Goal: Task Accomplishment & Management: Use online tool/utility

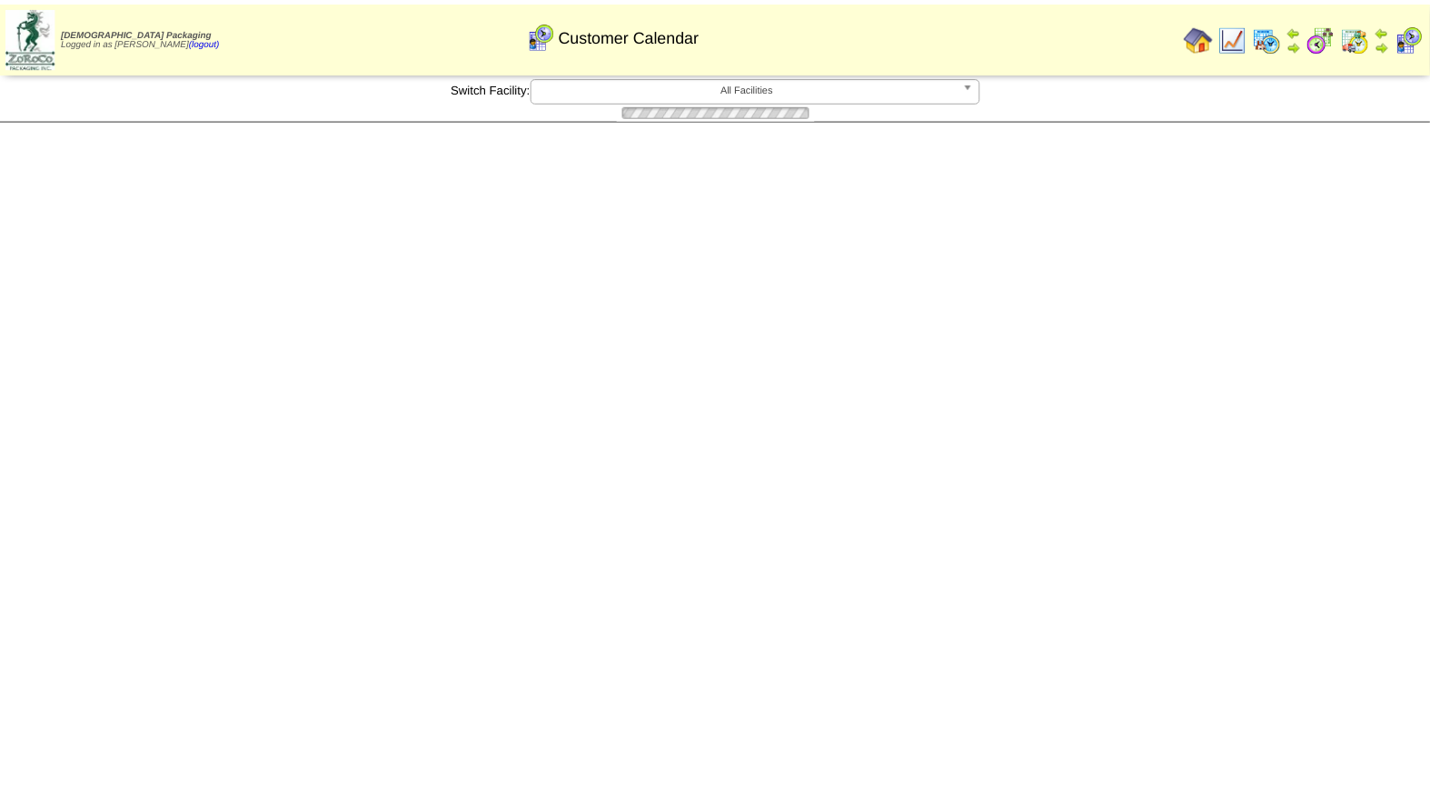
scroll to position [388, 0]
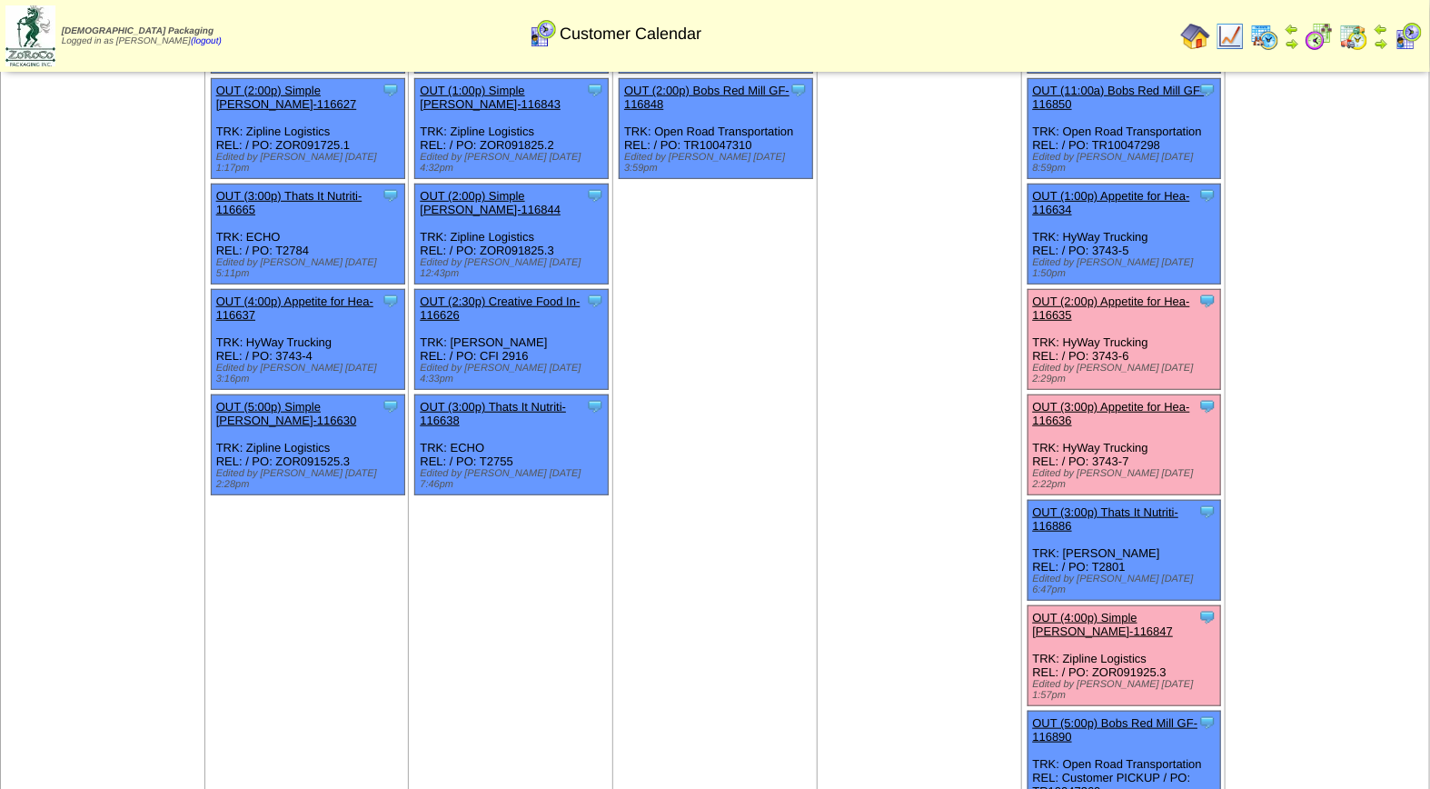
click at [1150, 294] on link "OUT (2:00p) Appetite for Hea-116635" at bounding box center [1111, 307] width 157 height 27
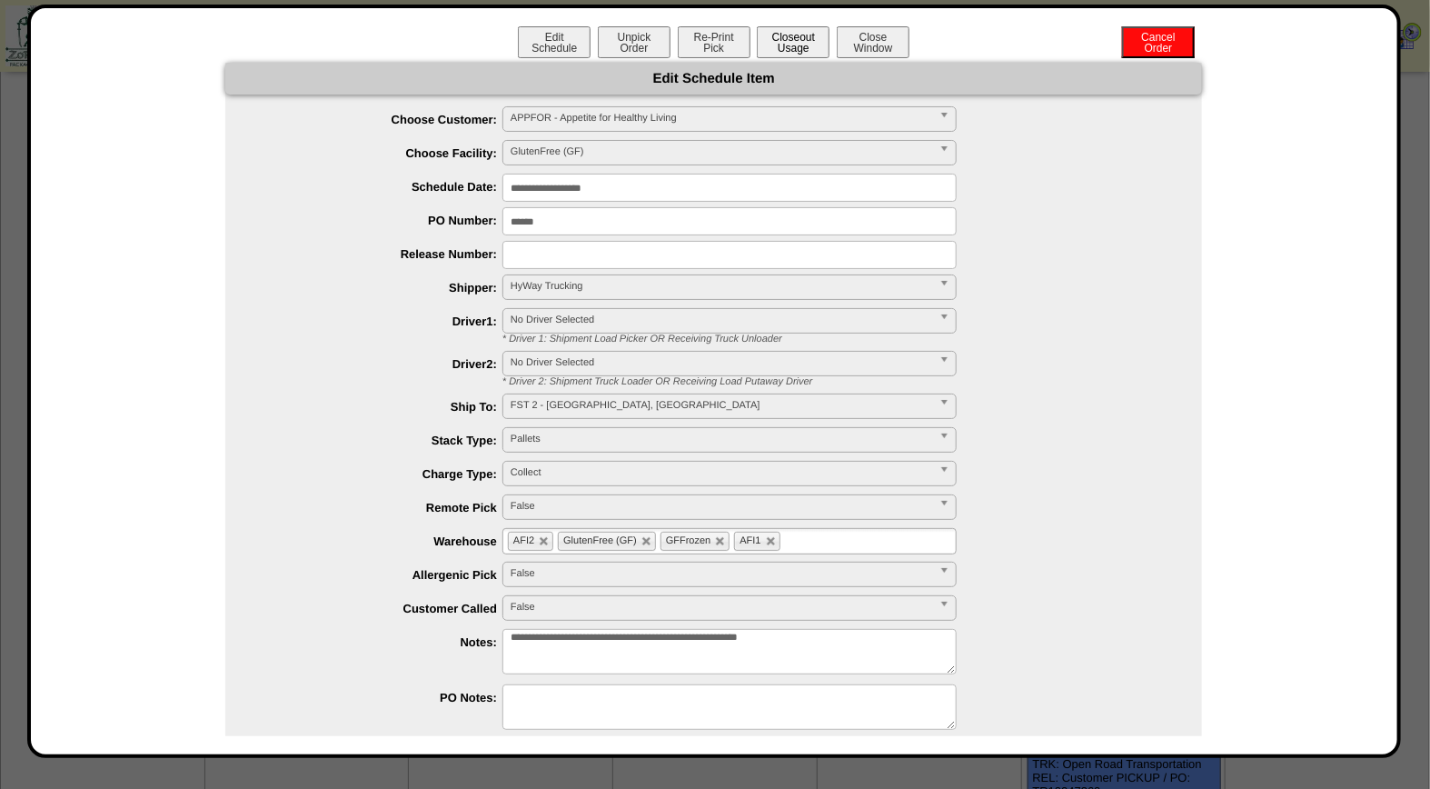
click at [785, 55] on button "Closeout Usage" at bounding box center [793, 42] width 73 height 32
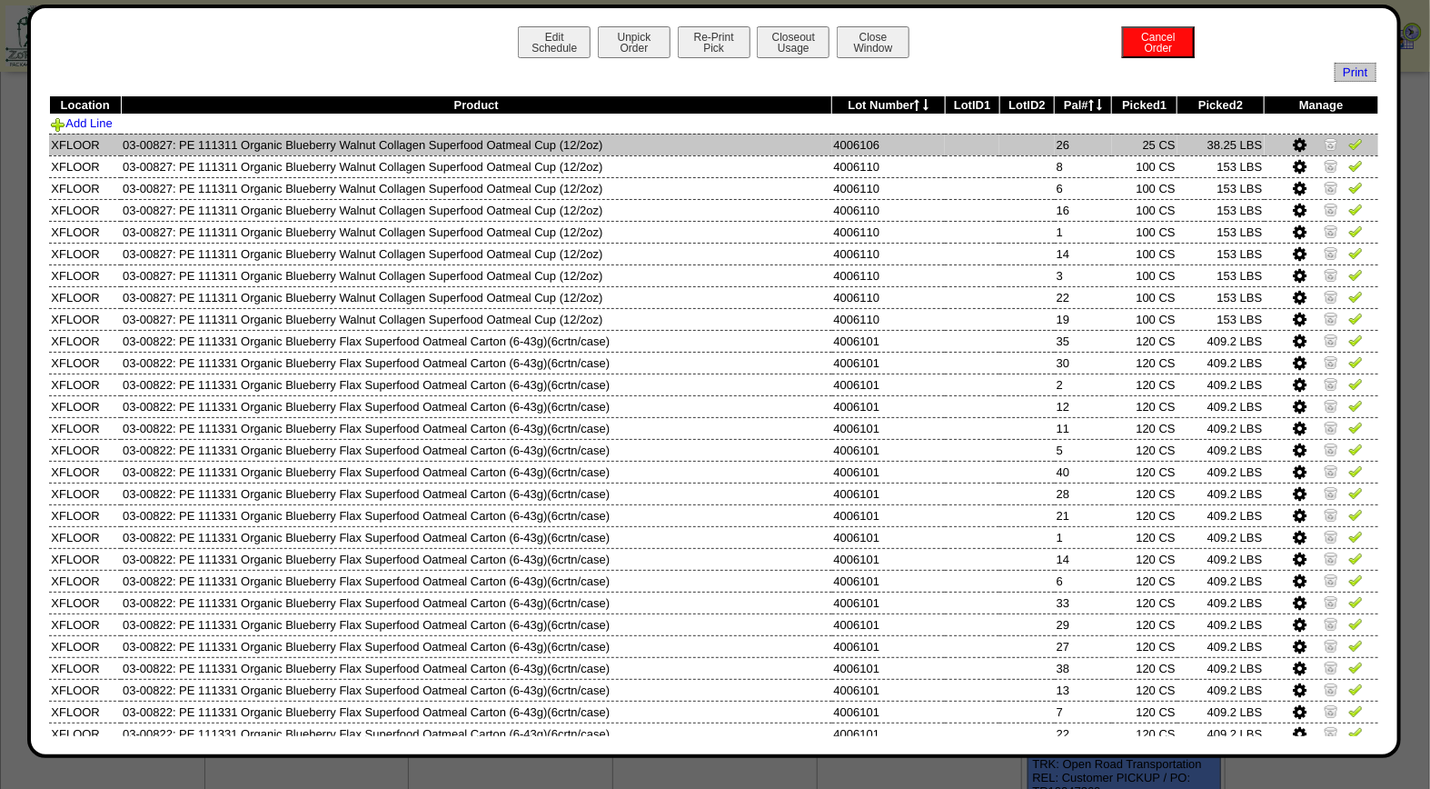
click at [1348, 144] on img at bounding box center [1355, 143] width 15 height 15
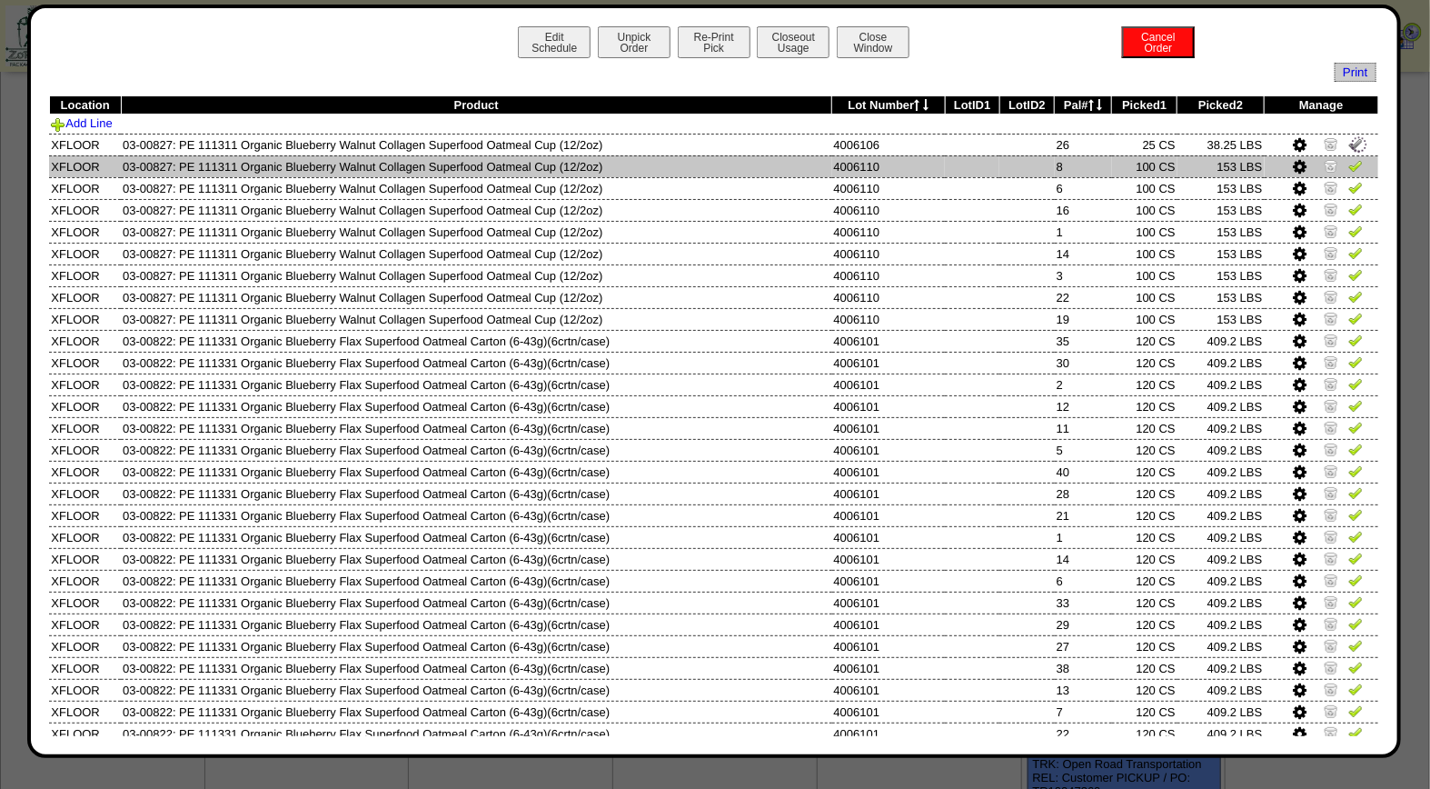
click at [1348, 160] on img at bounding box center [1355, 165] width 15 height 15
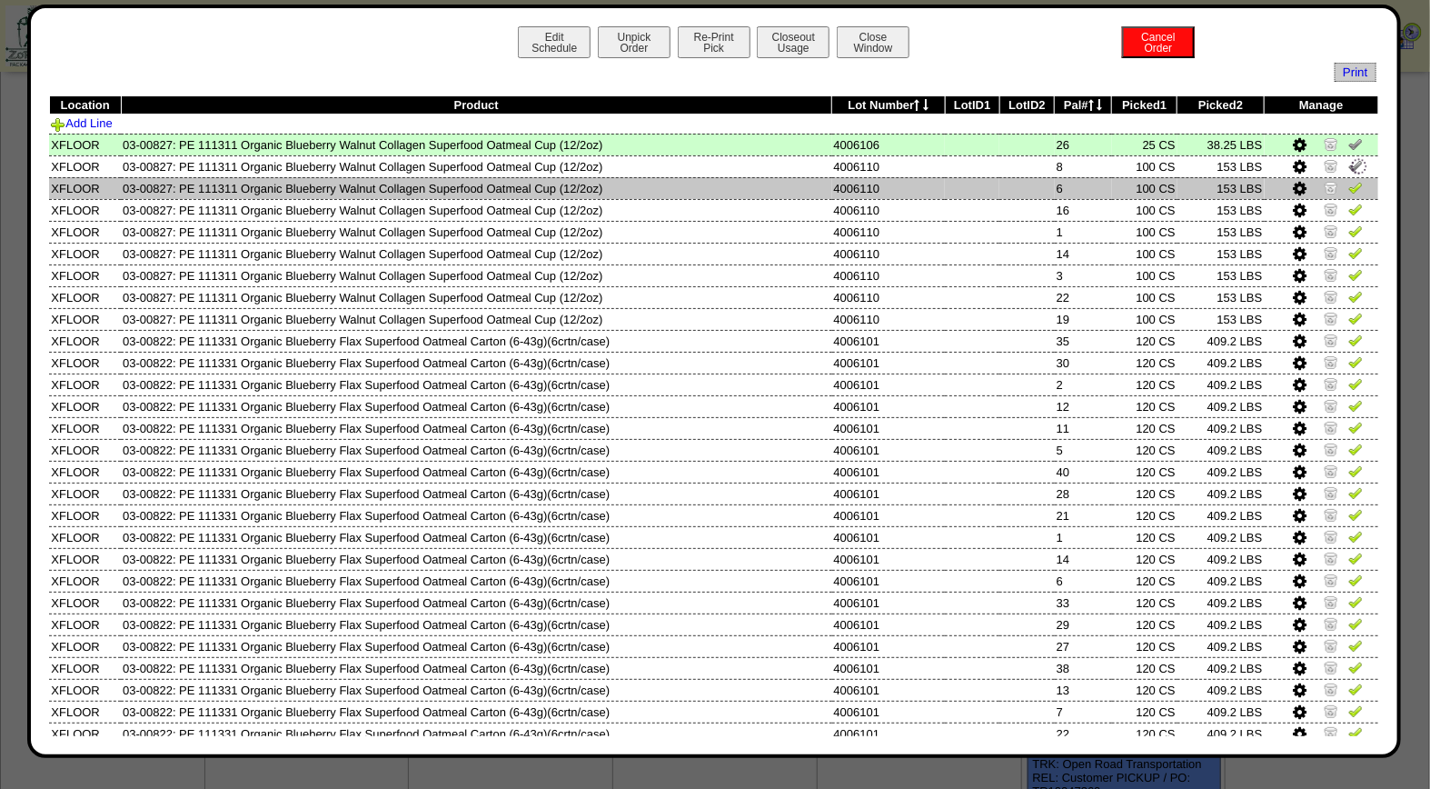
click at [1348, 191] on img at bounding box center [1355, 187] width 15 height 15
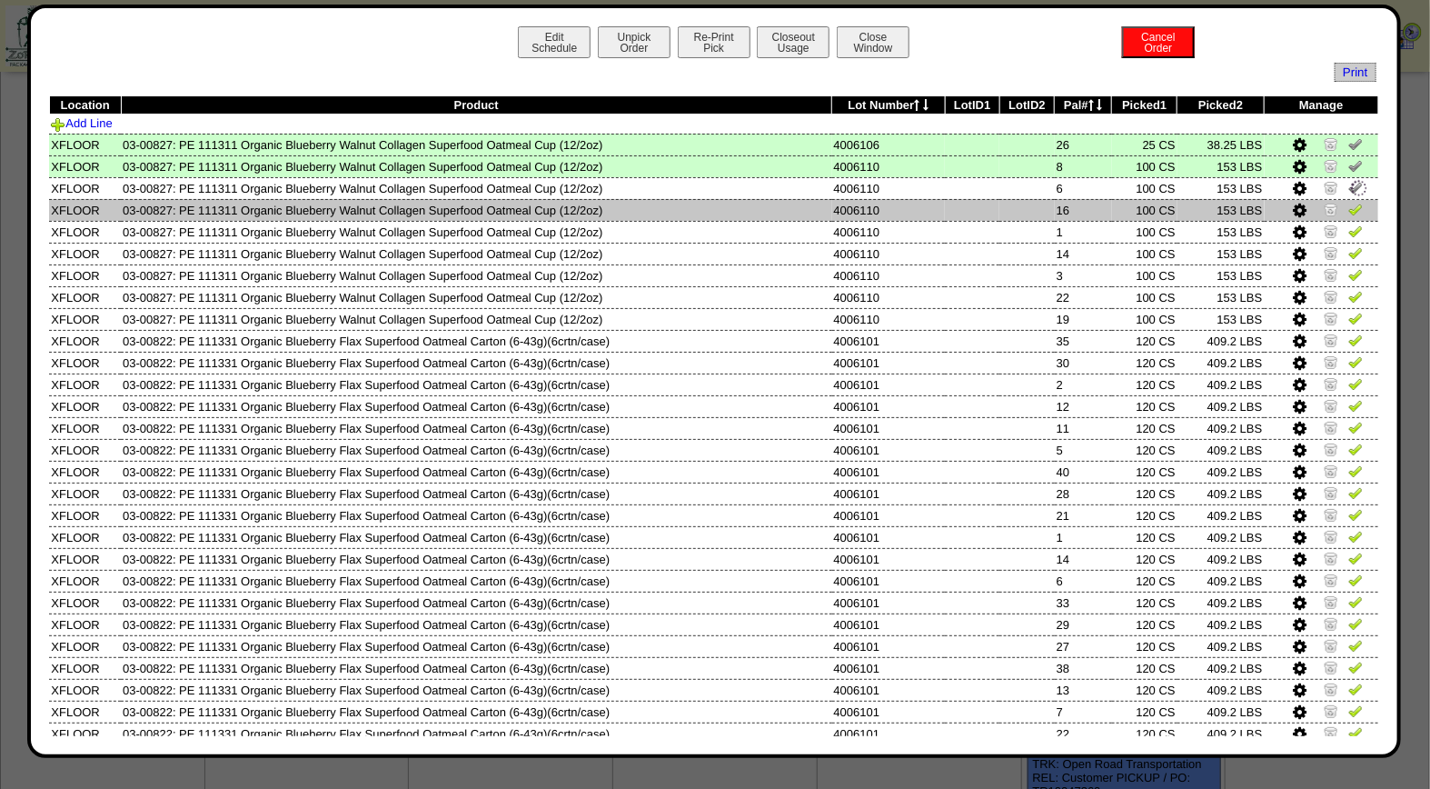
click at [1348, 213] on img at bounding box center [1355, 209] width 15 height 15
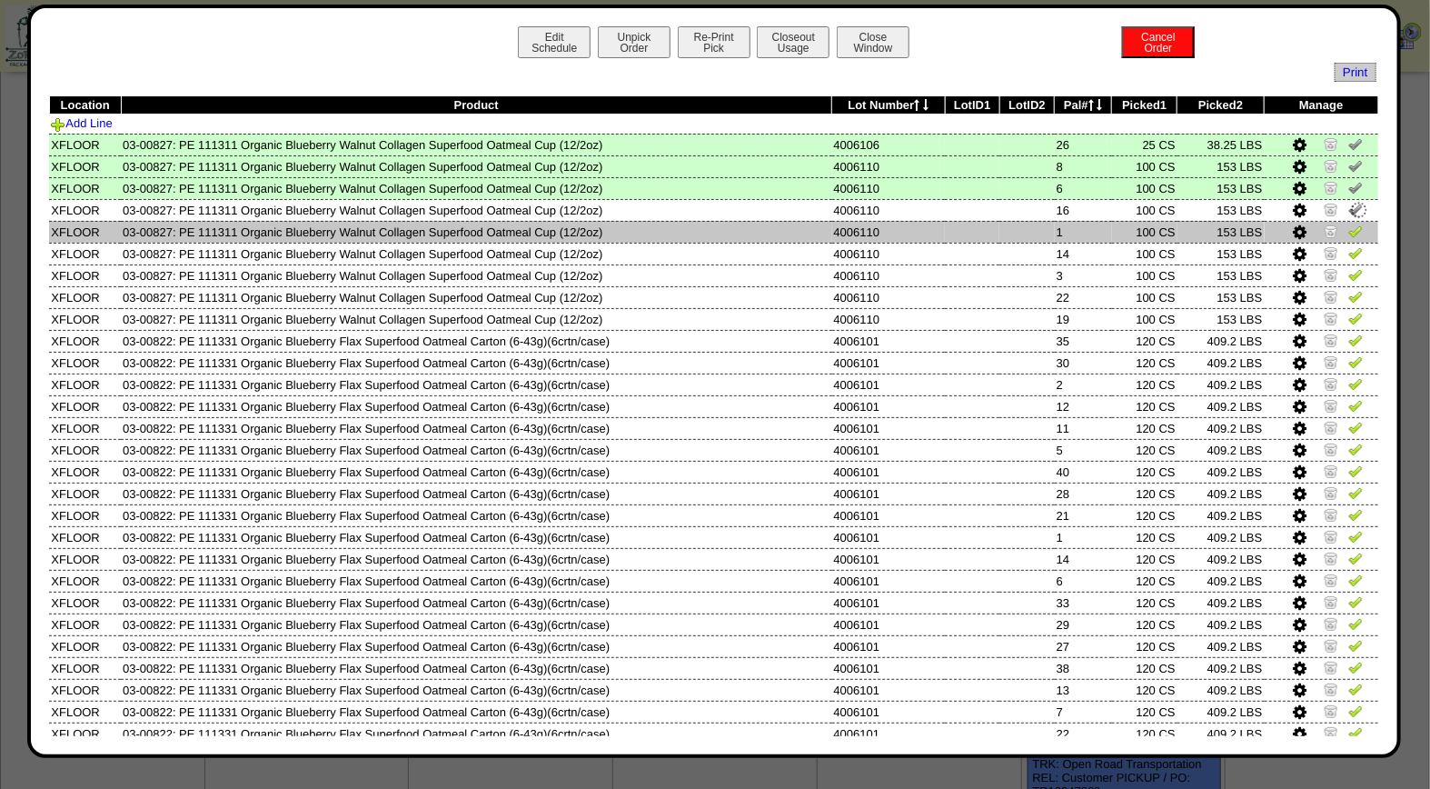
click at [1348, 229] on td at bounding box center [1322, 232] width 114 height 22
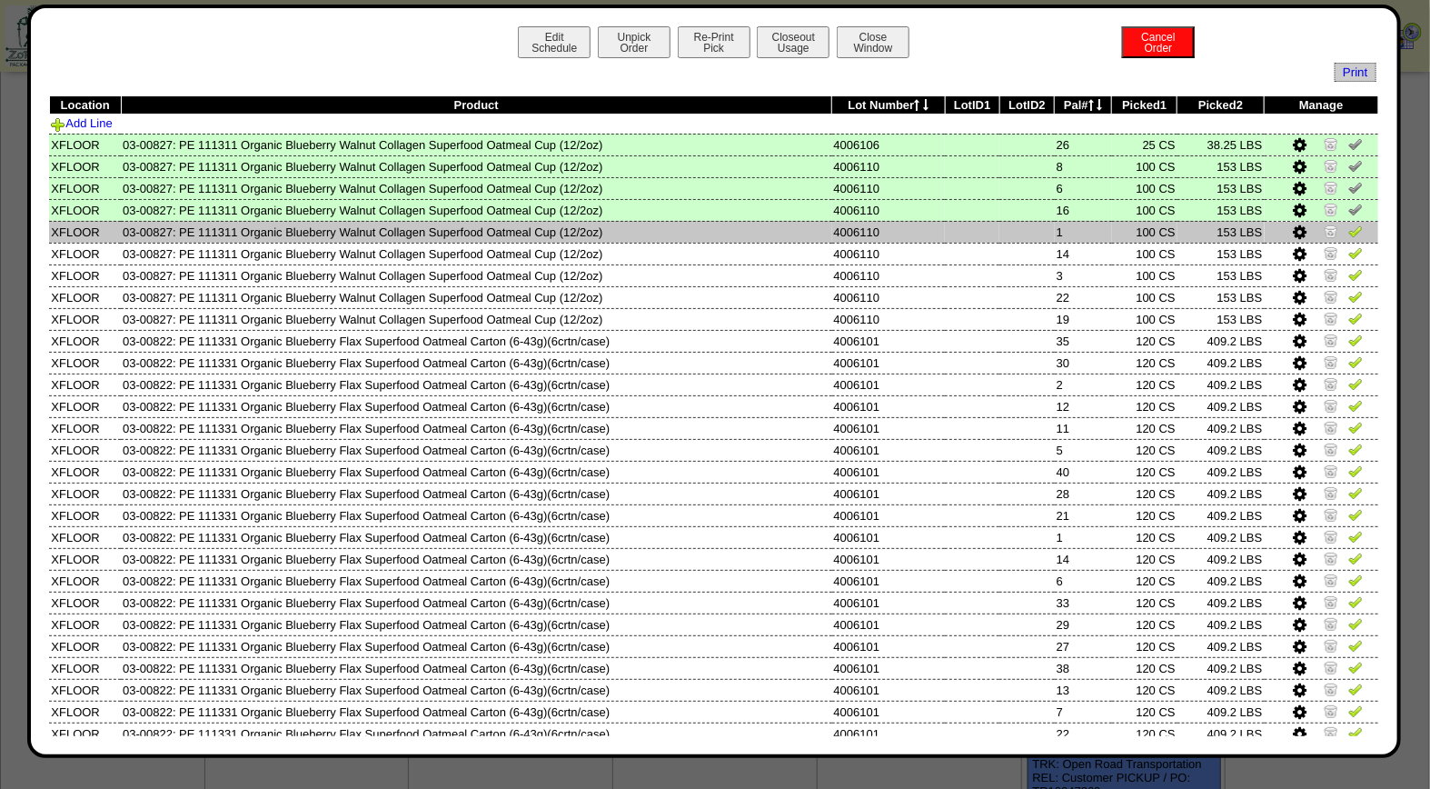
click at [1348, 229] on img at bounding box center [1355, 231] width 15 height 15
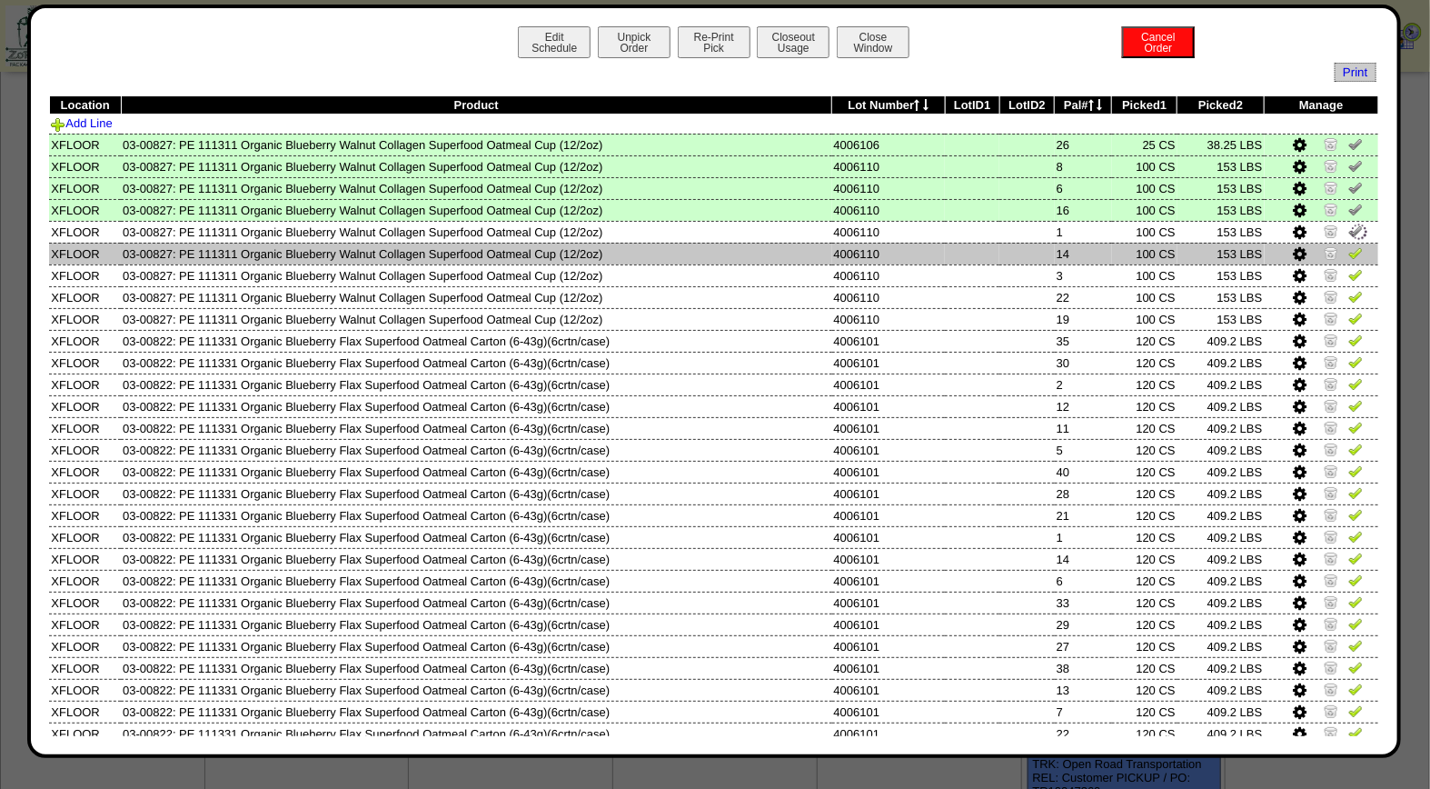
click at [1348, 255] on img at bounding box center [1355, 252] width 15 height 15
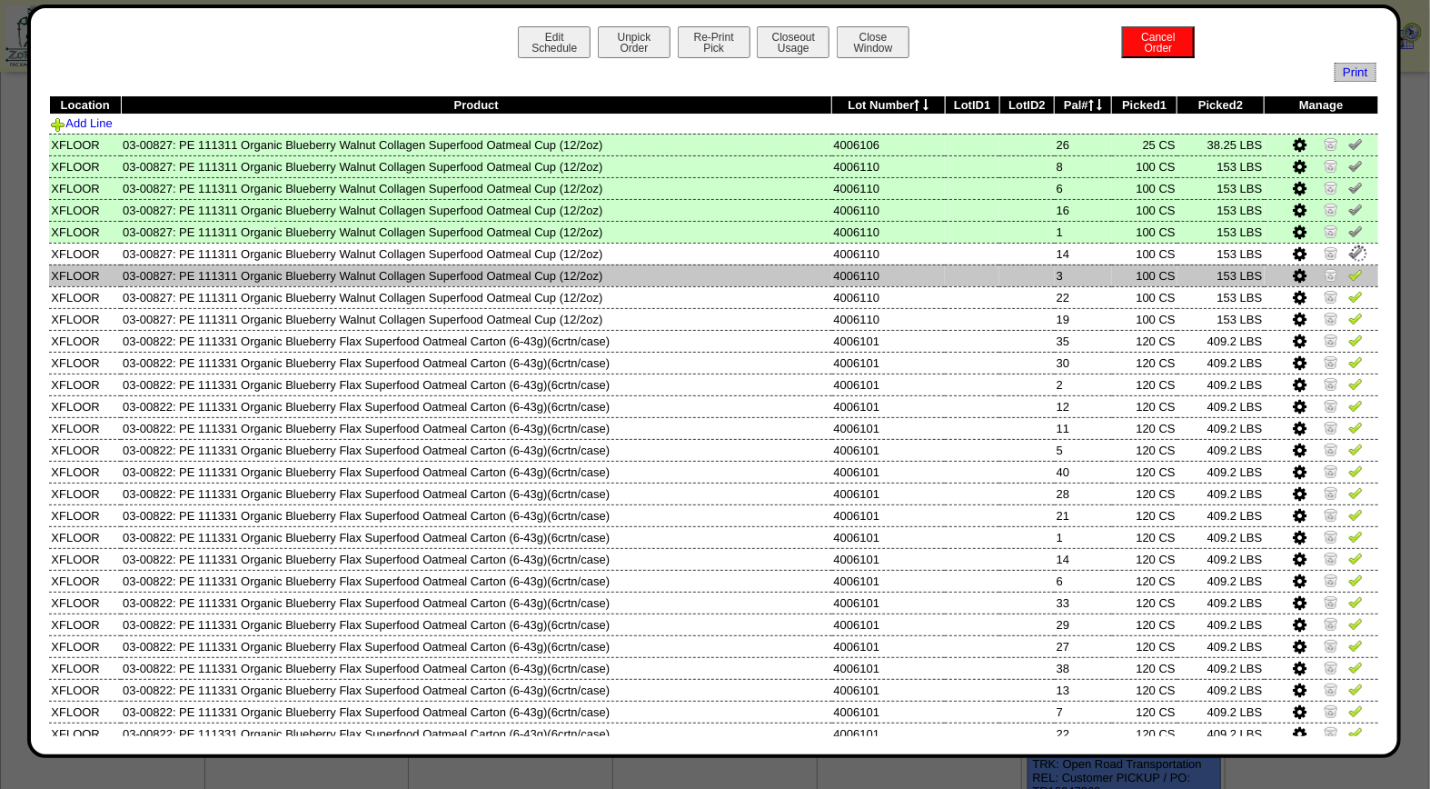
click at [1348, 271] on img at bounding box center [1355, 274] width 15 height 15
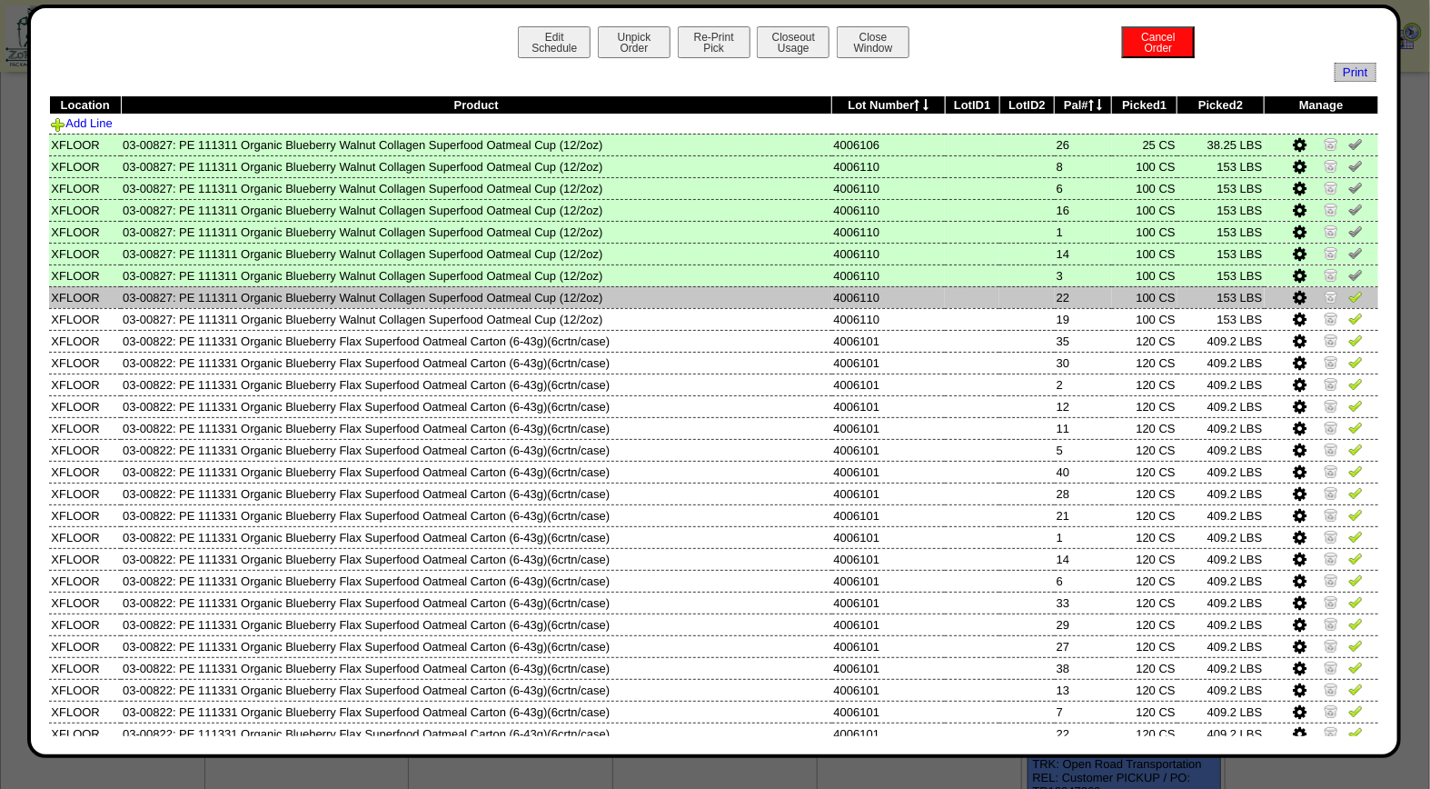
click at [1348, 298] on img at bounding box center [1355, 296] width 15 height 15
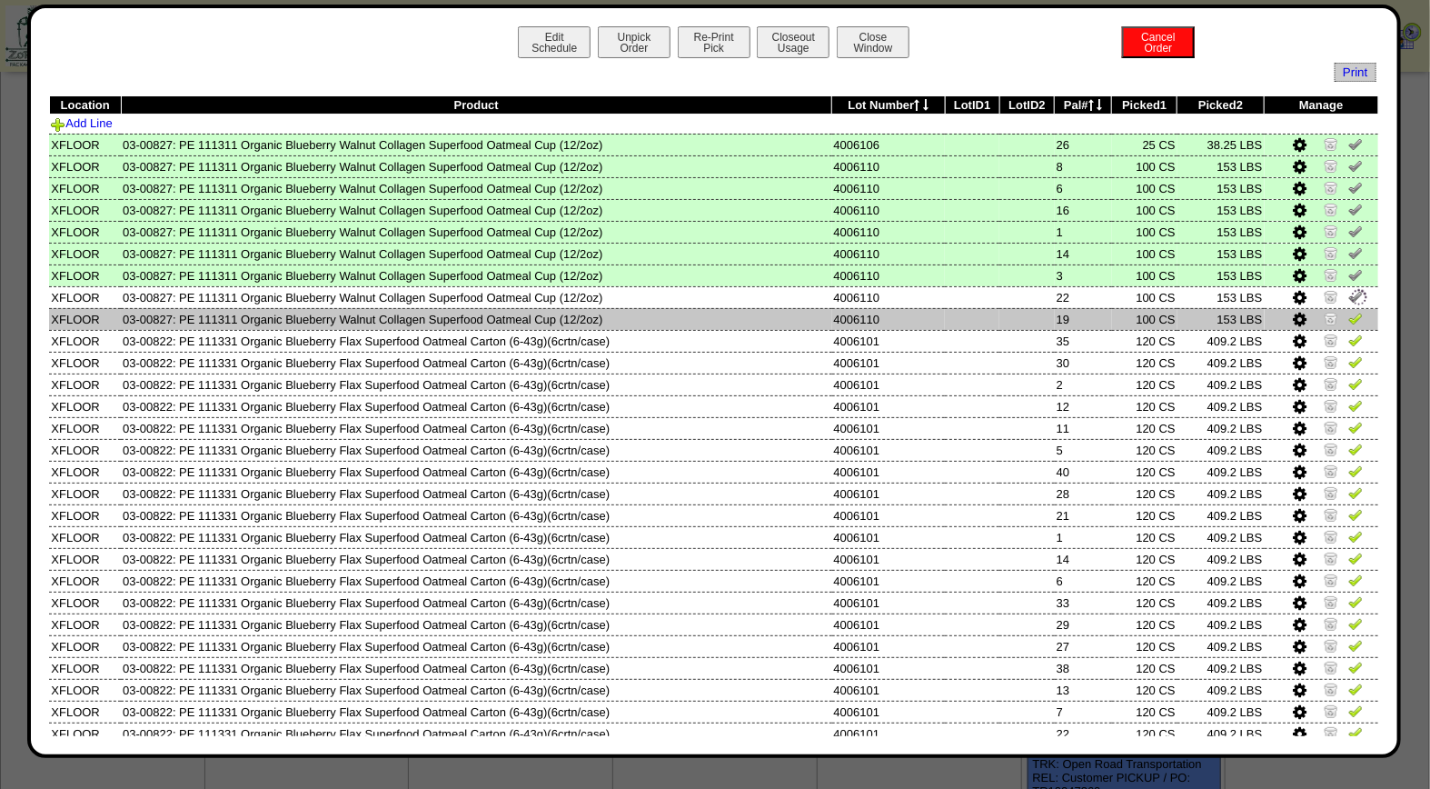
click at [1348, 314] on img at bounding box center [1355, 318] width 15 height 15
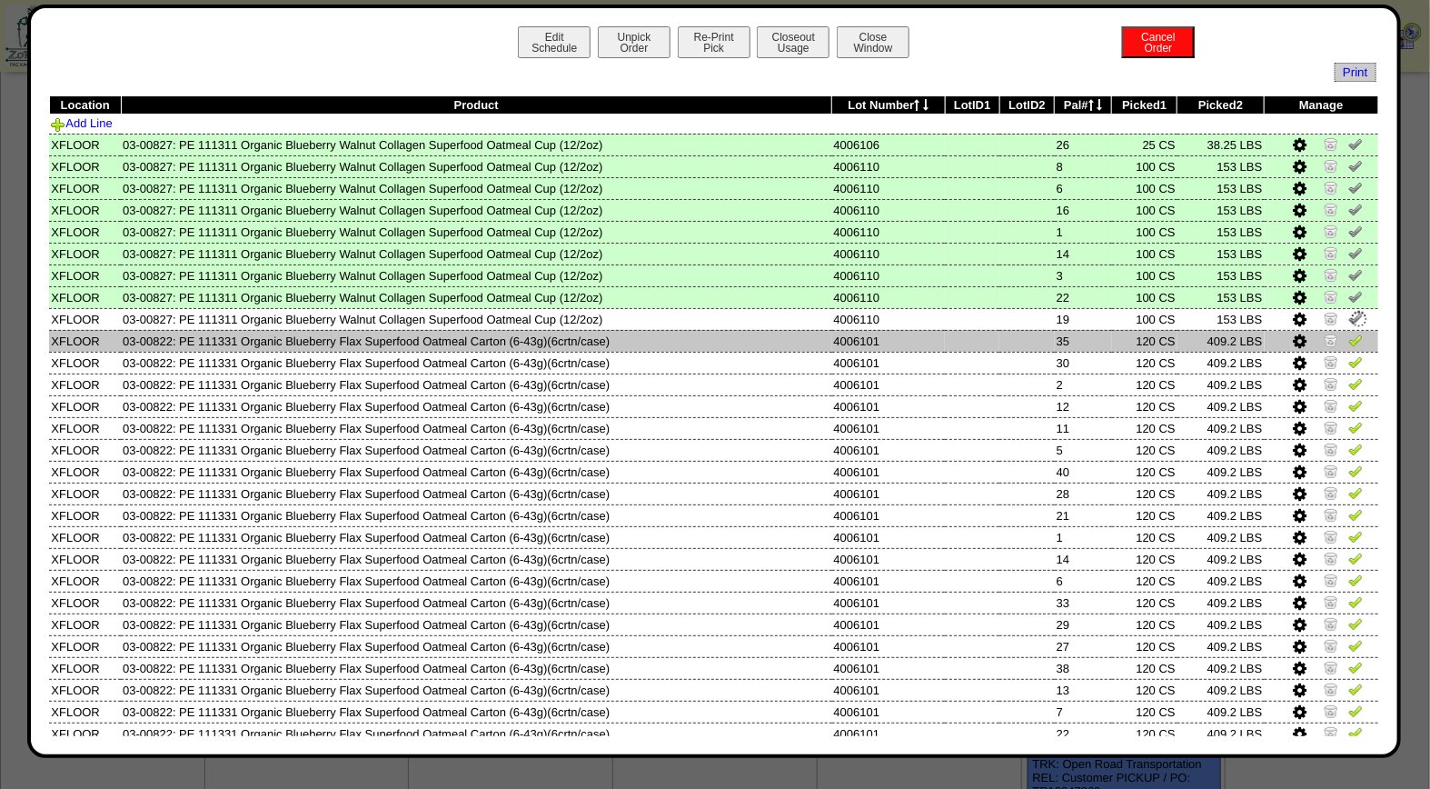
click at [1348, 336] on img at bounding box center [1355, 340] width 15 height 15
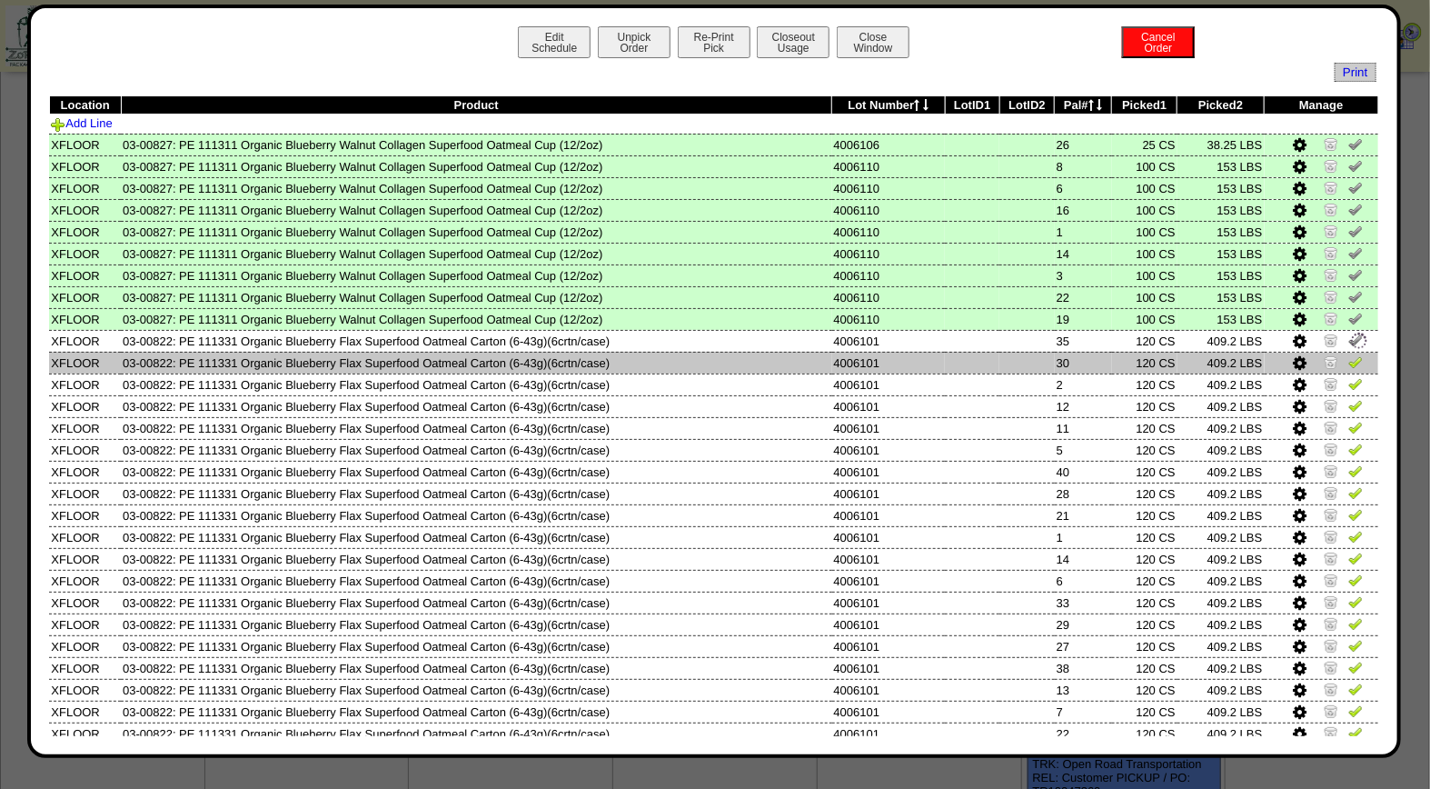
click at [1348, 355] on img at bounding box center [1355, 361] width 15 height 15
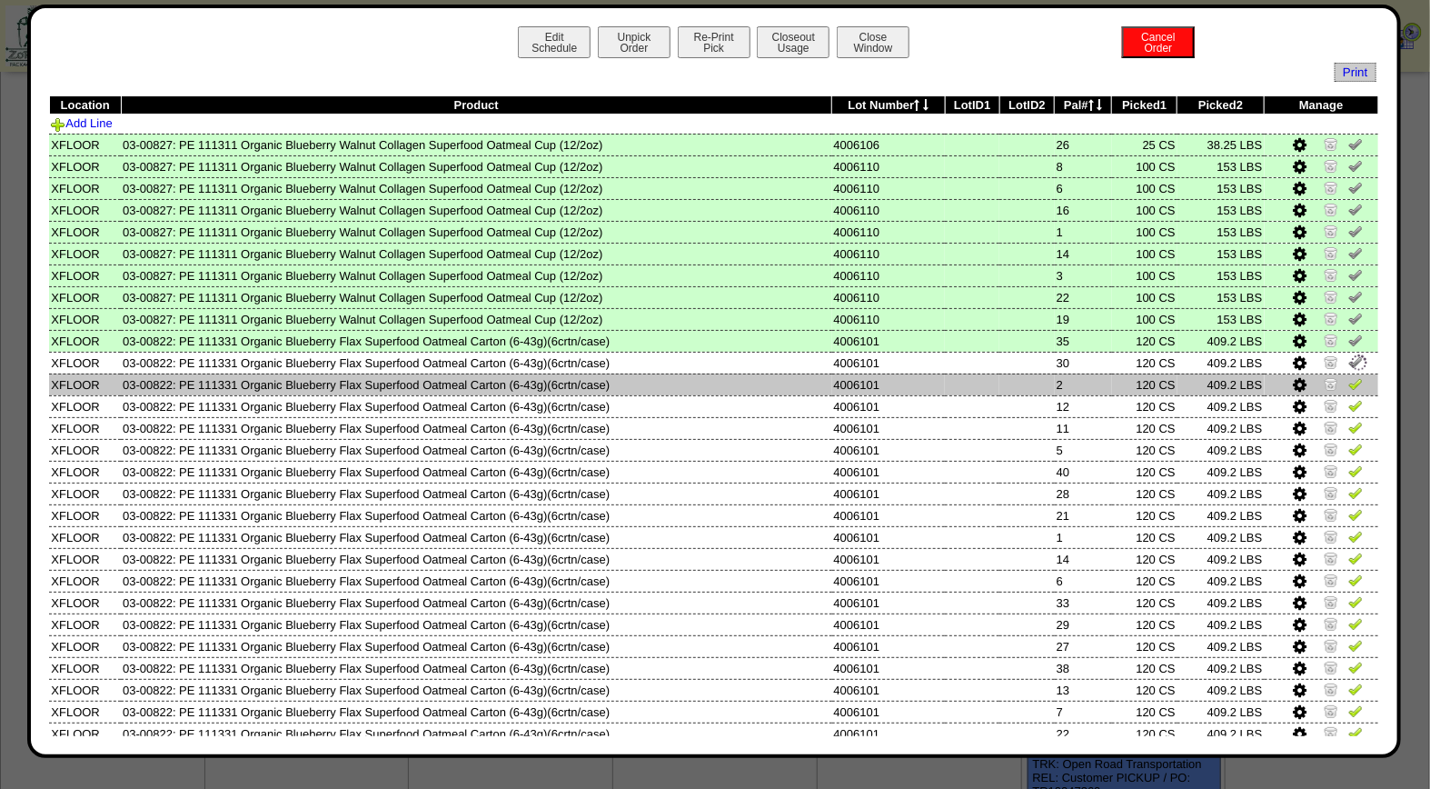
click at [1348, 376] on img at bounding box center [1355, 383] width 15 height 15
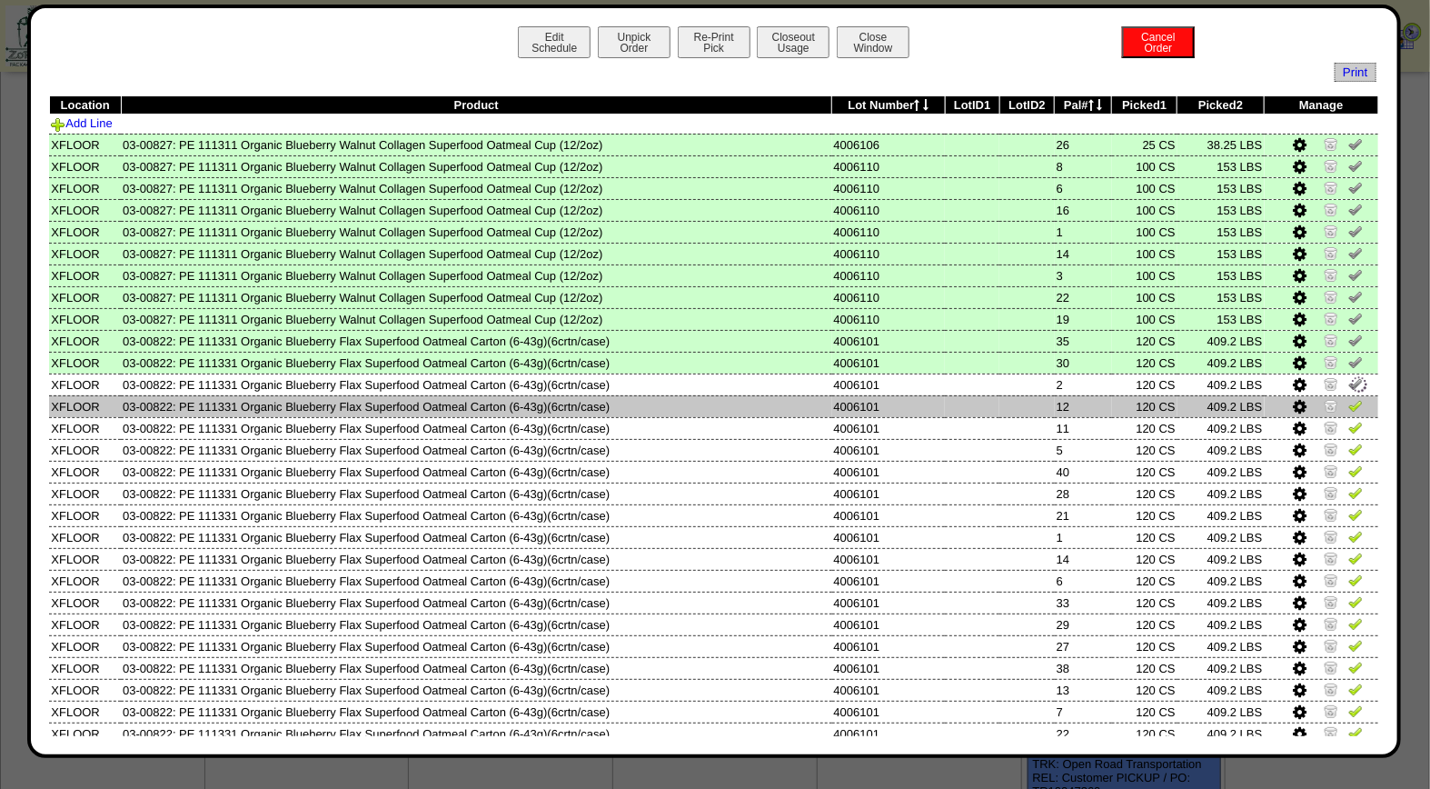
click at [1348, 401] on img at bounding box center [1355, 405] width 15 height 15
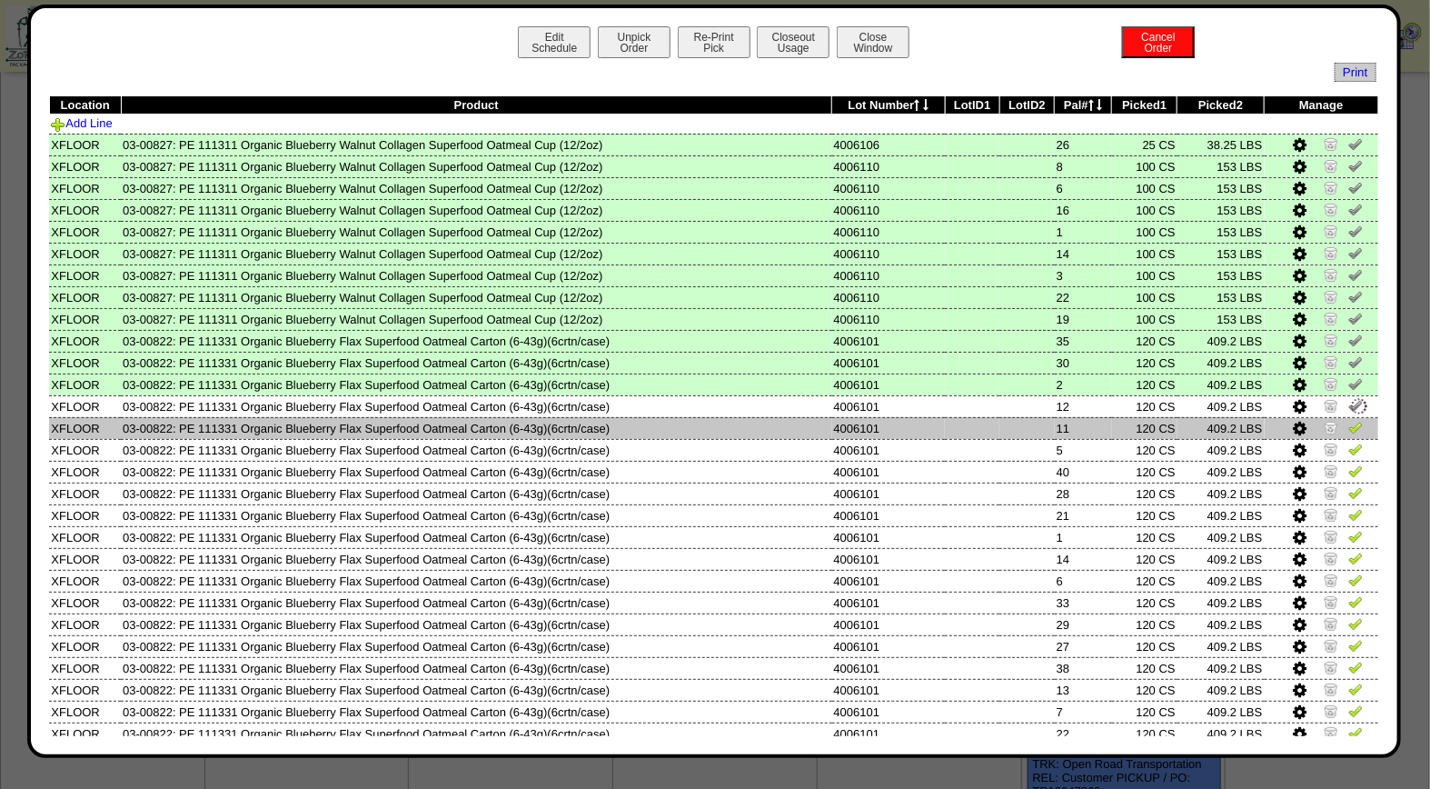
click at [1348, 423] on img at bounding box center [1355, 427] width 15 height 15
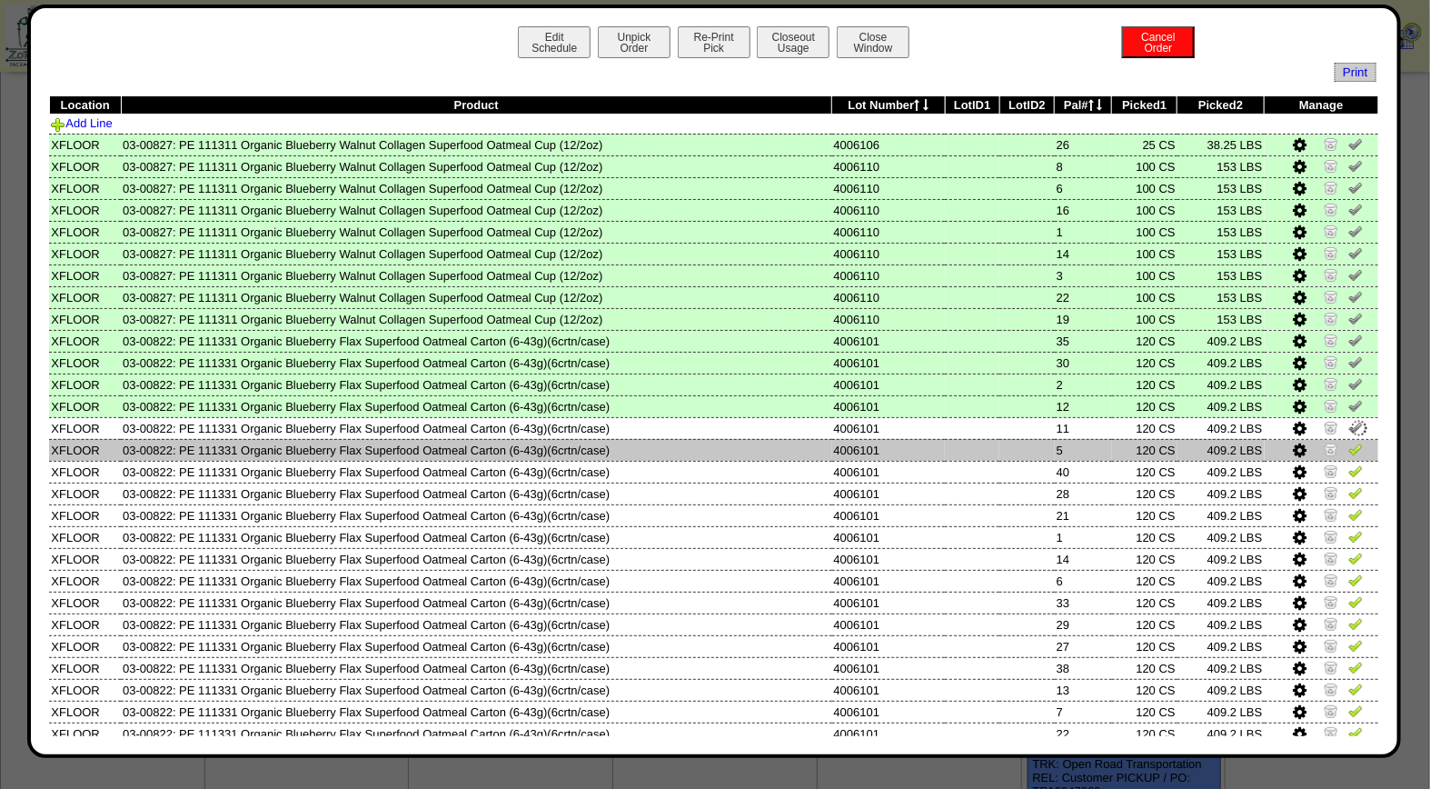
click at [1348, 450] on img at bounding box center [1355, 449] width 15 height 15
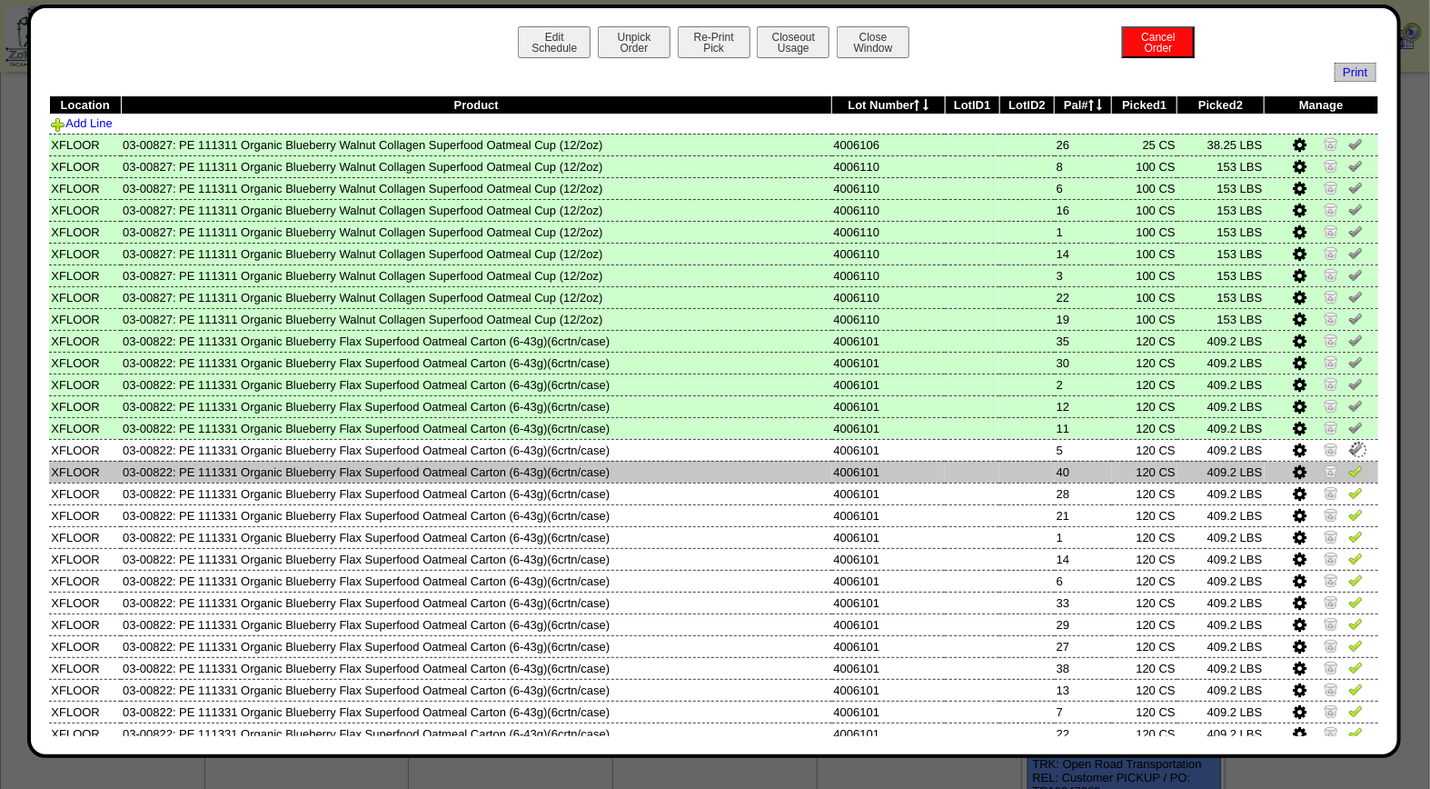
click at [1348, 467] on img at bounding box center [1355, 470] width 15 height 15
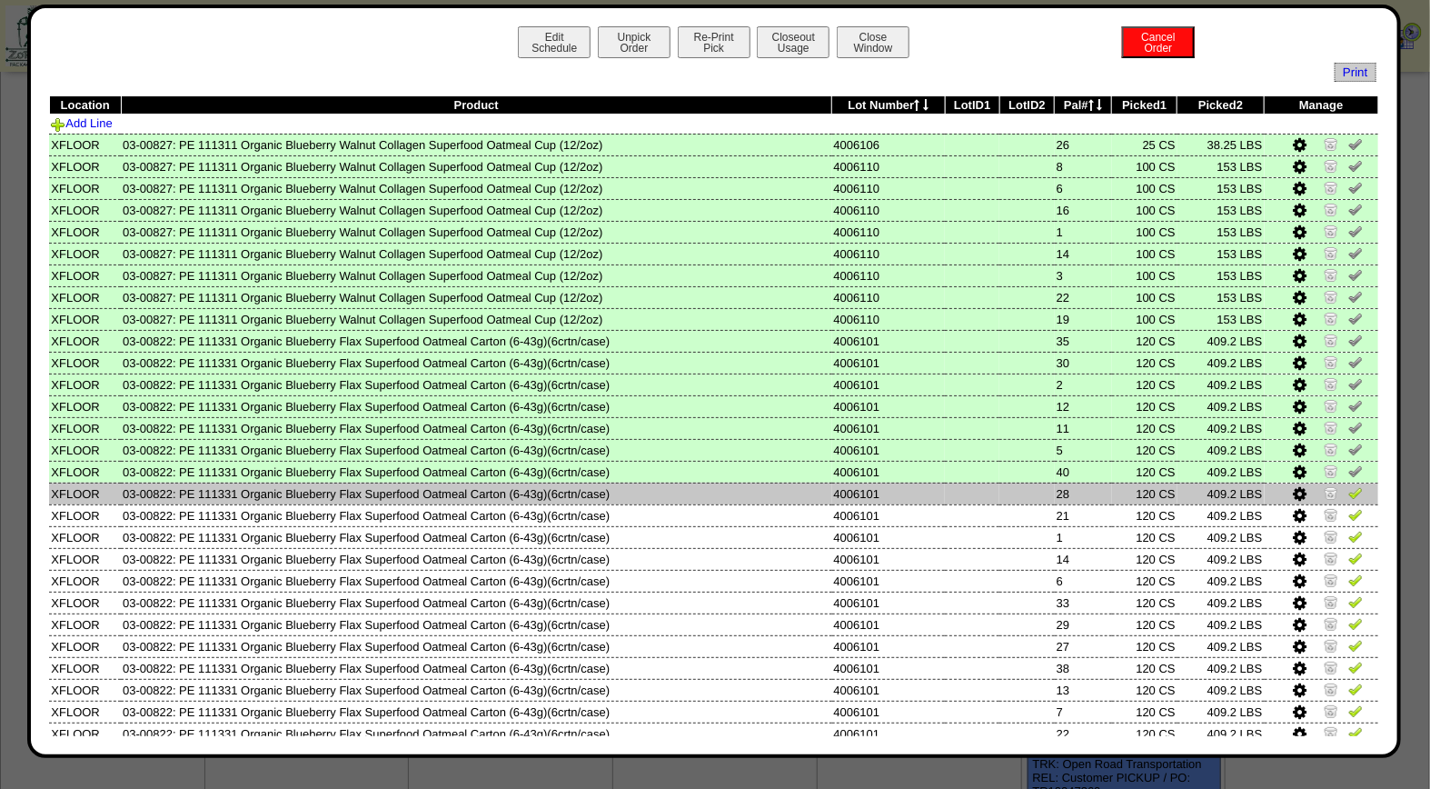
click at [1348, 492] on img at bounding box center [1355, 492] width 15 height 15
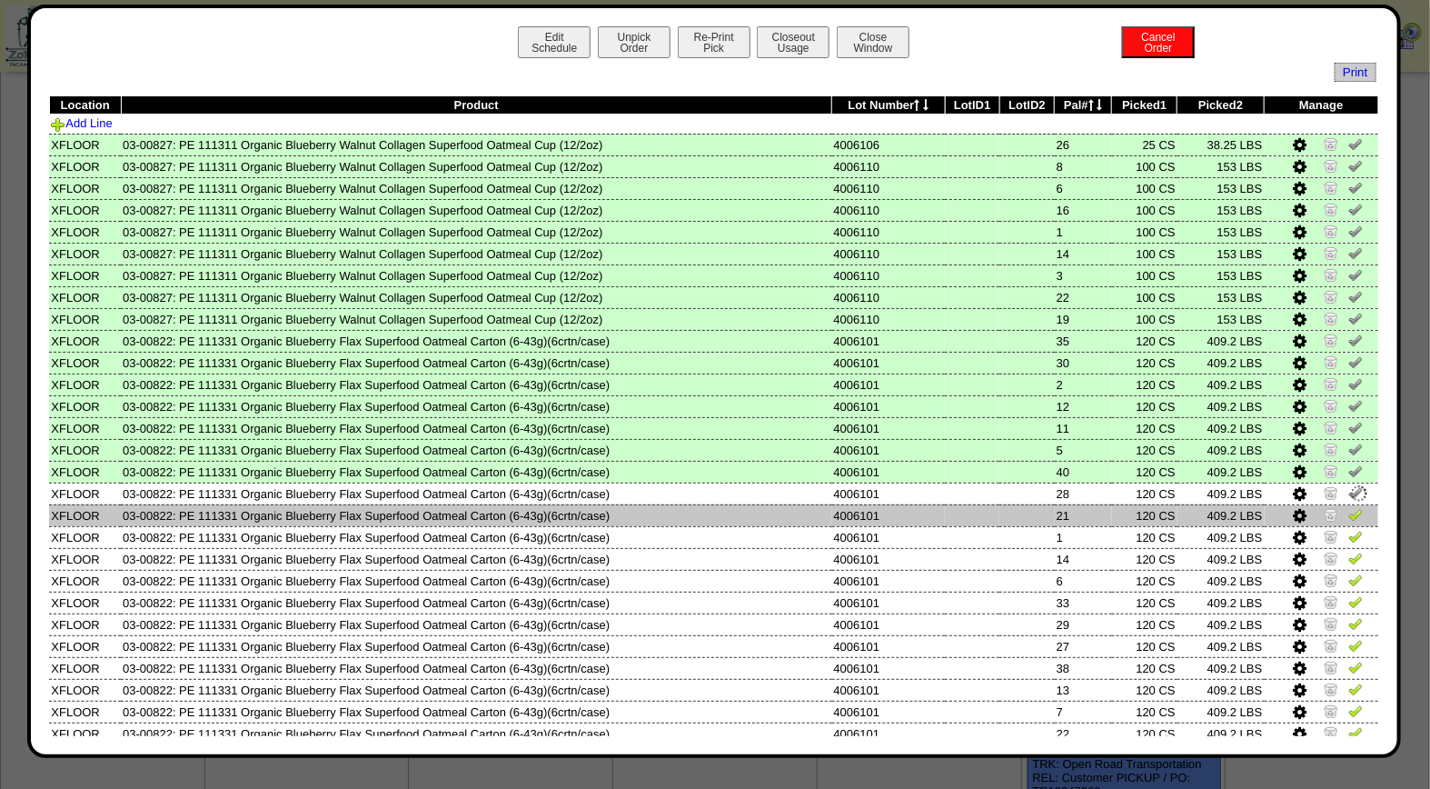
click at [1348, 515] on link at bounding box center [1355, 518] width 15 height 14
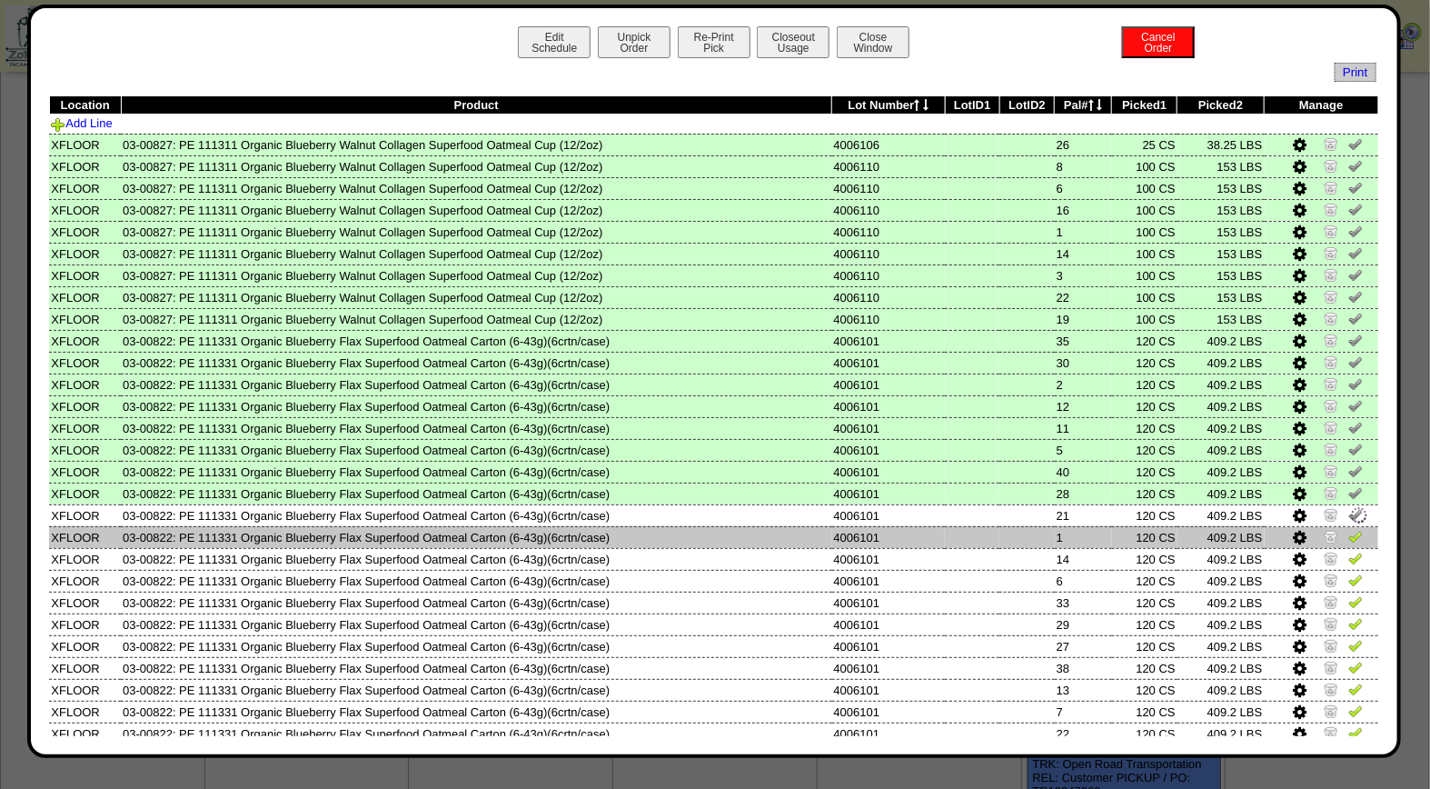
click at [1348, 529] on img at bounding box center [1355, 536] width 15 height 15
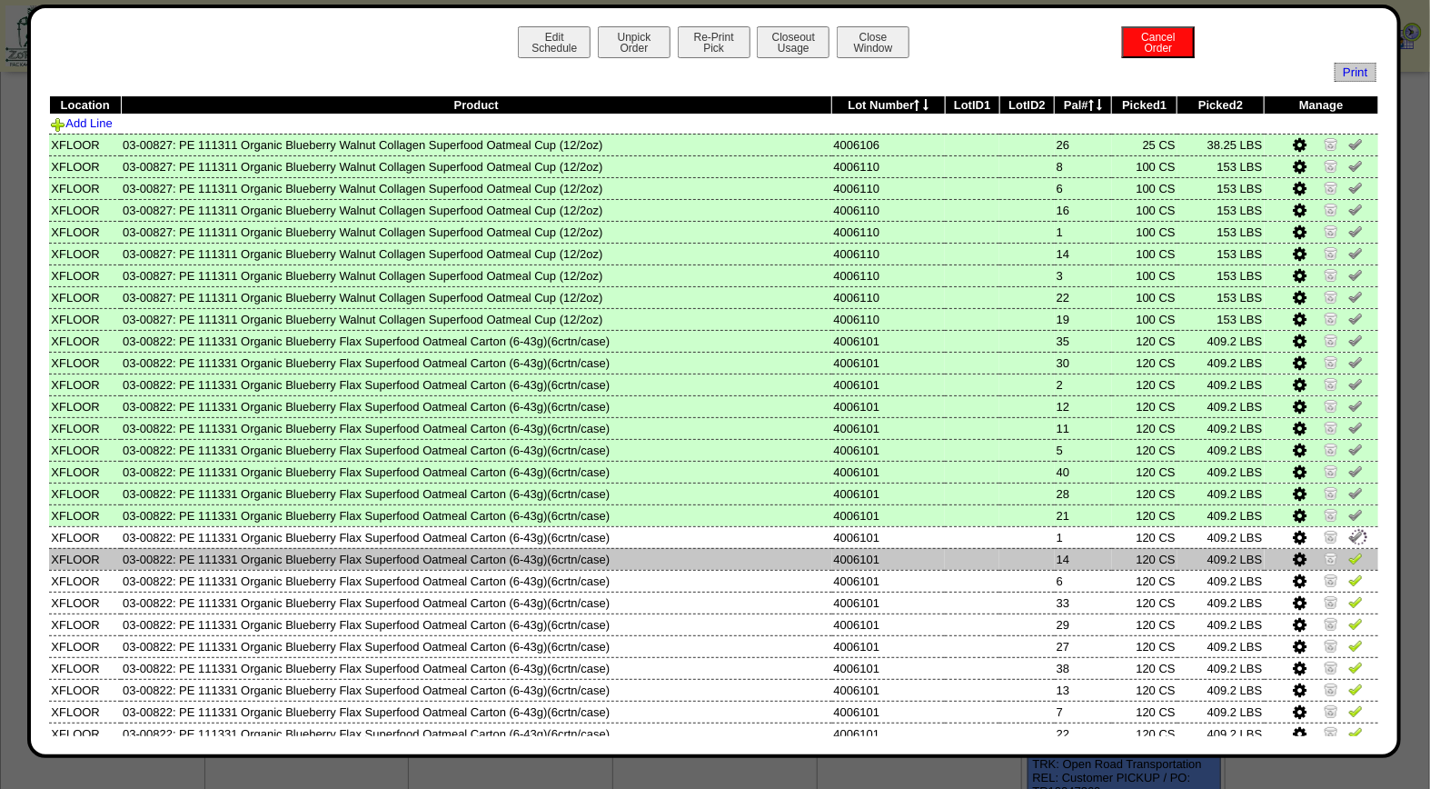
click at [1348, 552] on img at bounding box center [1355, 558] width 15 height 15
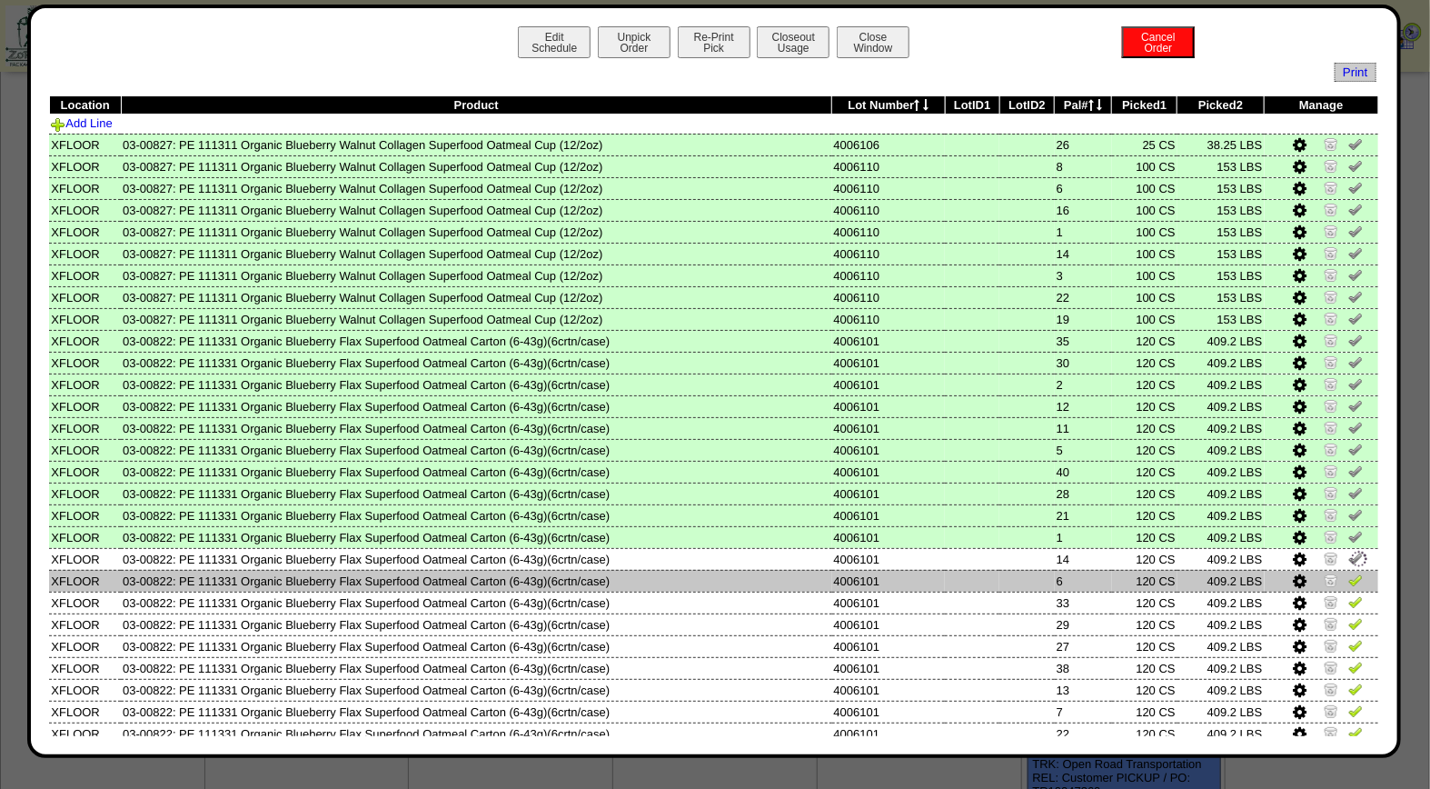
click at [1348, 573] on img at bounding box center [1355, 579] width 15 height 15
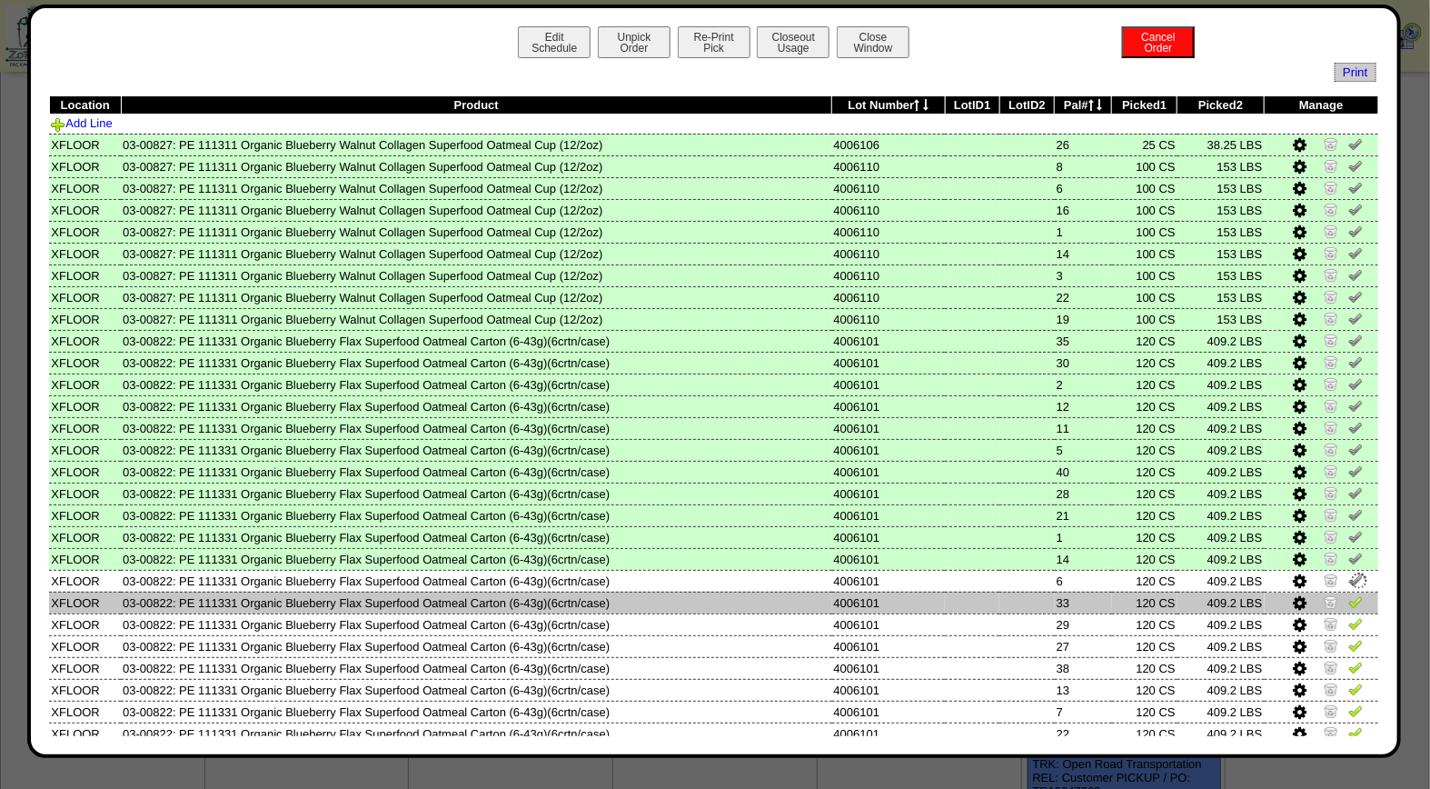
click at [1348, 594] on img at bounding box center [1355, 601] width 15 height 15
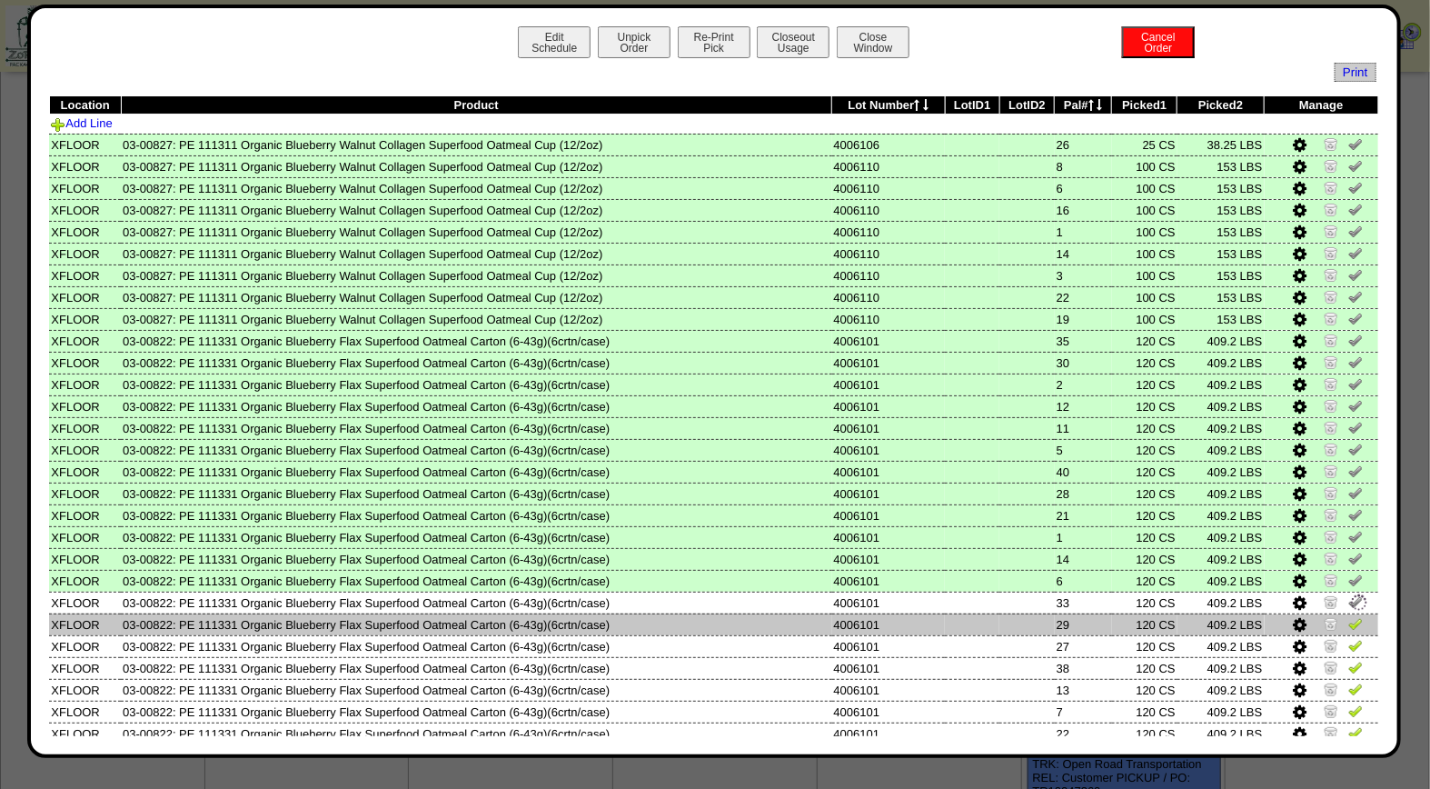
click at [1348, 616] on img at bounding box center [1355, 623] width 15 height 15
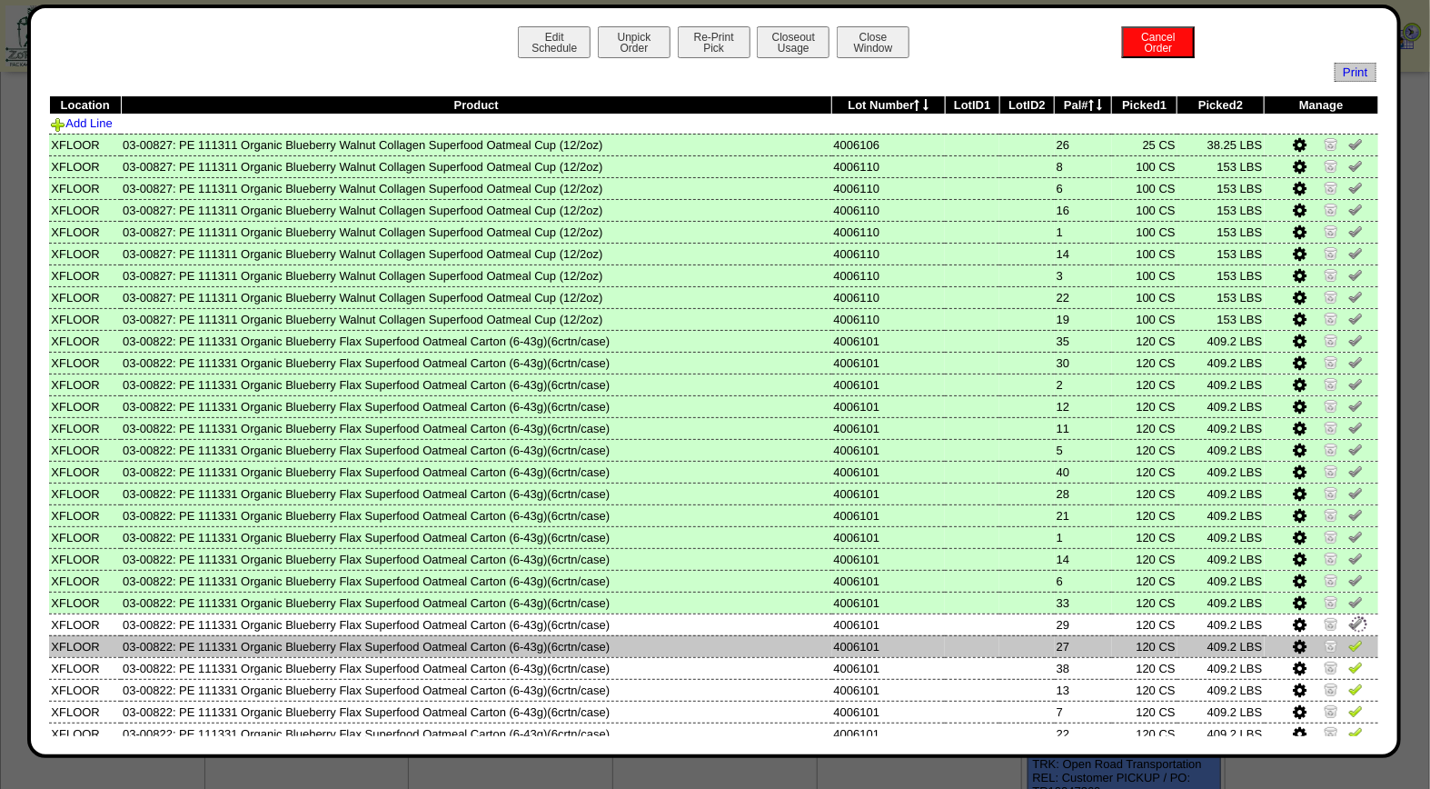
click at [1348, 638] on img at bounding box center [1355, 645] width 15 height 15
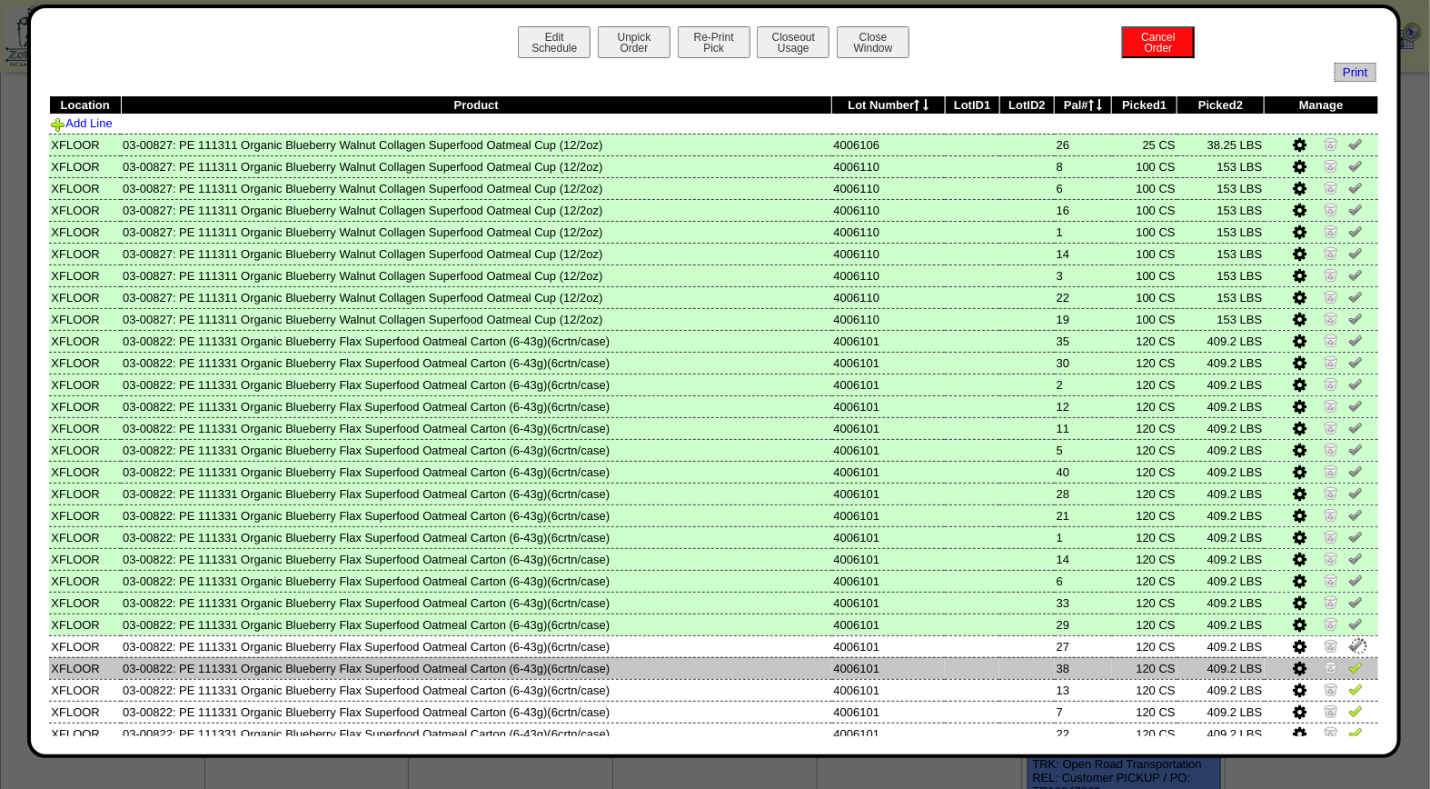
click at [1348, 660] on img at bounding box center [1355, 667] width 15 height 15
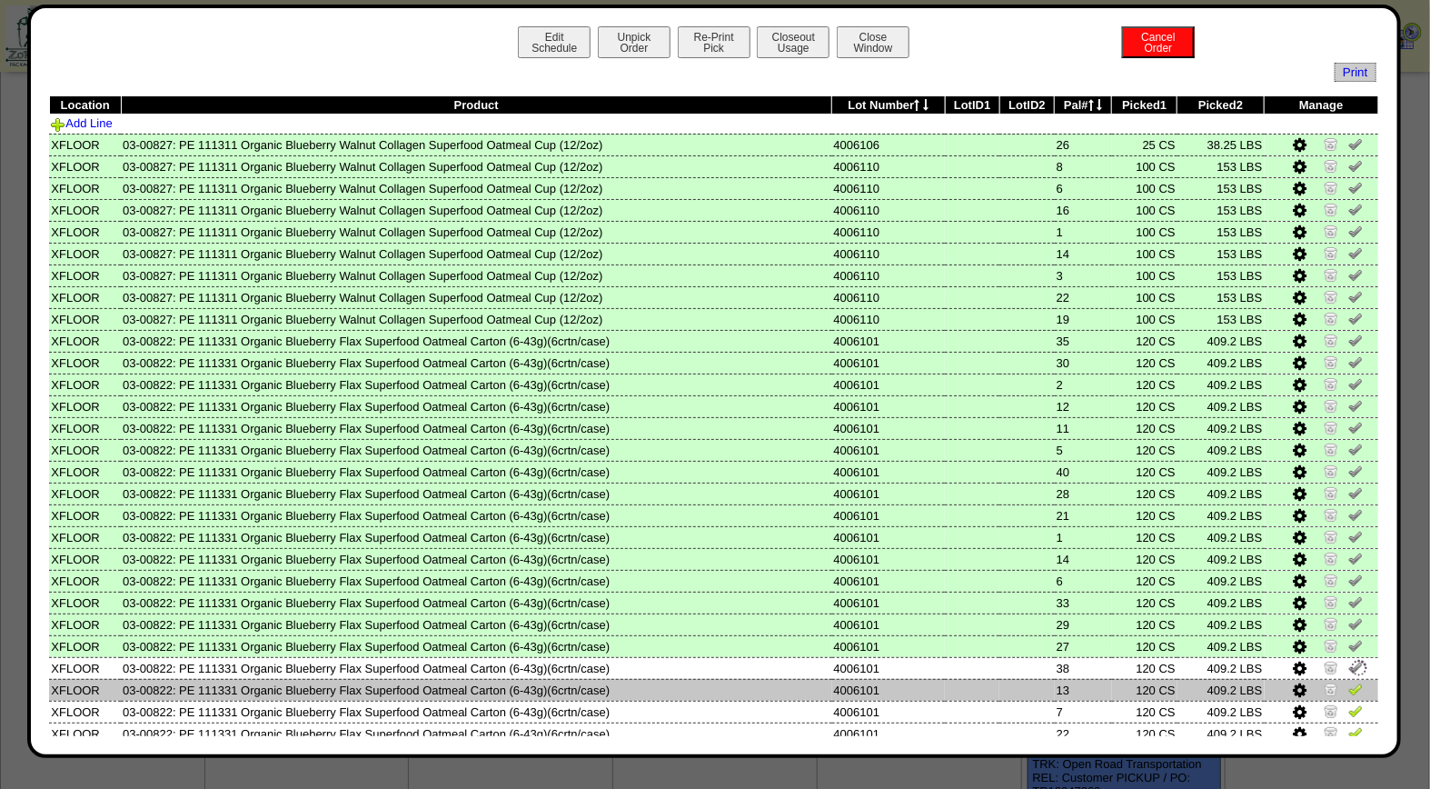
click at [1348, 681] on img at bounding box center [1355, 688] width 15 height 15
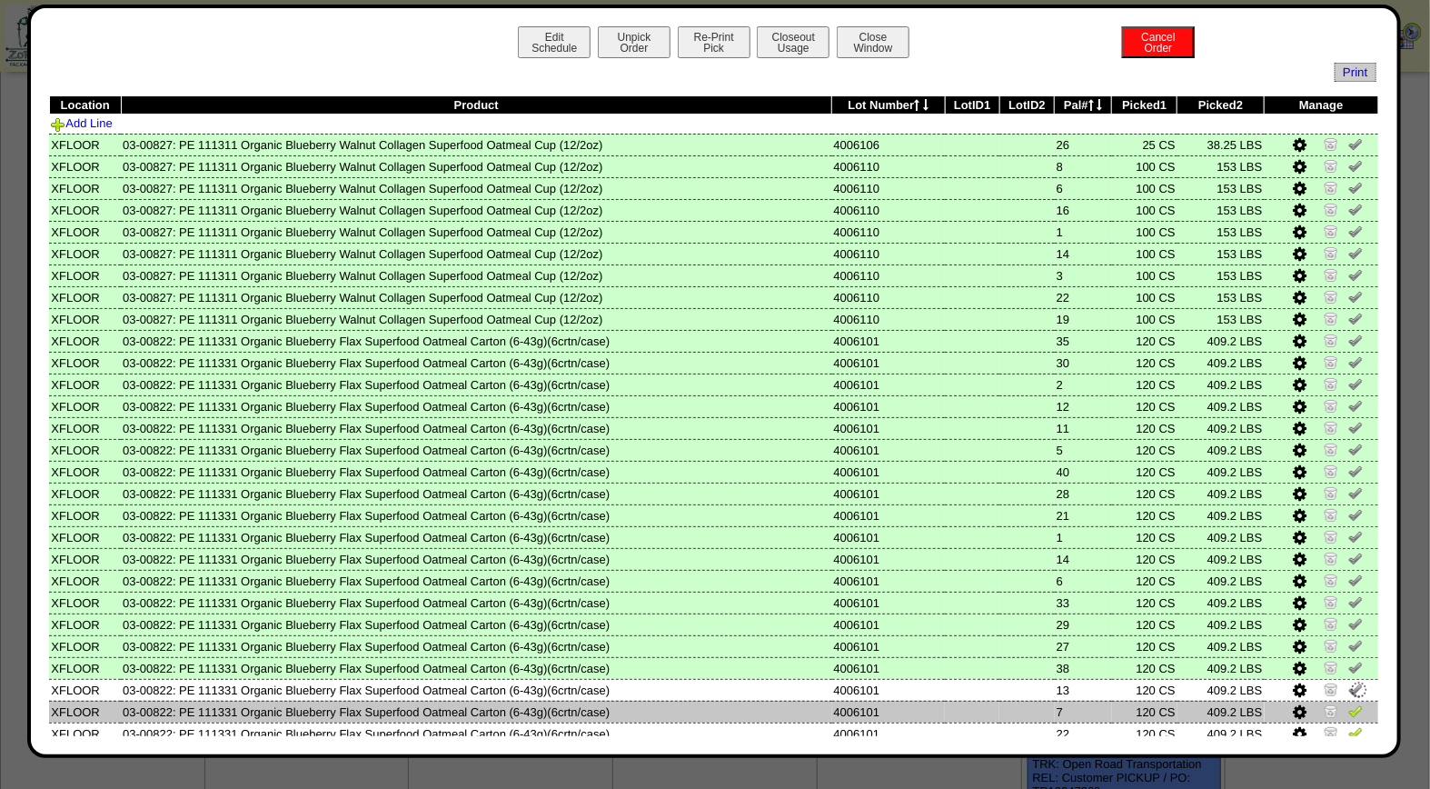
click at [1346, 711] on td at bounding box center [1322, 712] width 114 height 22
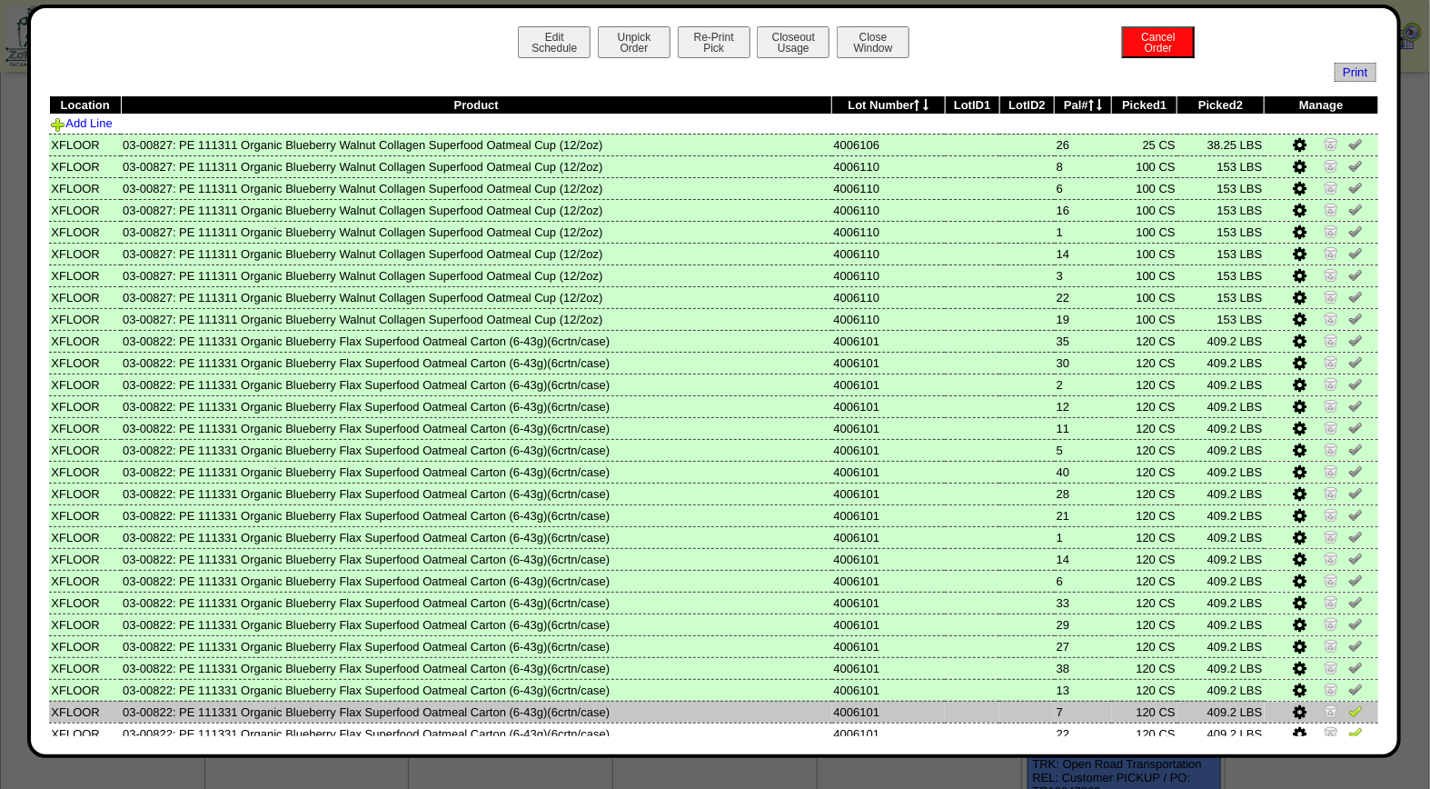
click at [1348, 703] on img at bounding box center [1355, 710] width 15 height 15
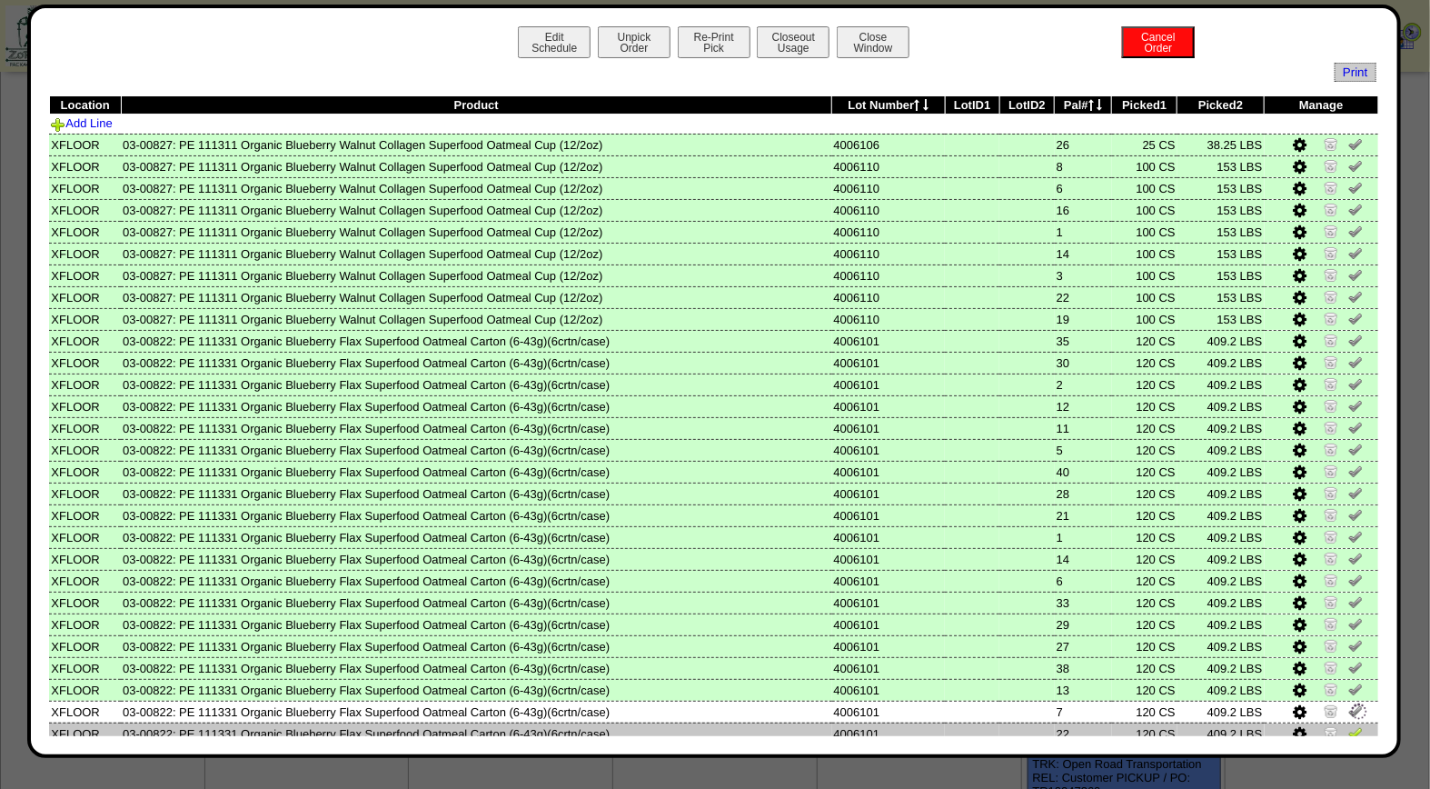
click at [1348, 725] on img at bounding box center [1355, 732] width 15 height 15
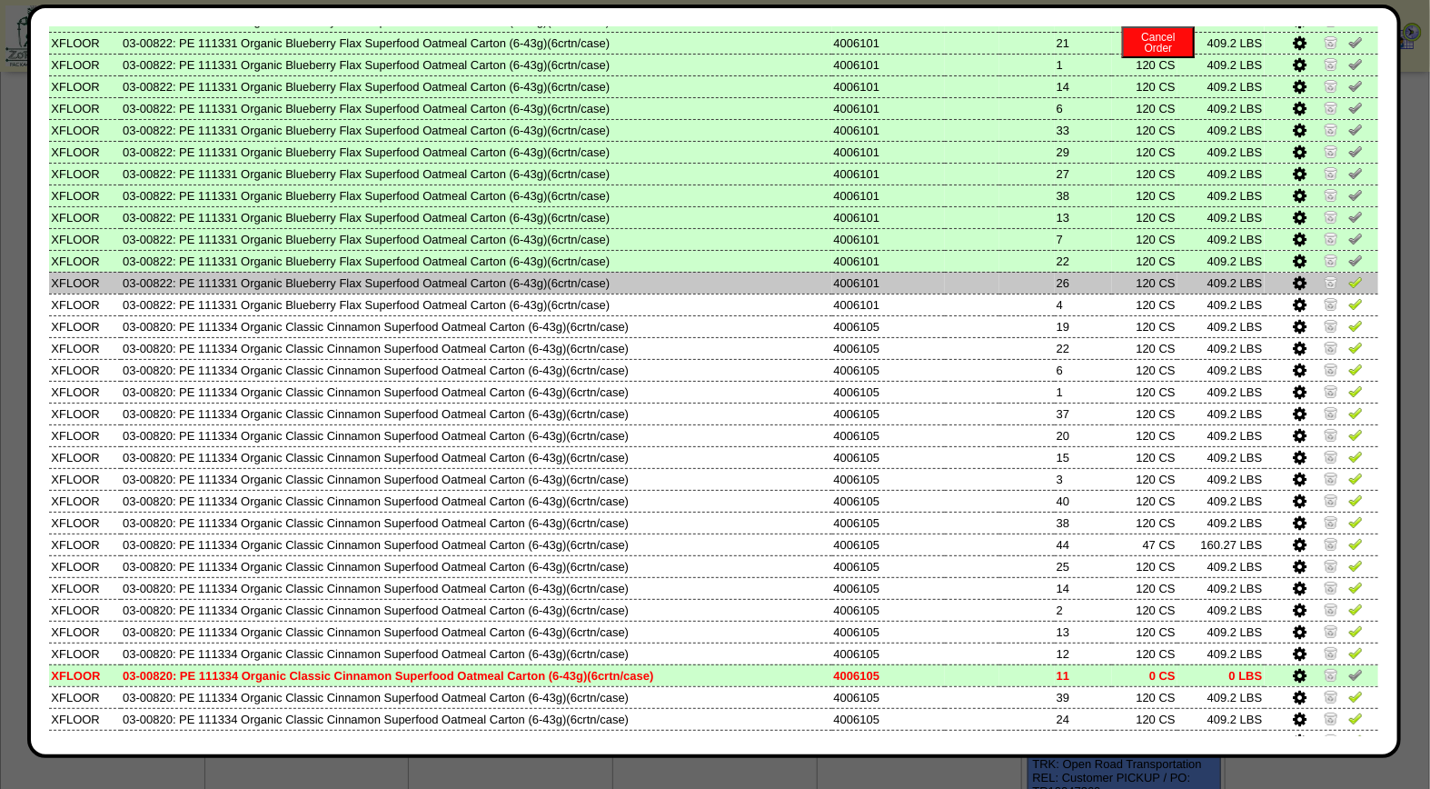
scroll to position [498, 0]
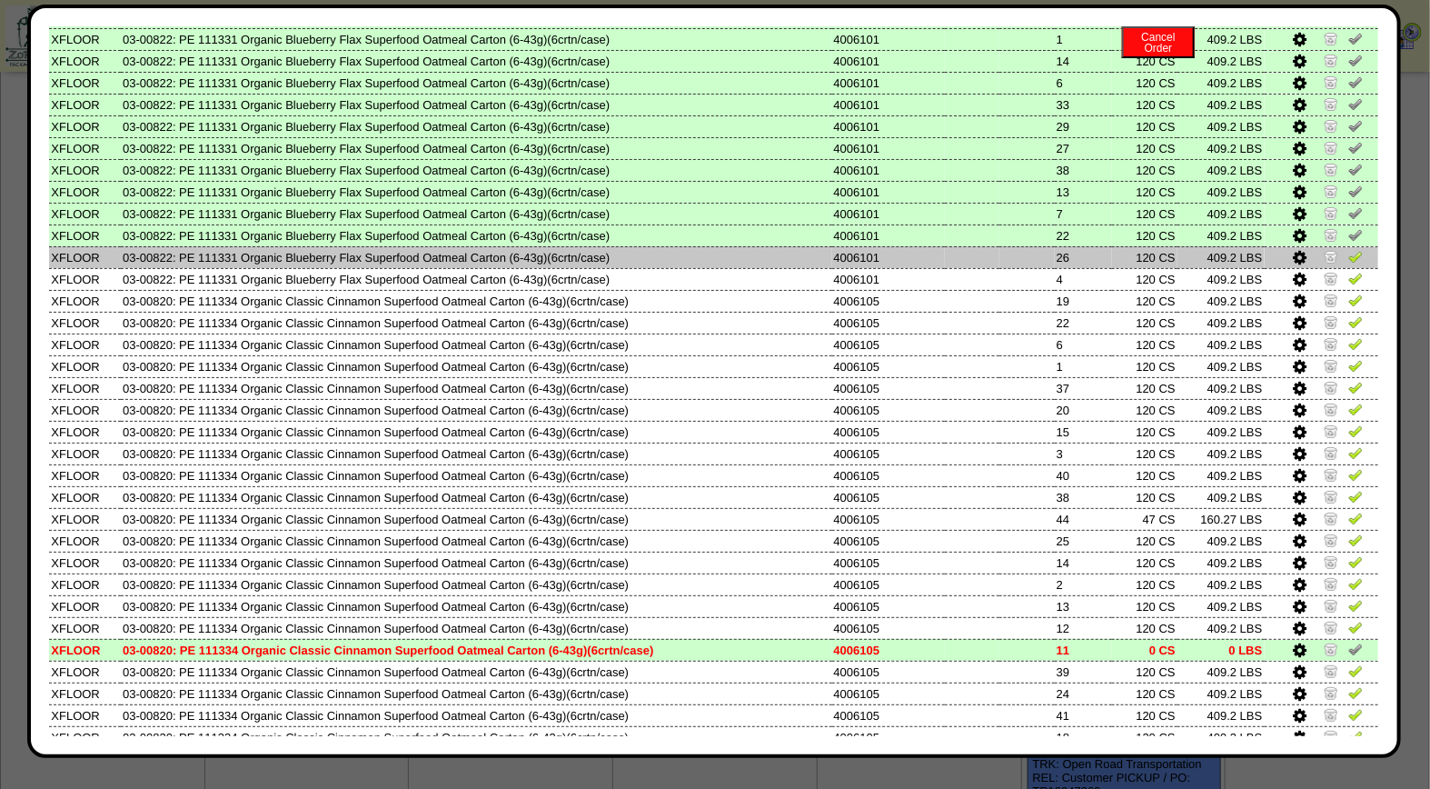
click at [1348, 249] on img at bounding box center [1355, 256] width 15 height 15
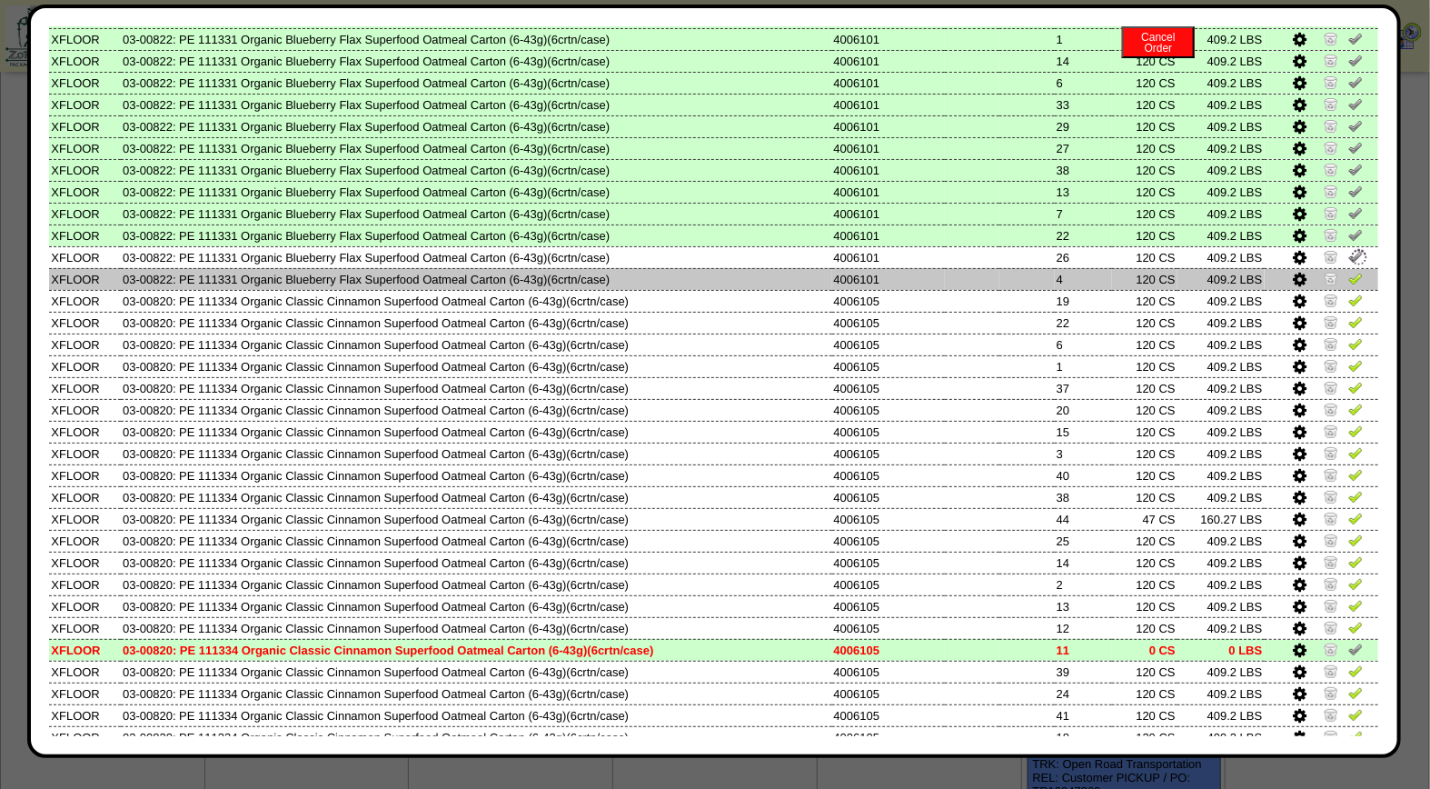
click at [1348, 271] on img at bounding box center [1355, 278] width 15 height 15
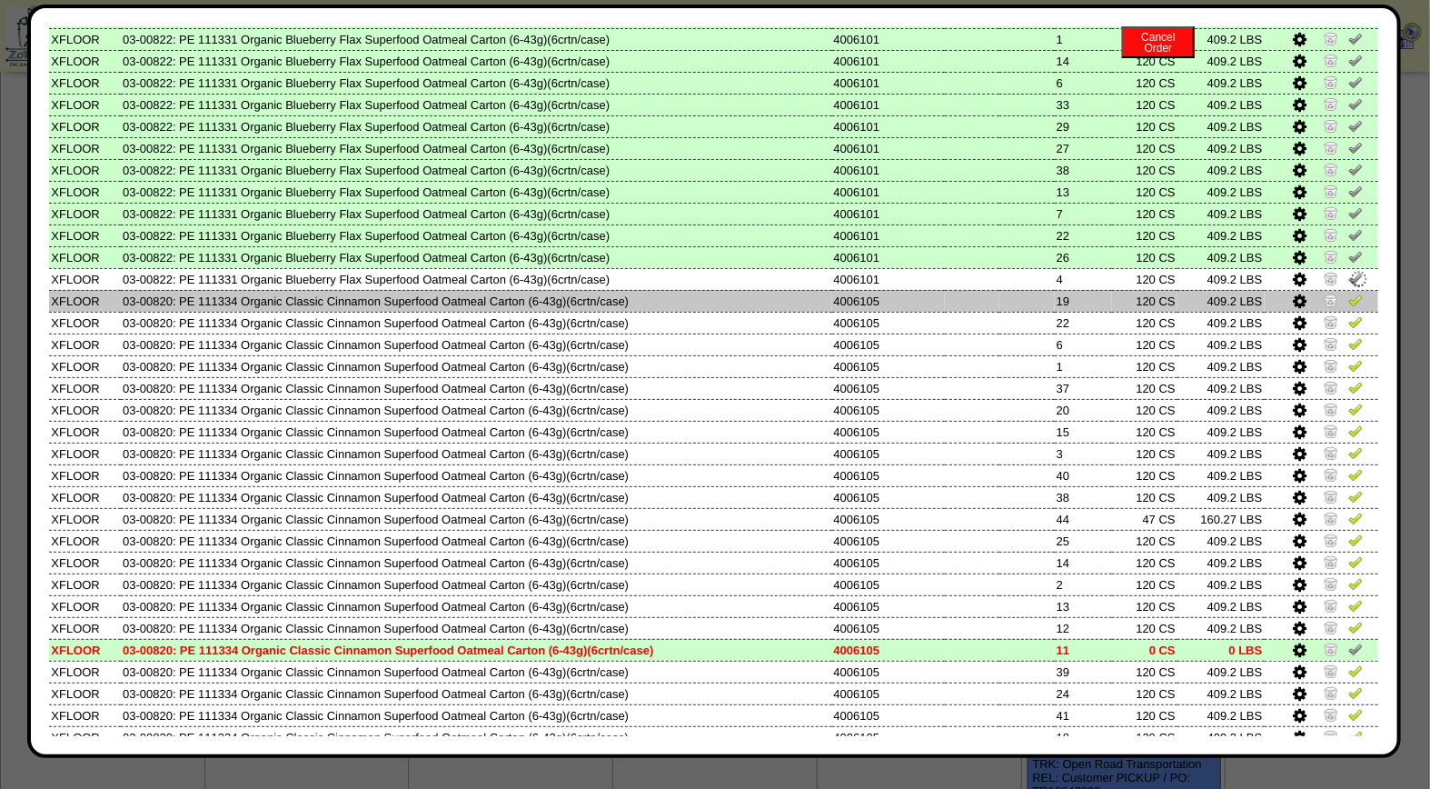
click at [1348, 293] on img at bounding box center [1355, 300] width 15 height 15
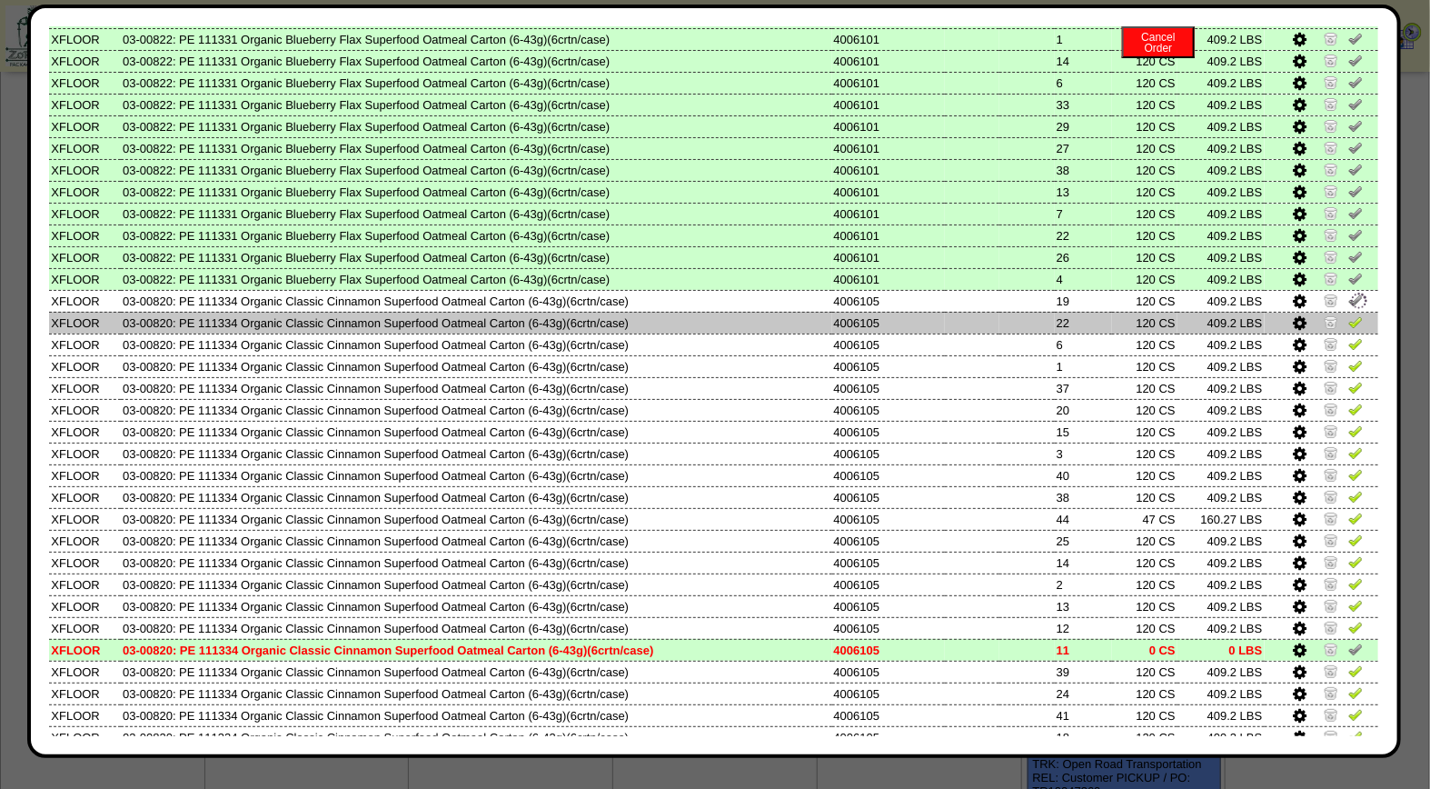
click at [1348, 314] on img at bounding box center [1355, 321] width 15 height 15
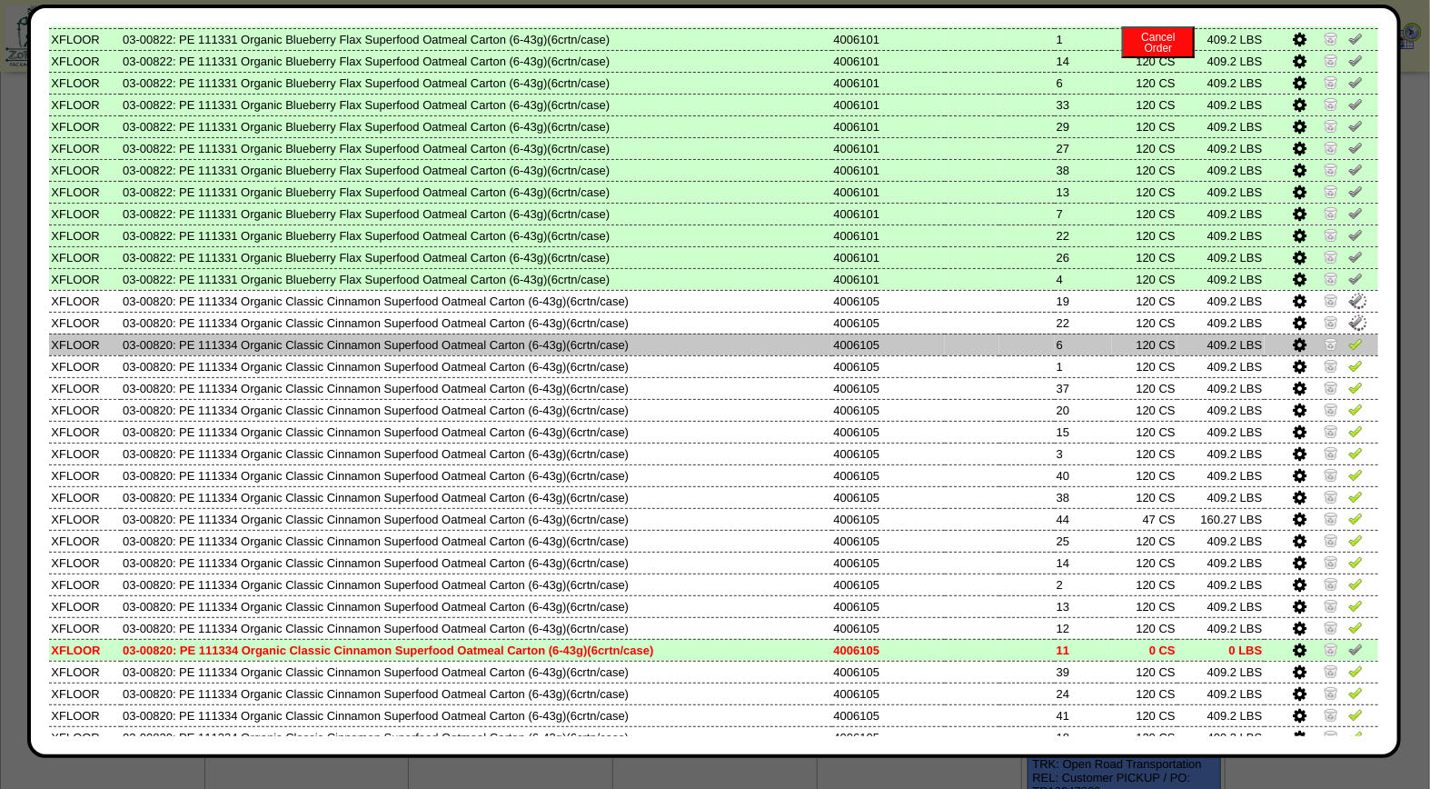
click at [1348, 336] on img at bounding box center [1355, 343] width 15 height 15
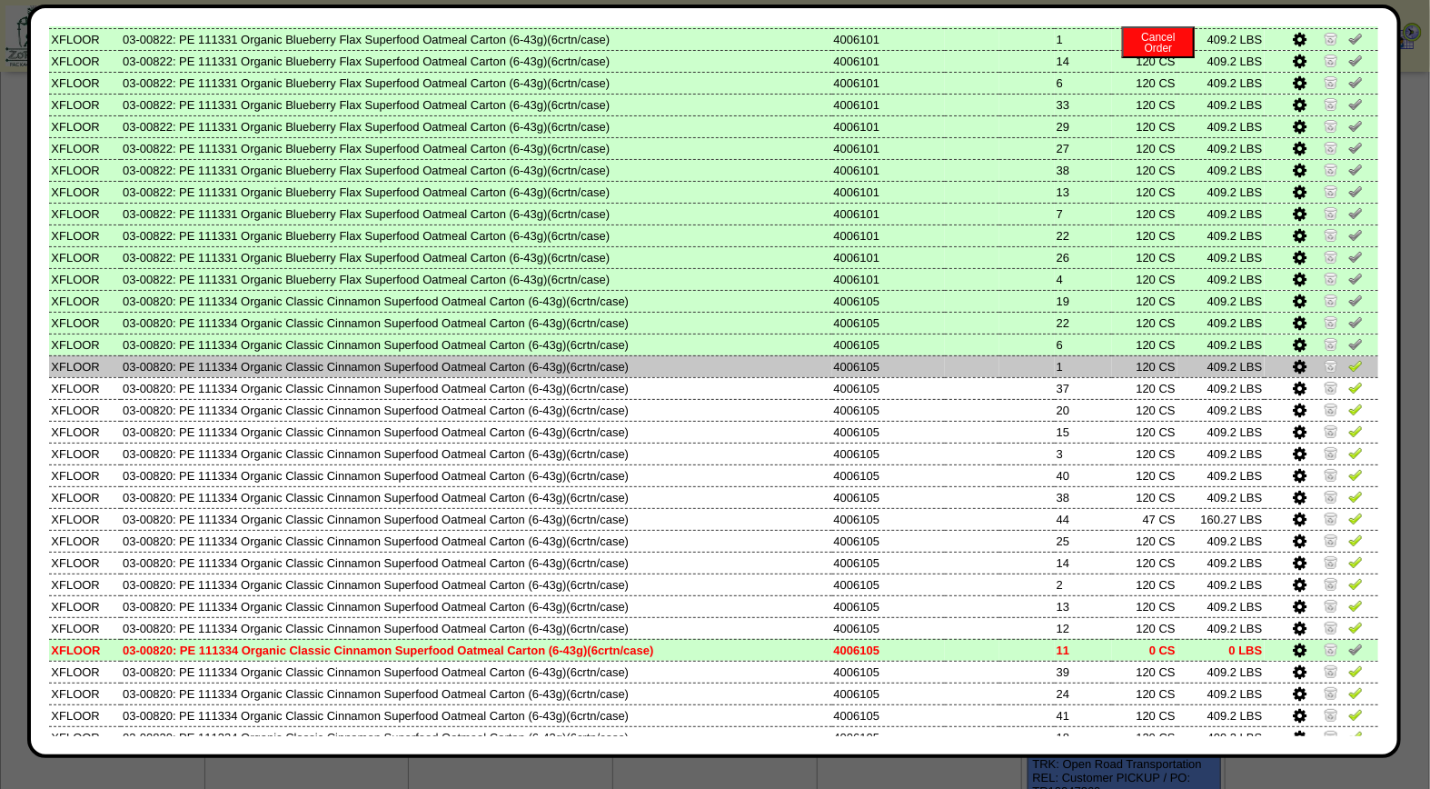
click at [1348, 358] on img at bounding box center [1355, 365] width 15 height 15
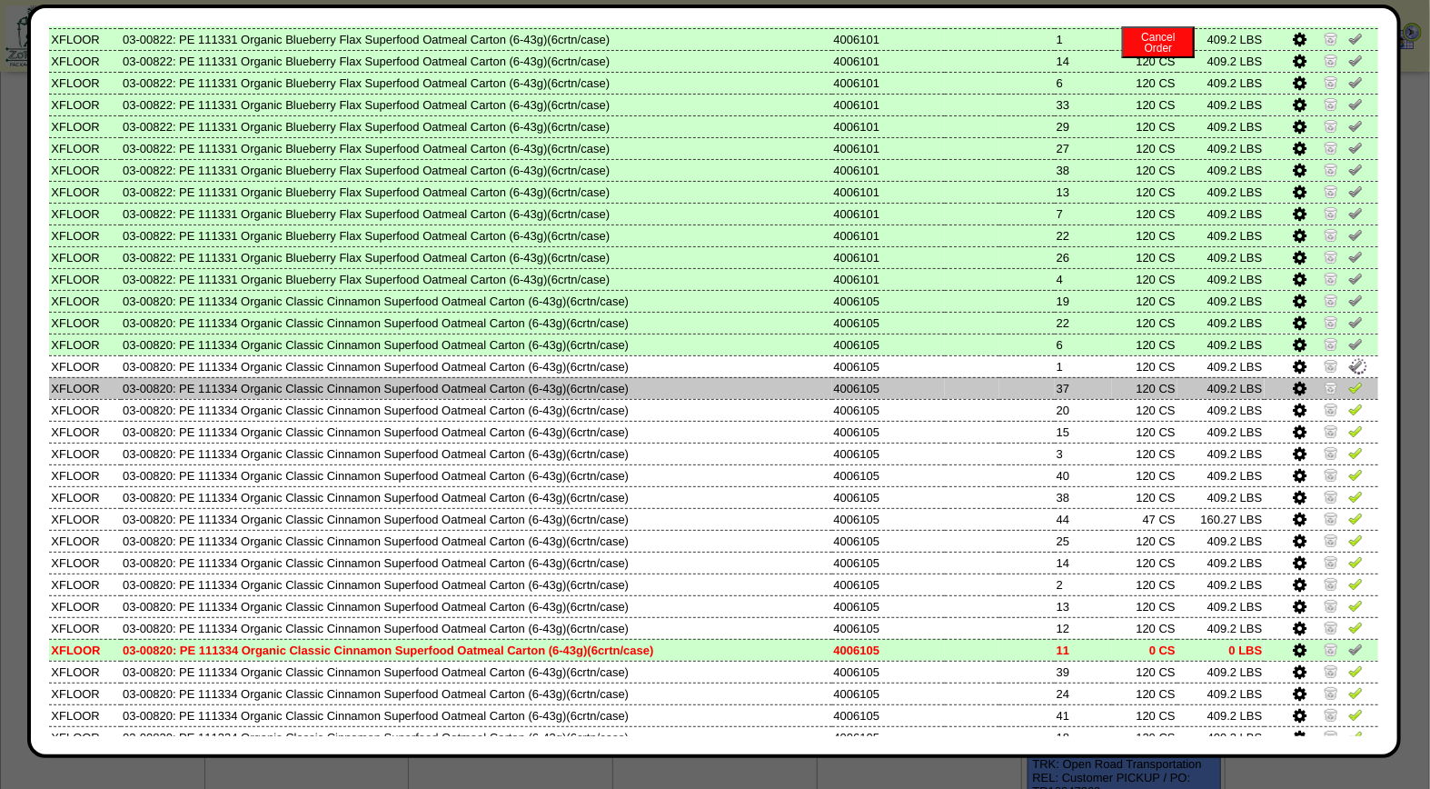
click at [1348, 380] on img at bounding box center [1355, 387] width 15 height 15
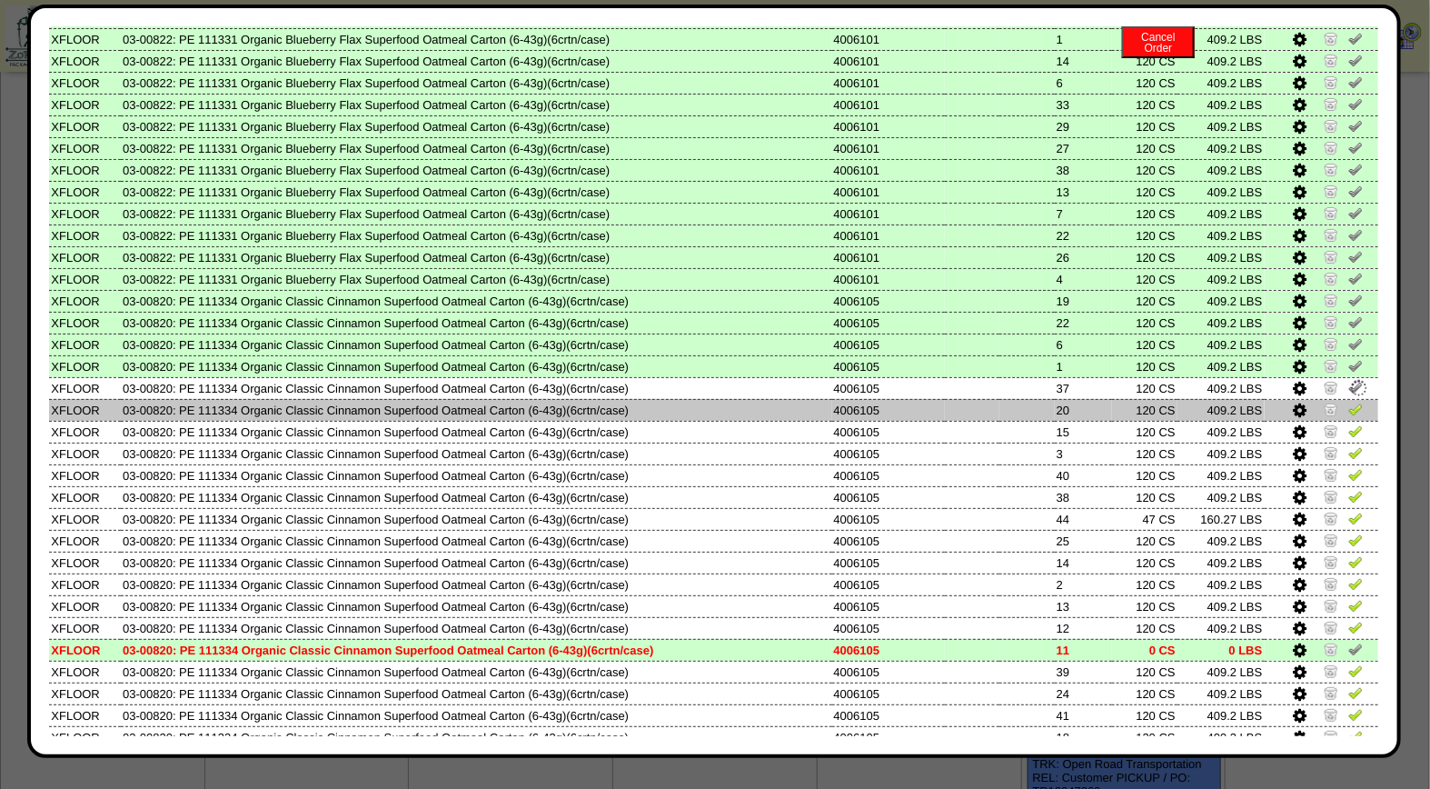
click at [1348, 402] on img at bounding box center [1355, 409] width 15 height 15
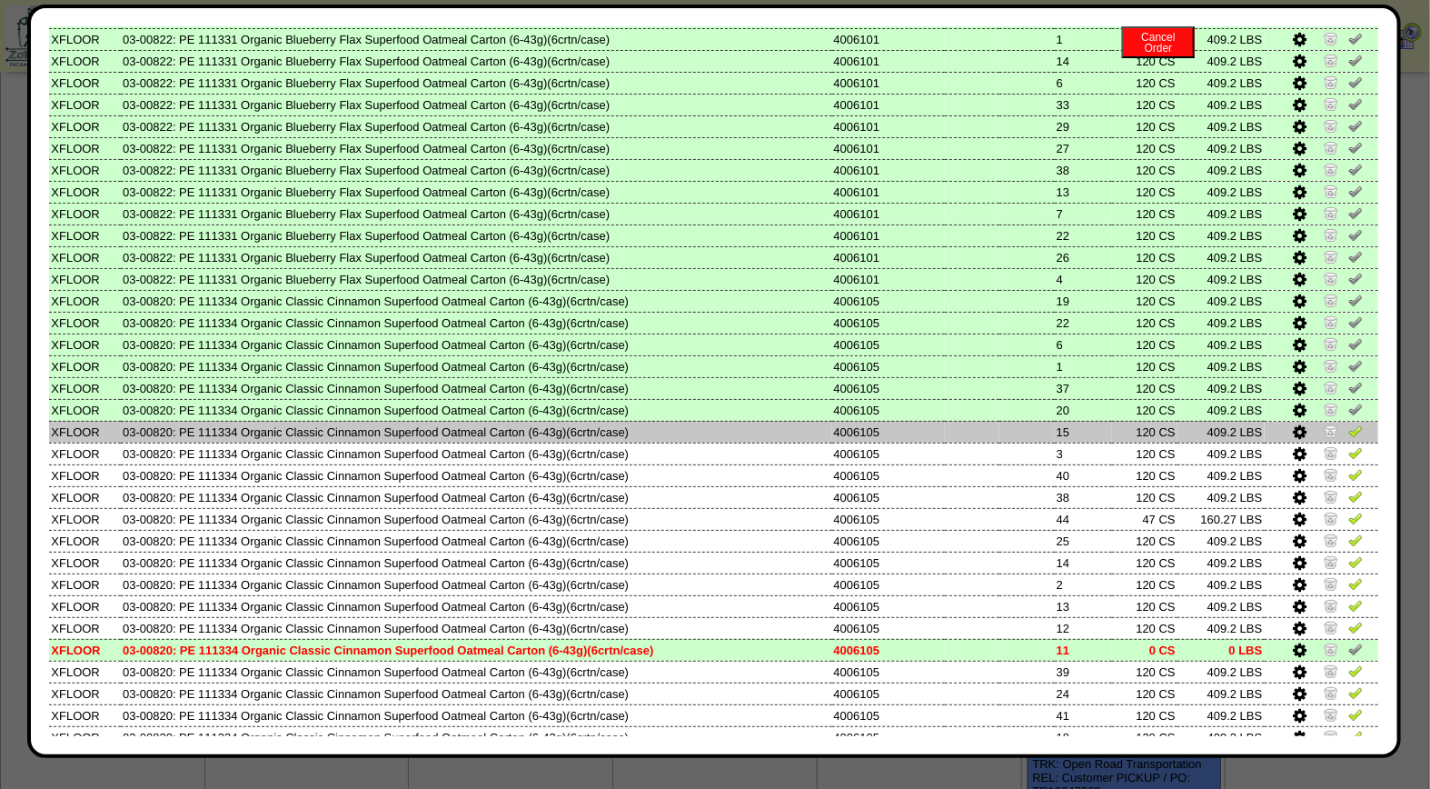
click at [1348, 423] on img at bounding box center [1355, 430] width 15 height 15
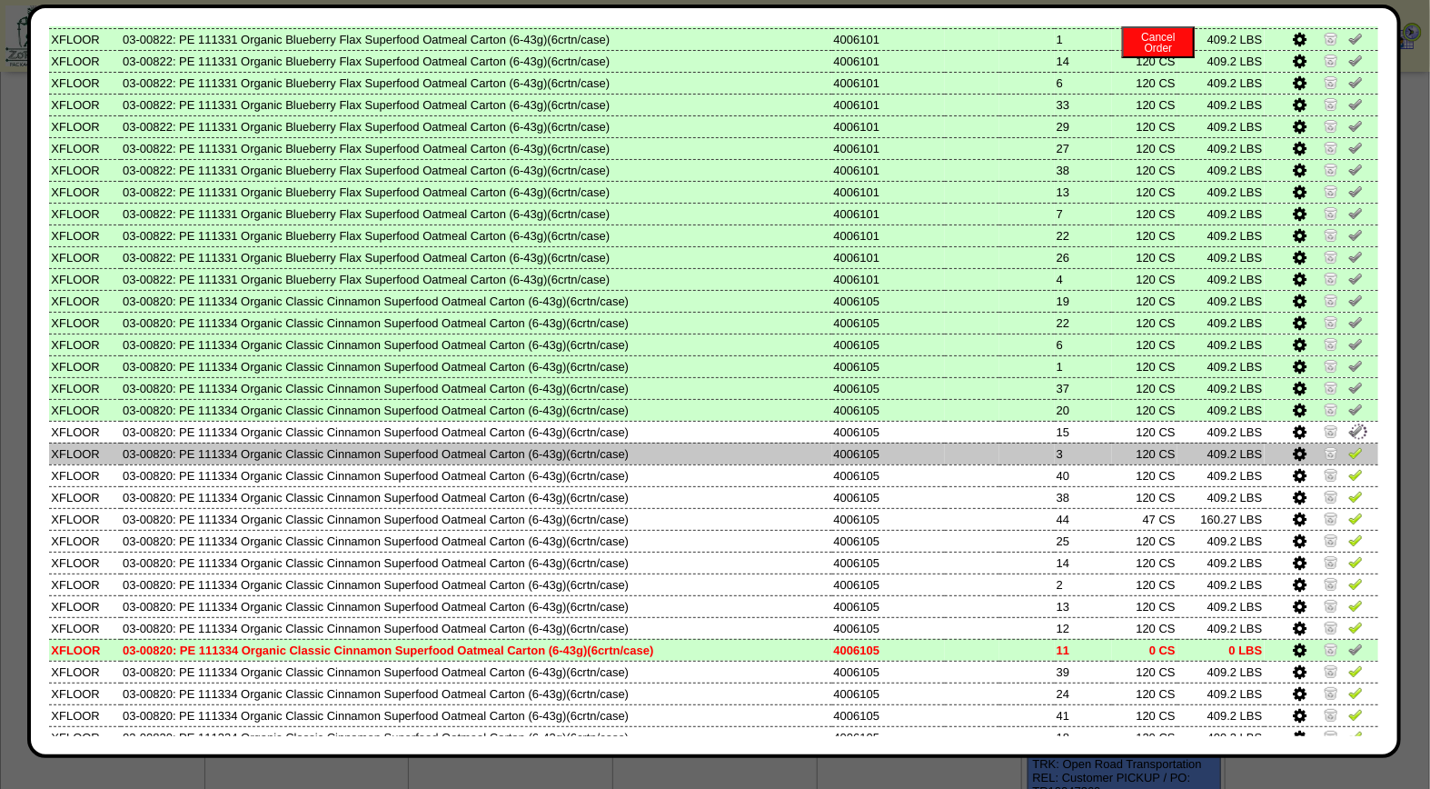
click at [1348, 442] on td at bounding box center [1322, 453] width 114 height 22
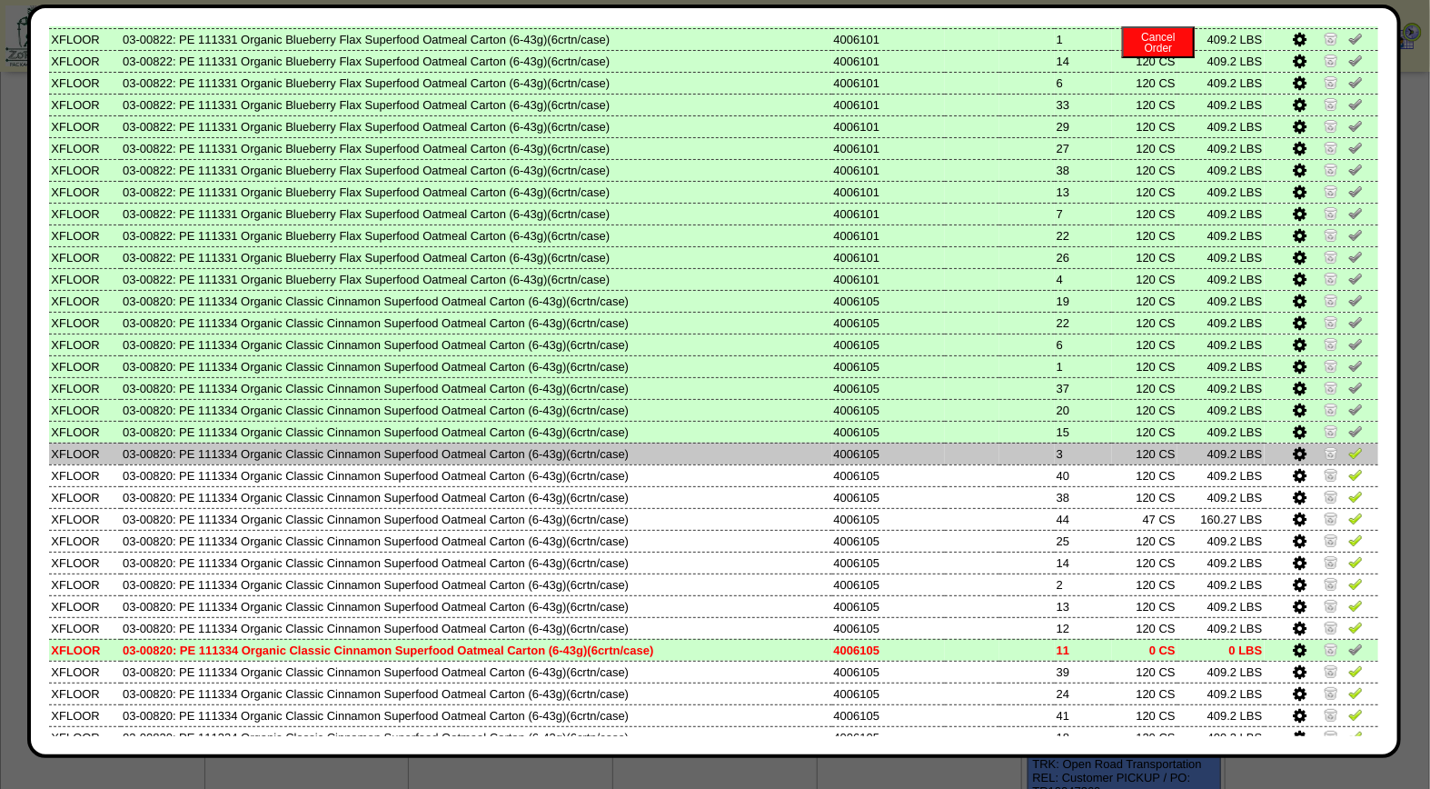
click at [1348, 445] on img at bounding box center [1355, 452] width 15 height 15
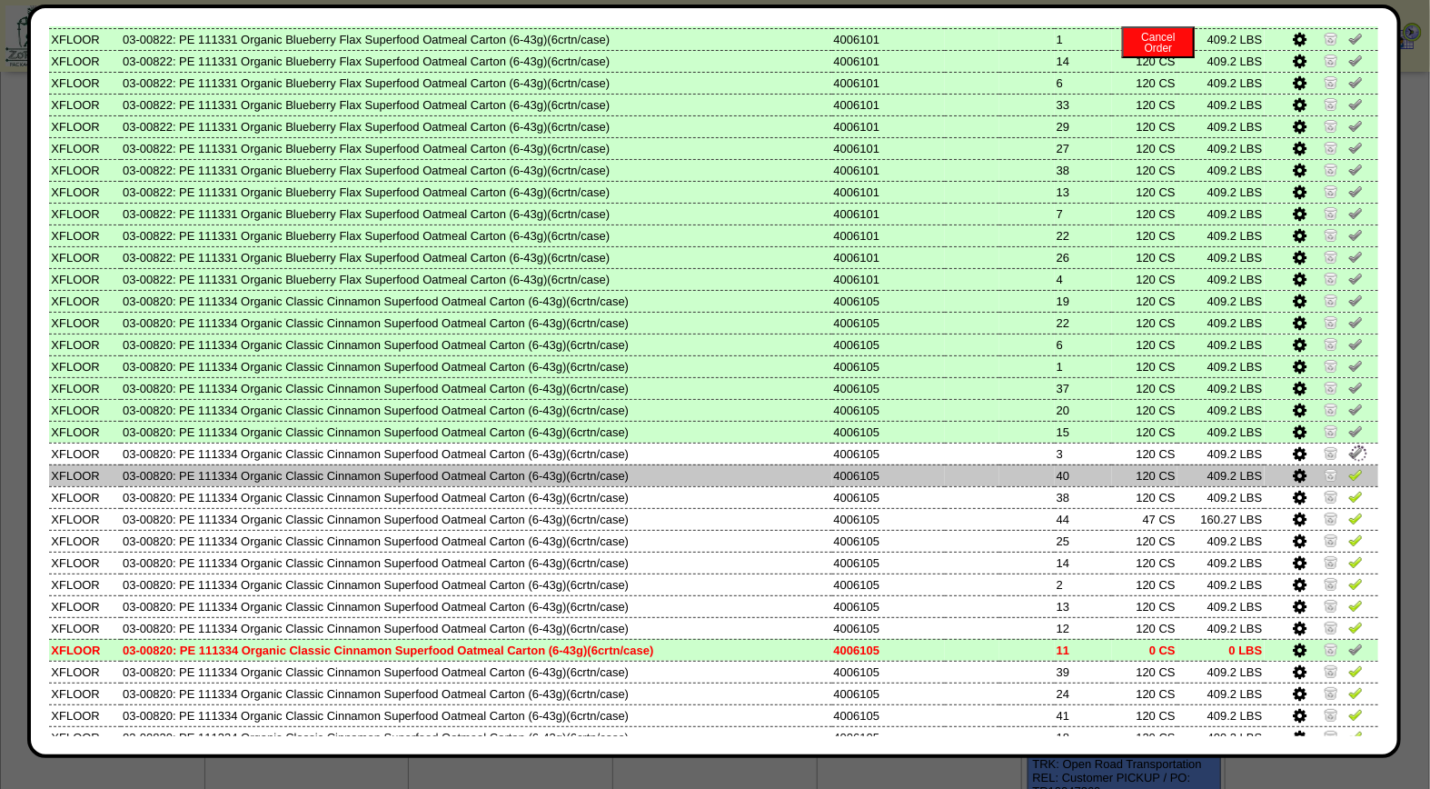
click at [1348, 467] on img at bounding box center [1355, 474] width 15 height 15
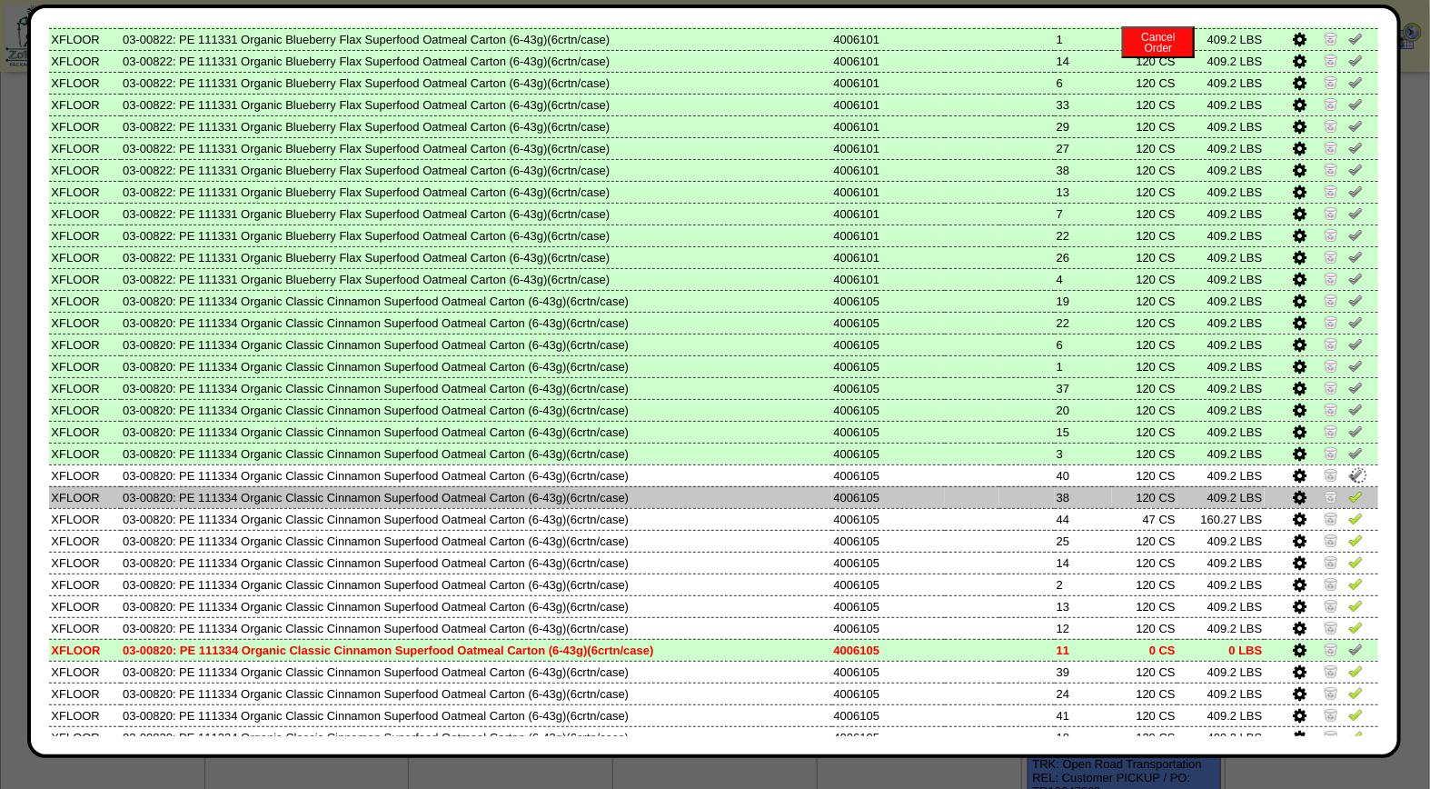
click at [1348, 489] on img at bounding box center [1355, 496] width 15 height 15
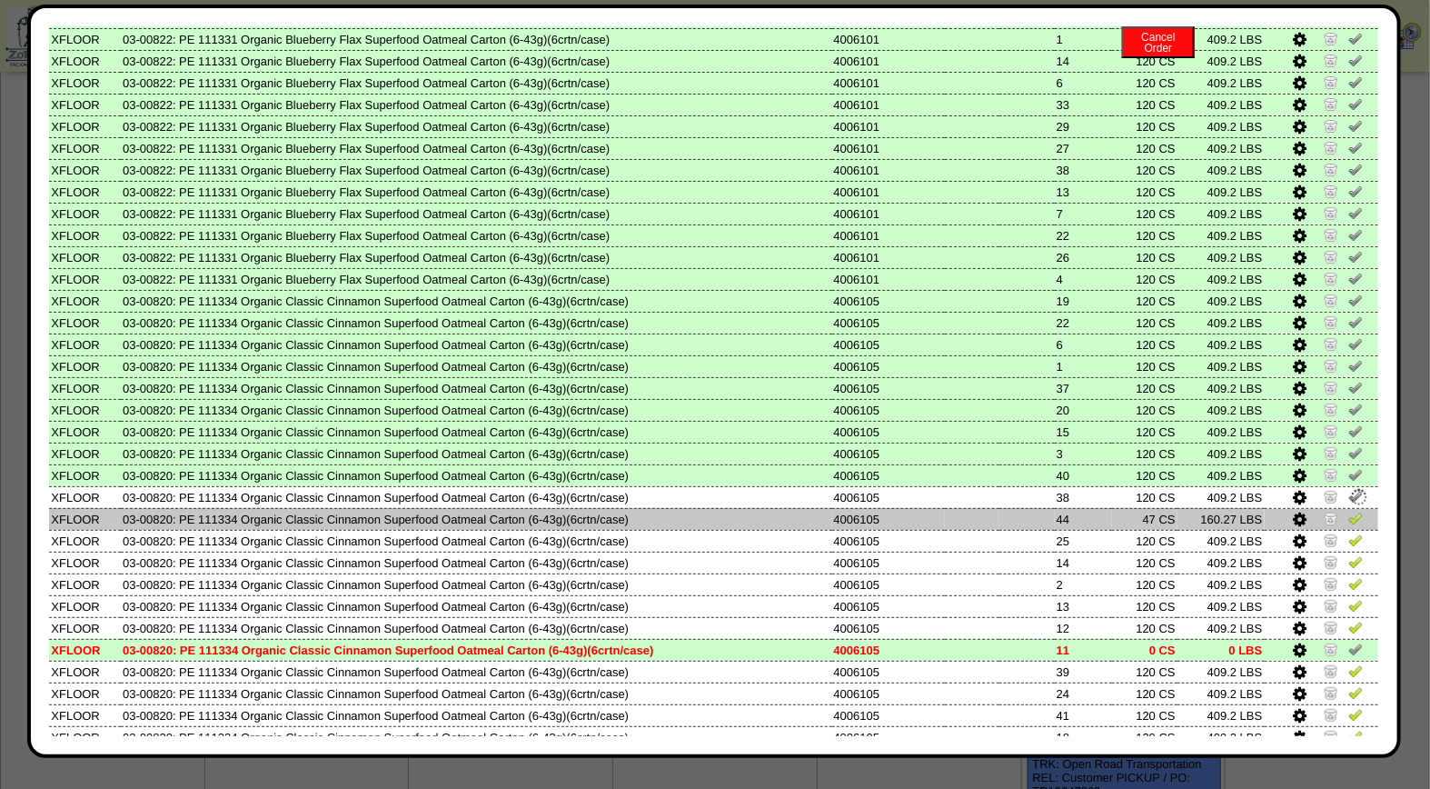
click at [1348, 511] on img at bounding box center [1355, 518] width 15 height 15
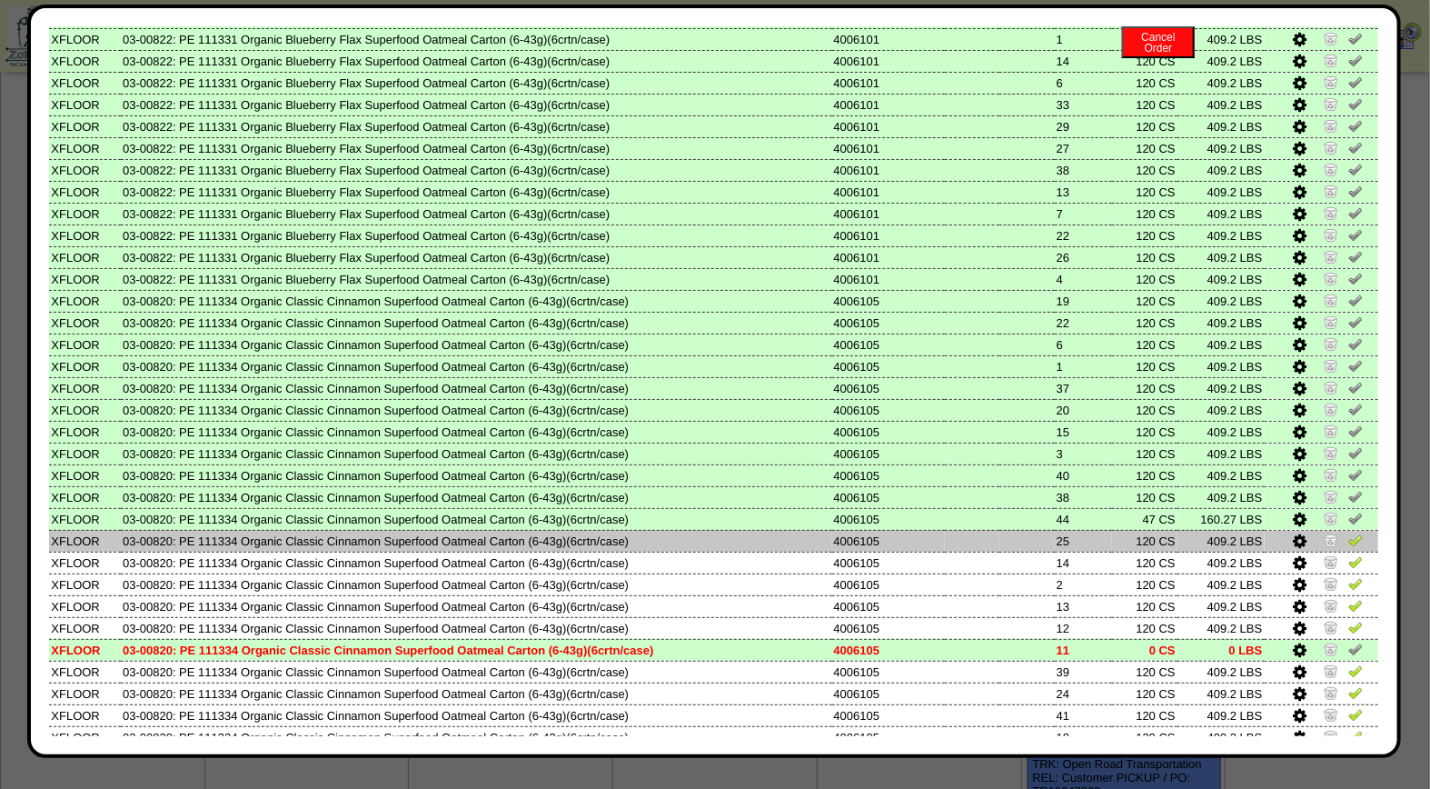
click at [1348, 532] on img at bounding box center [1355, 539] width 15 height 15
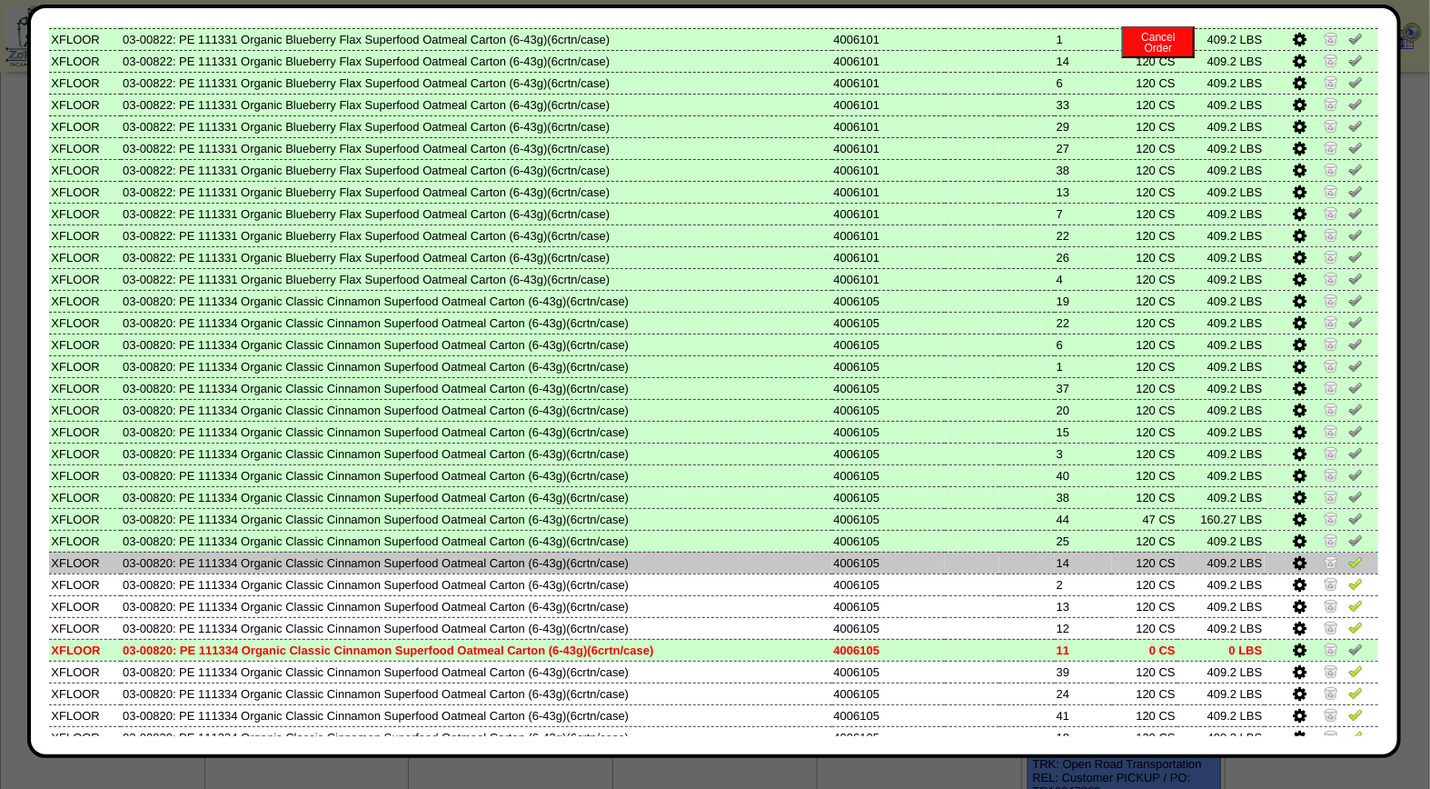
click at [1348, 554] on img at bounding box center [1355, 561] width 15 height 15
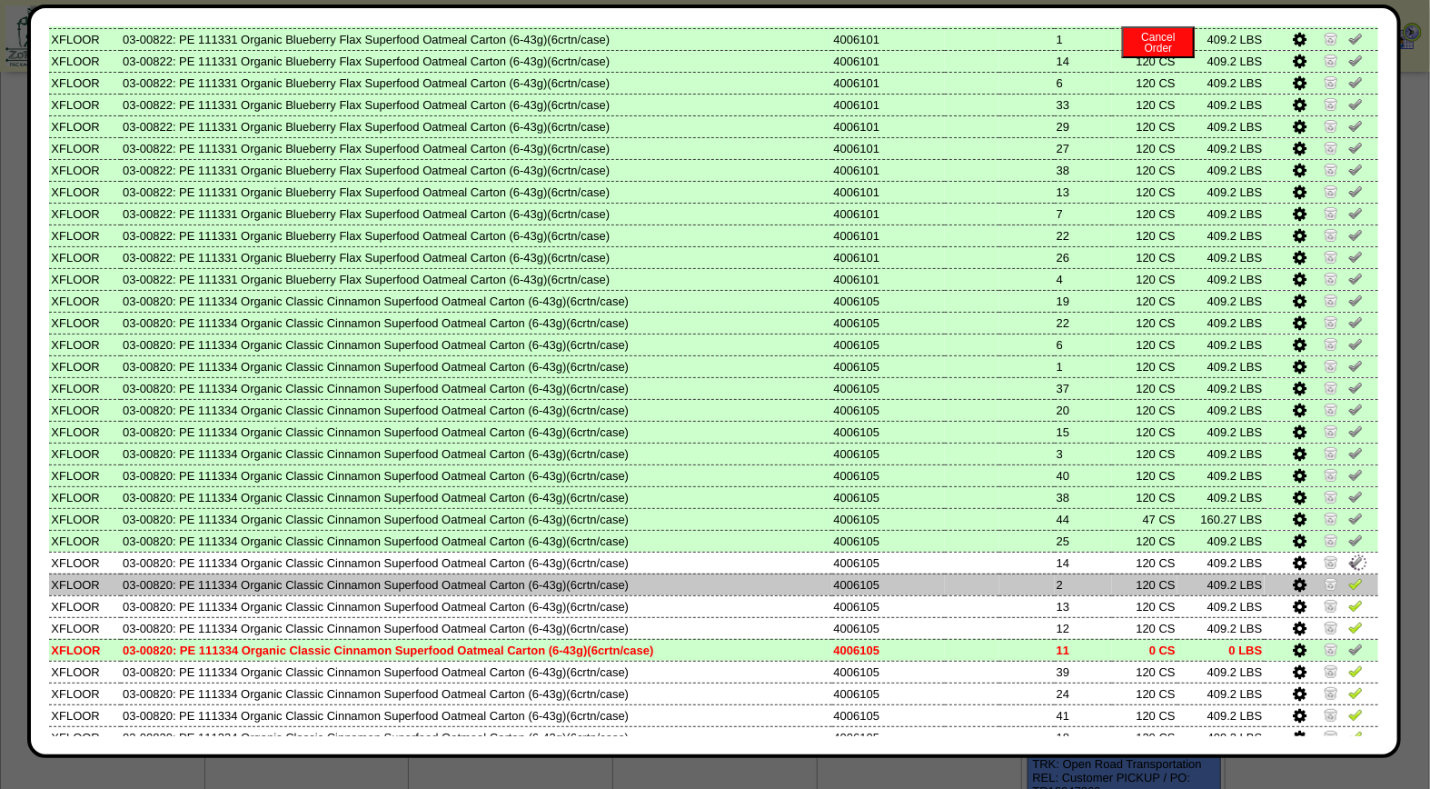
click at [1348, 576] on img at bounding box center [1355, 583] width 15 height 15
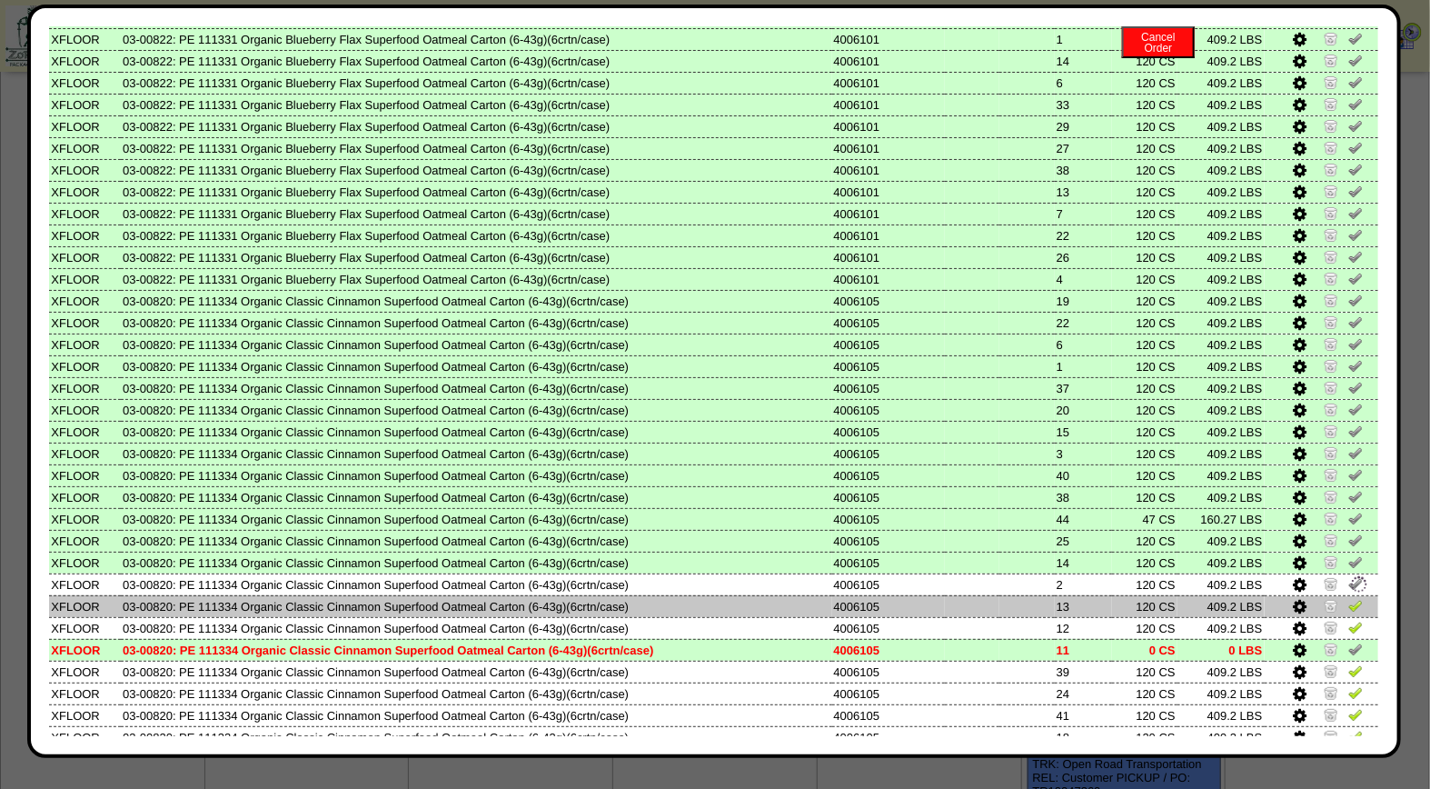
click at [1348, 598] on img at bounding box center [1355, 605] width 15 height 15
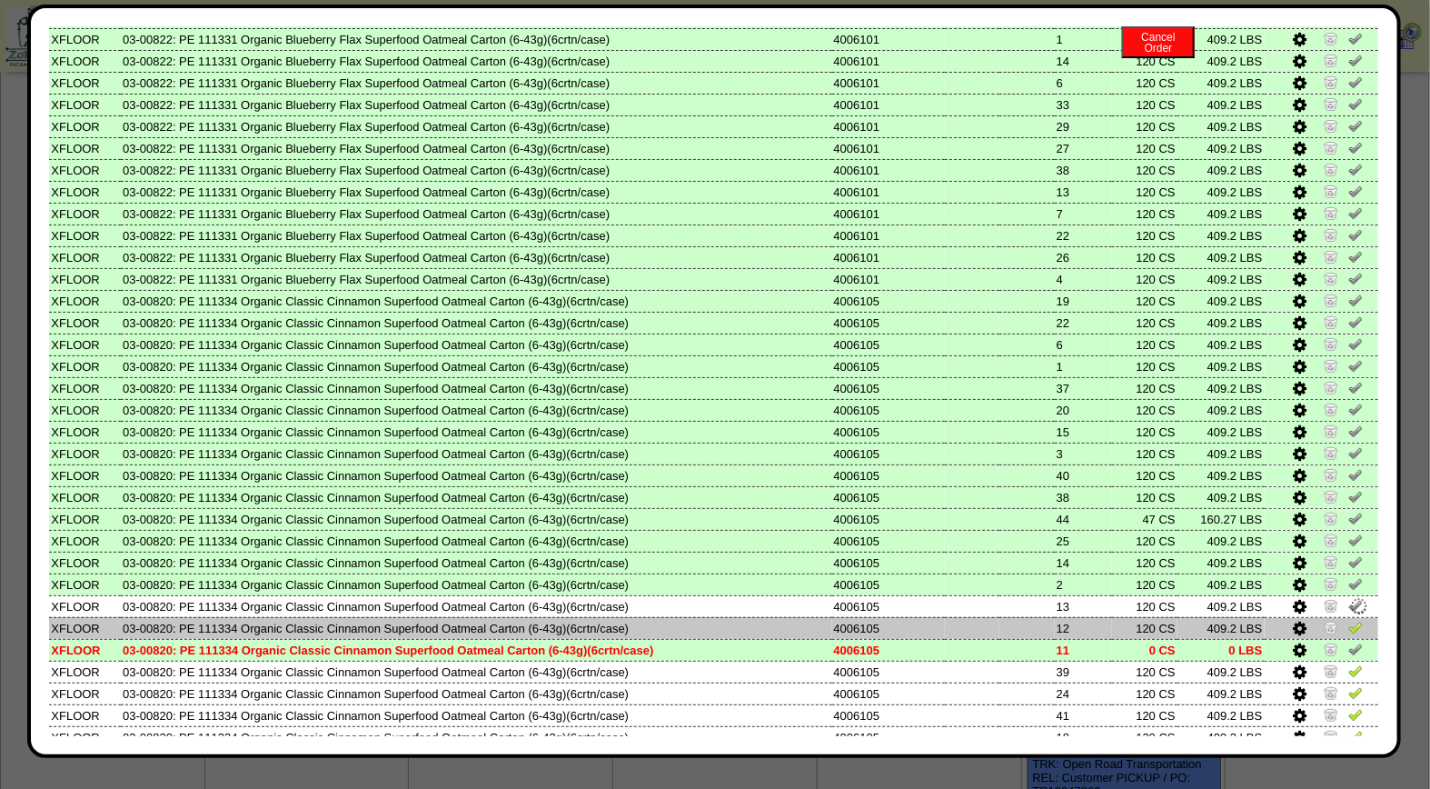
click at [1348, 620] on img at bounding box center [1355, 627] width 15 height 15
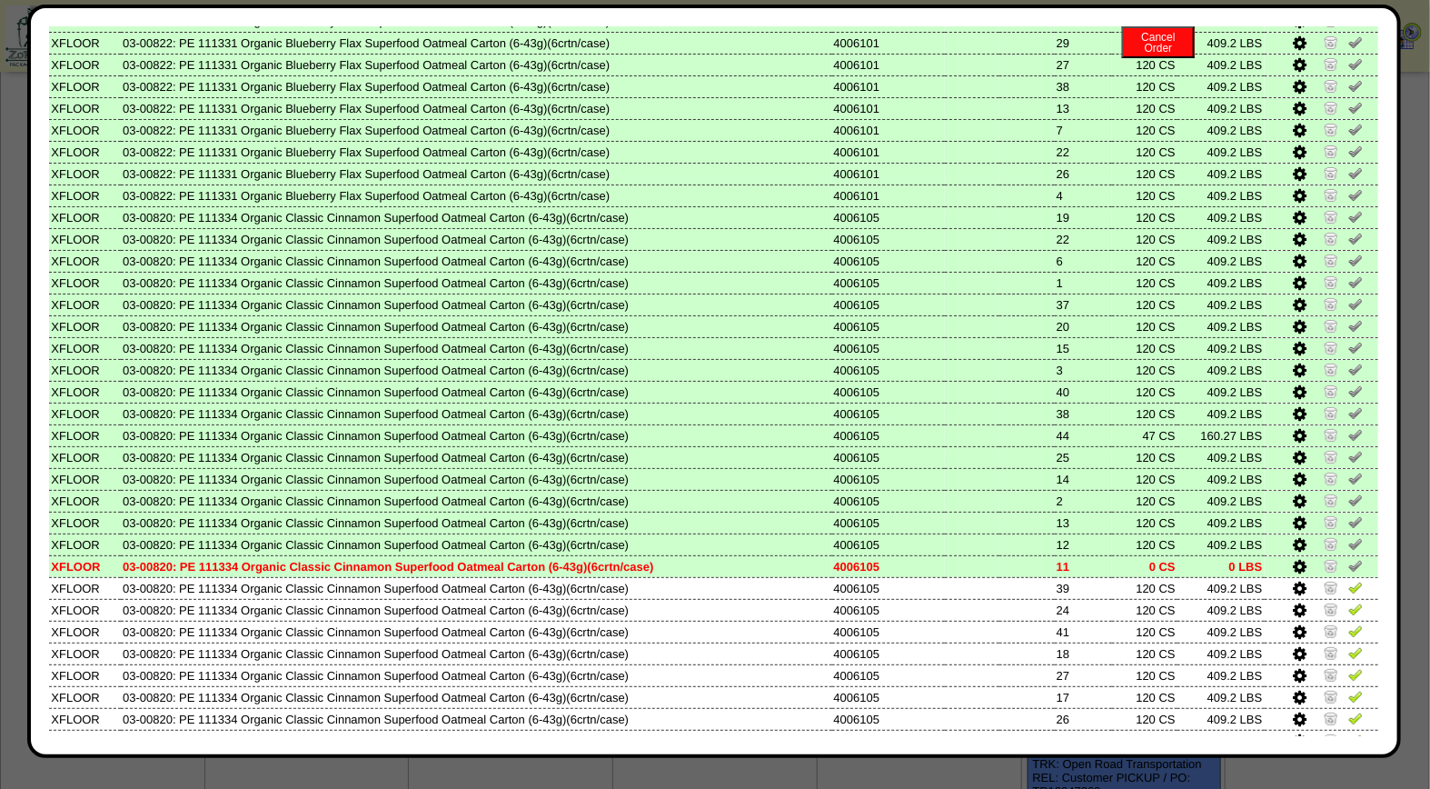
scroll to position [627, 0]
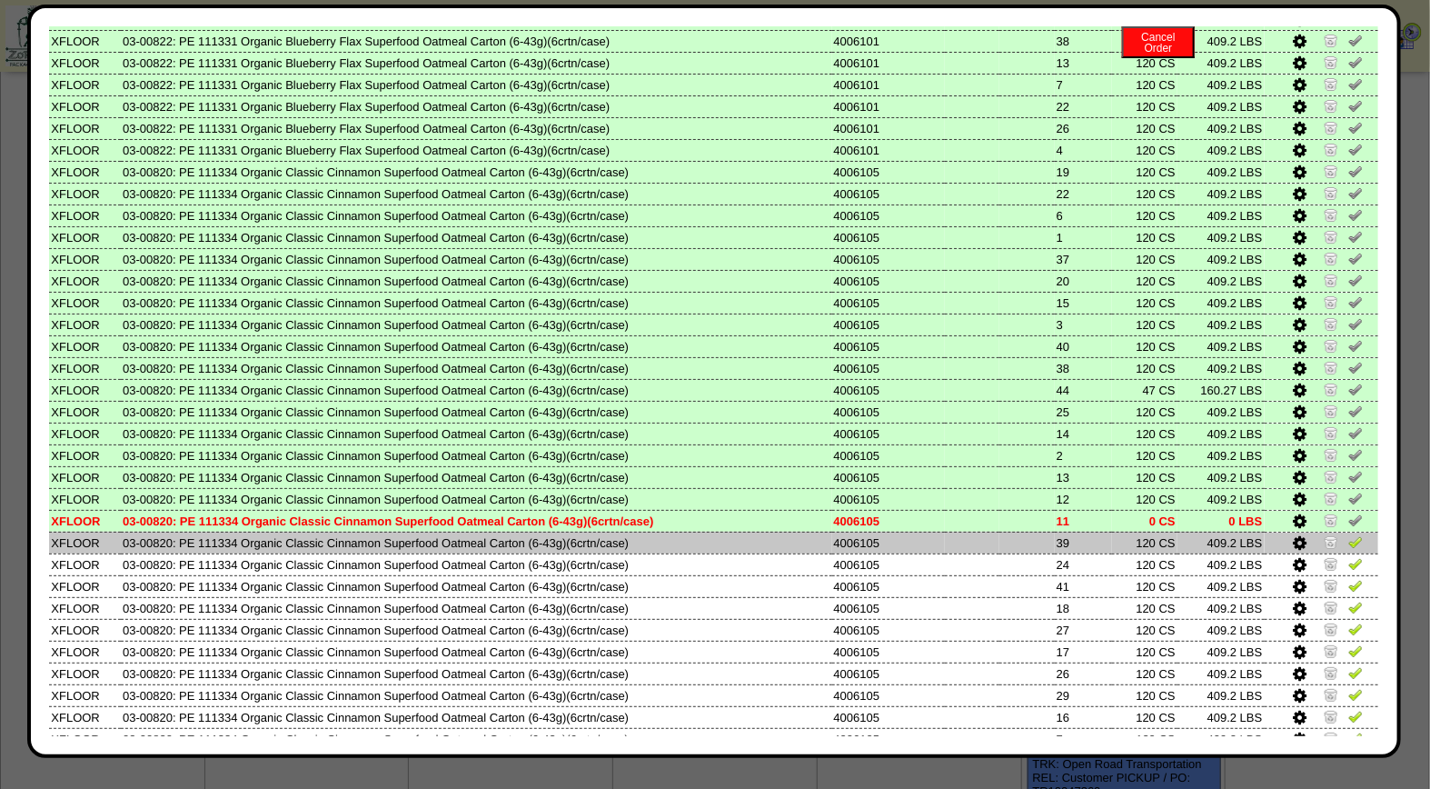
click at [1348, 534] on img at bounding box center [1355, 541] width 15 height 15
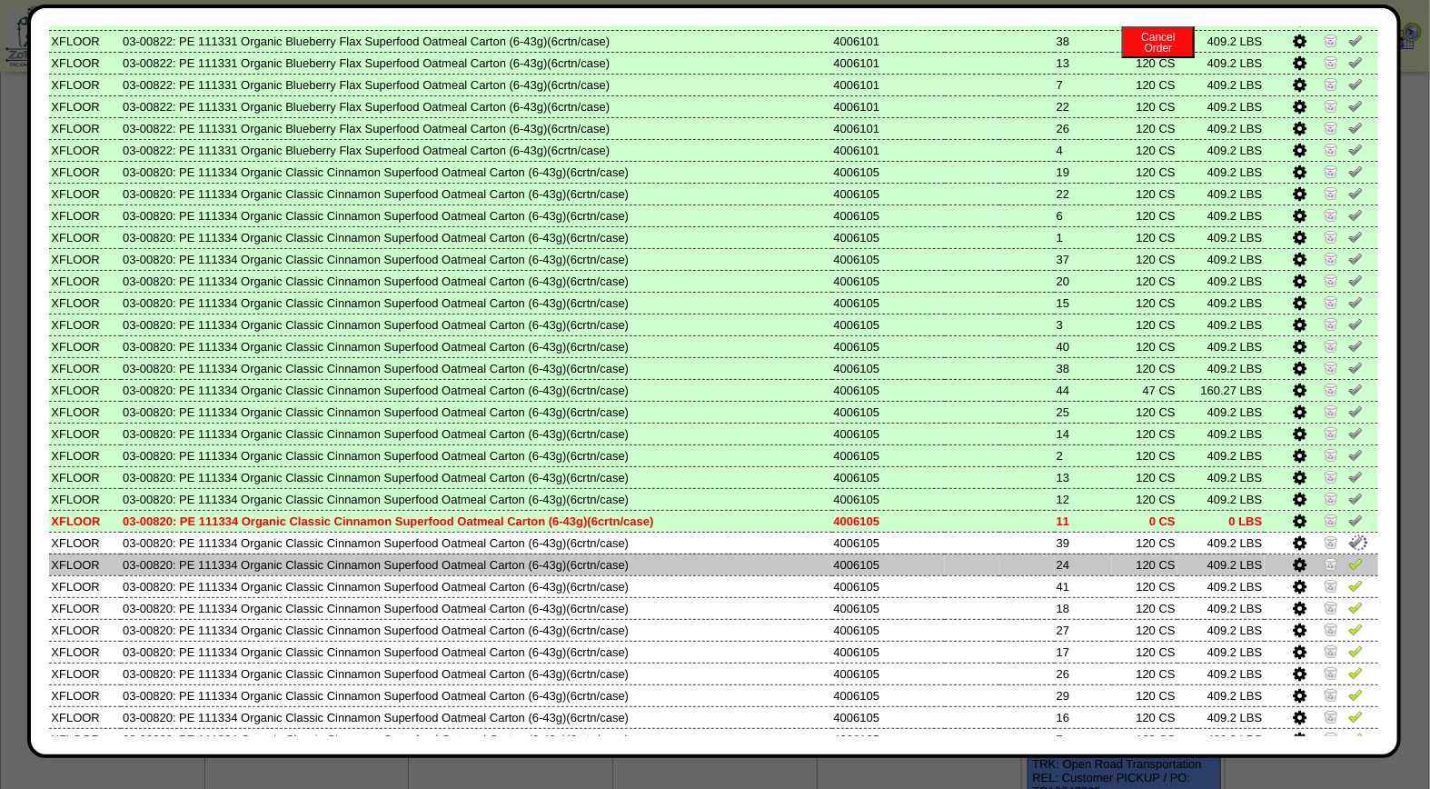
click at [1348, 556] on img at bounding box center [1355, 563] width 15 height 15
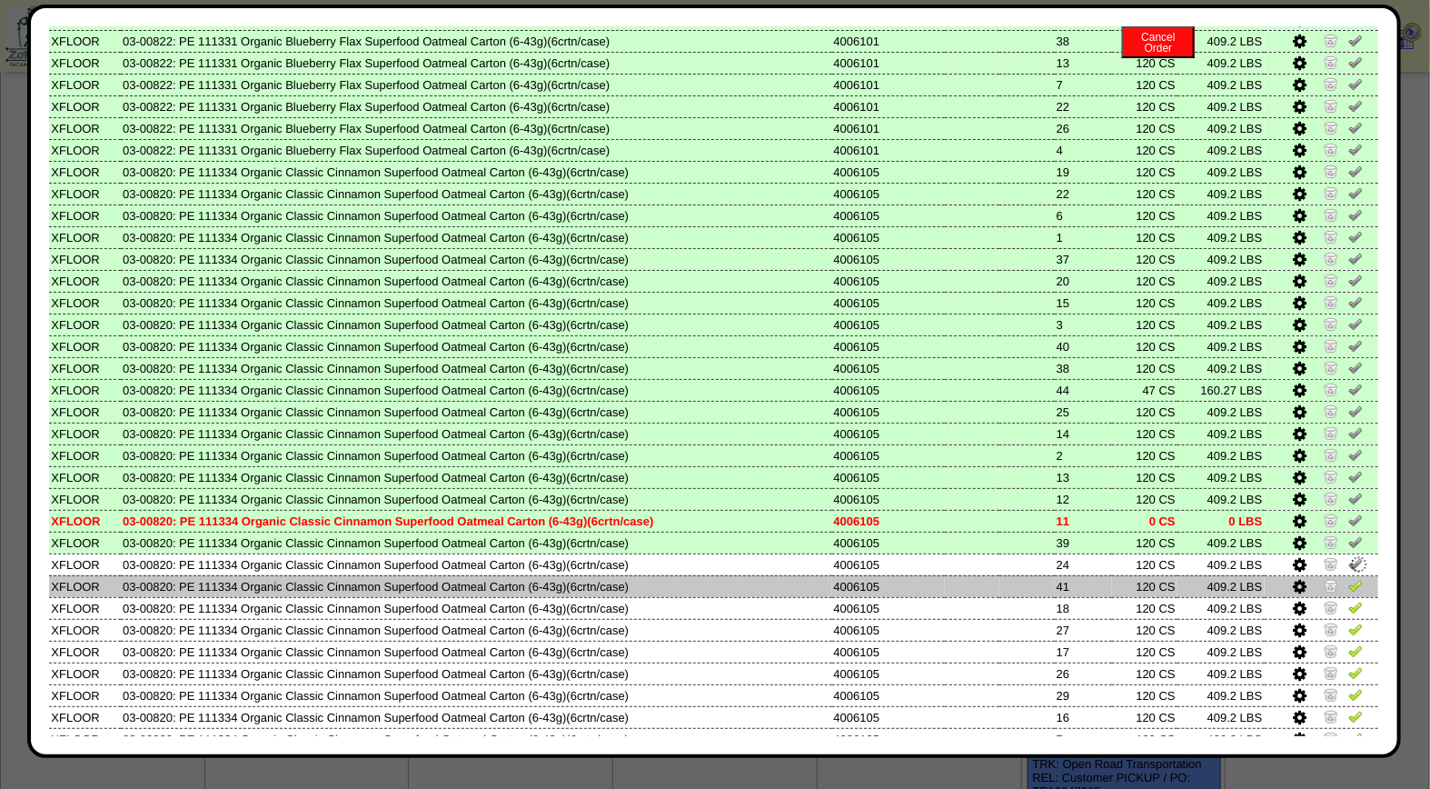
click at [1348, 578] on img at bounding box center [1355, 585] width 15 height 15
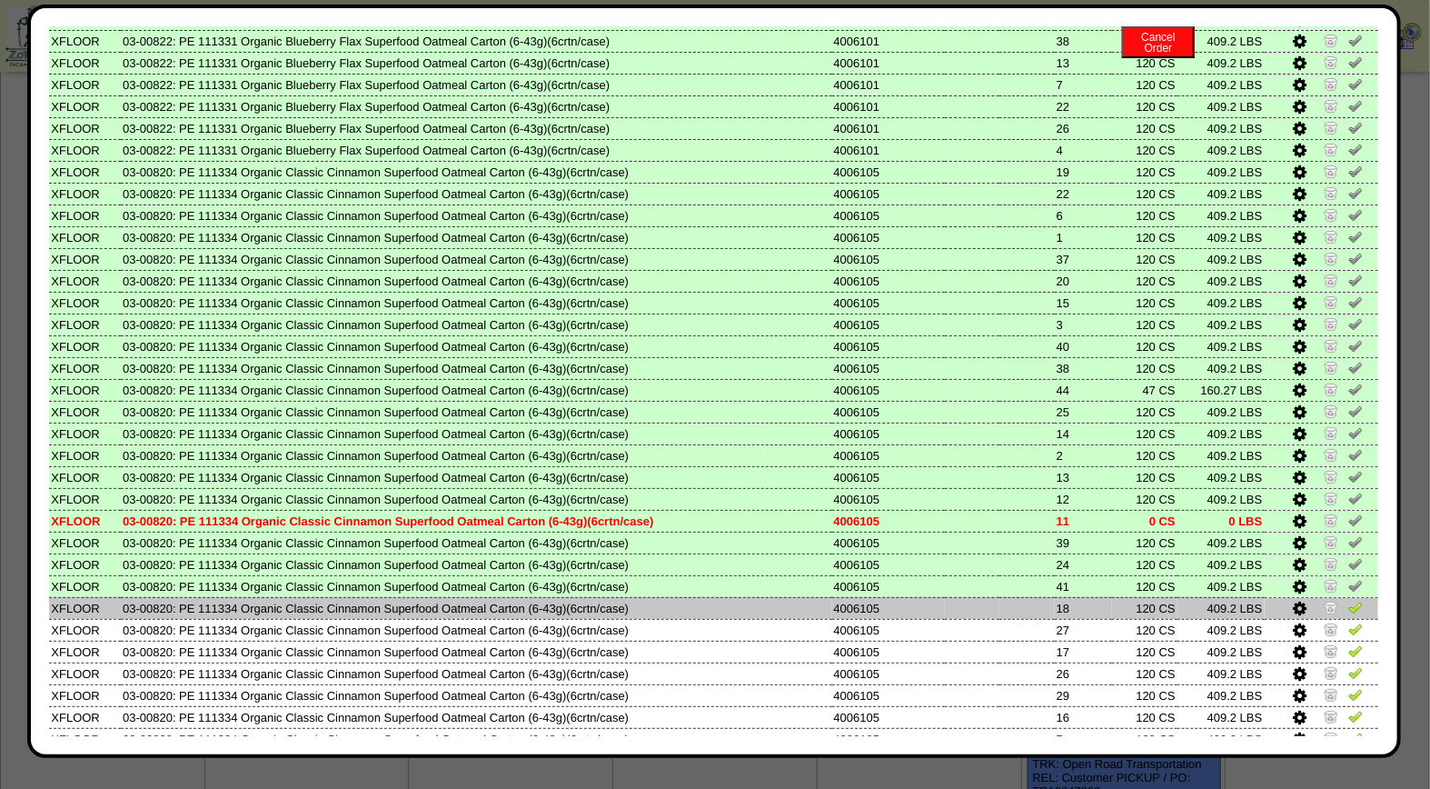
click at [1348, 600] on img at bounding box center [1355, 607] width 15 height 15
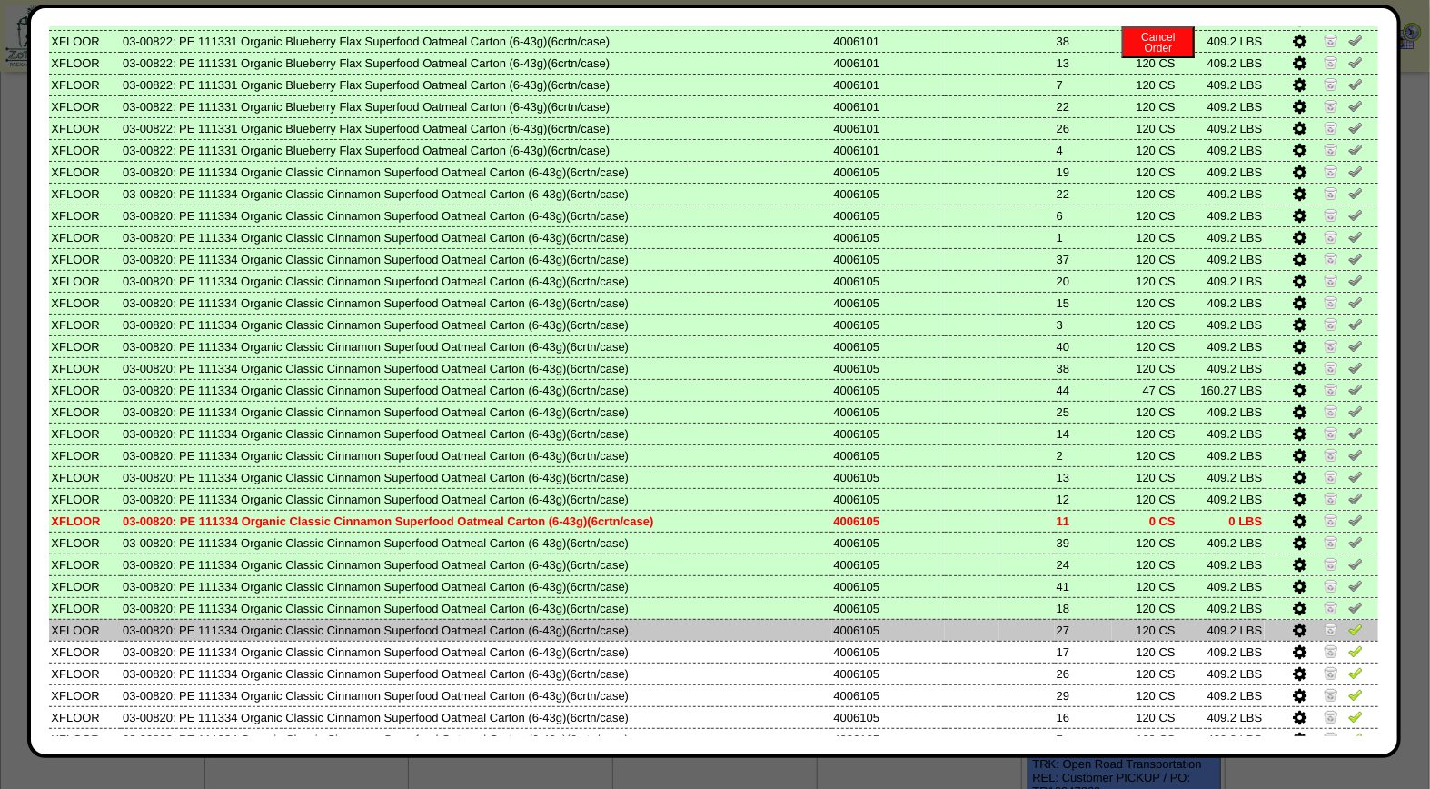
click at [1348, 621] on img at bounding box center [1355, 628] width 15 height 15
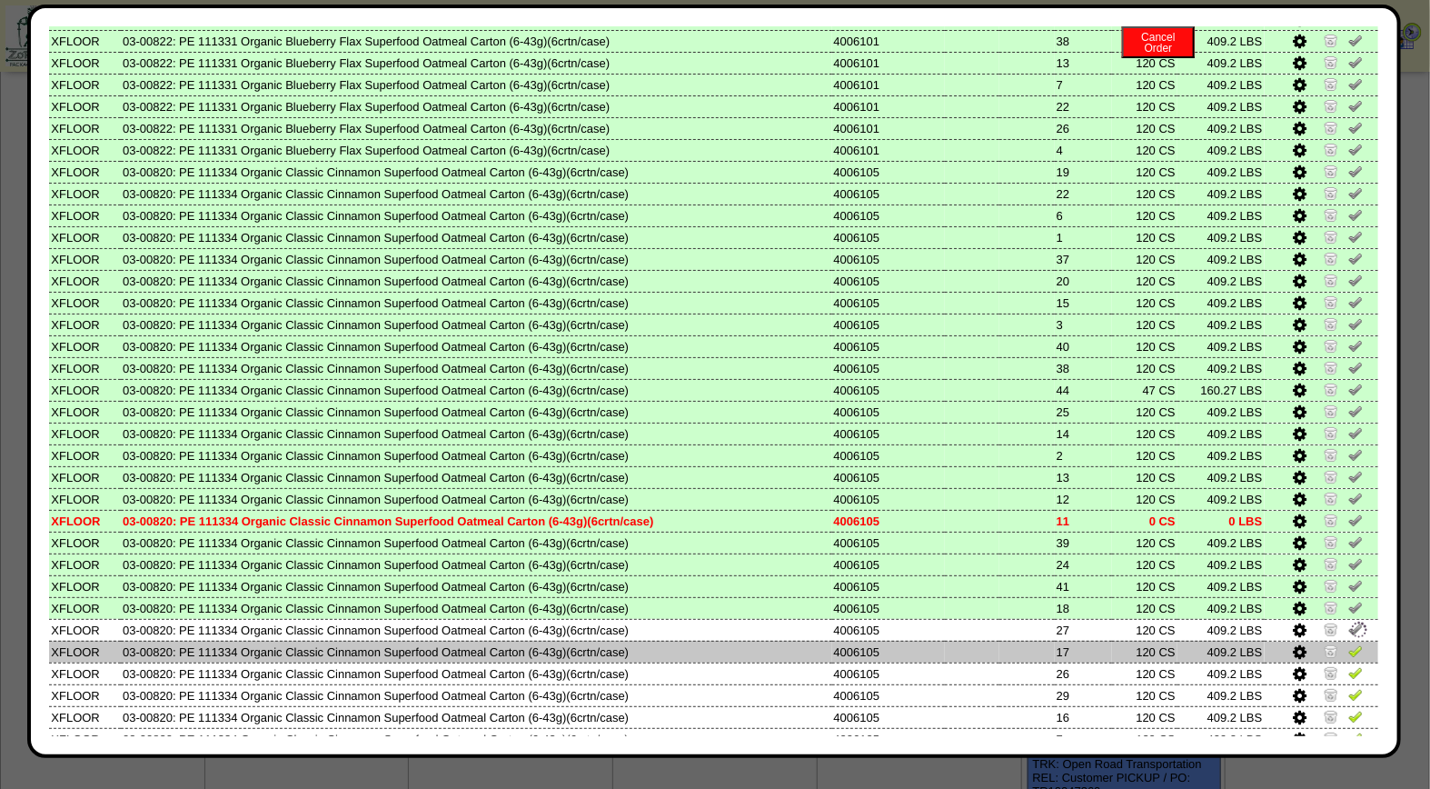
click at [1348, 643] on img at bounding box center [1355, 650] width 15 height 15
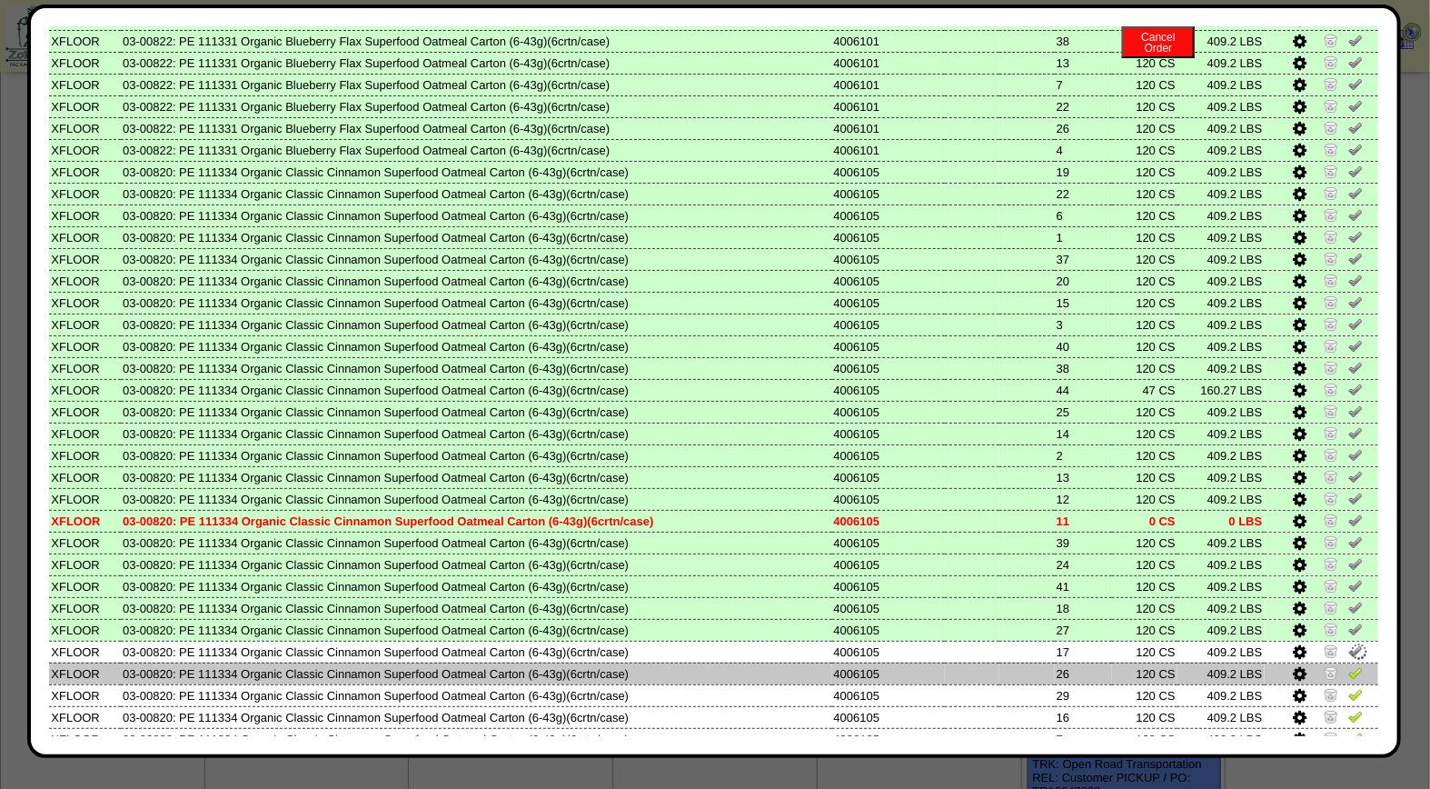
click at [1348, 665] on img at bounding box center [1355, 672] width 15 height 15
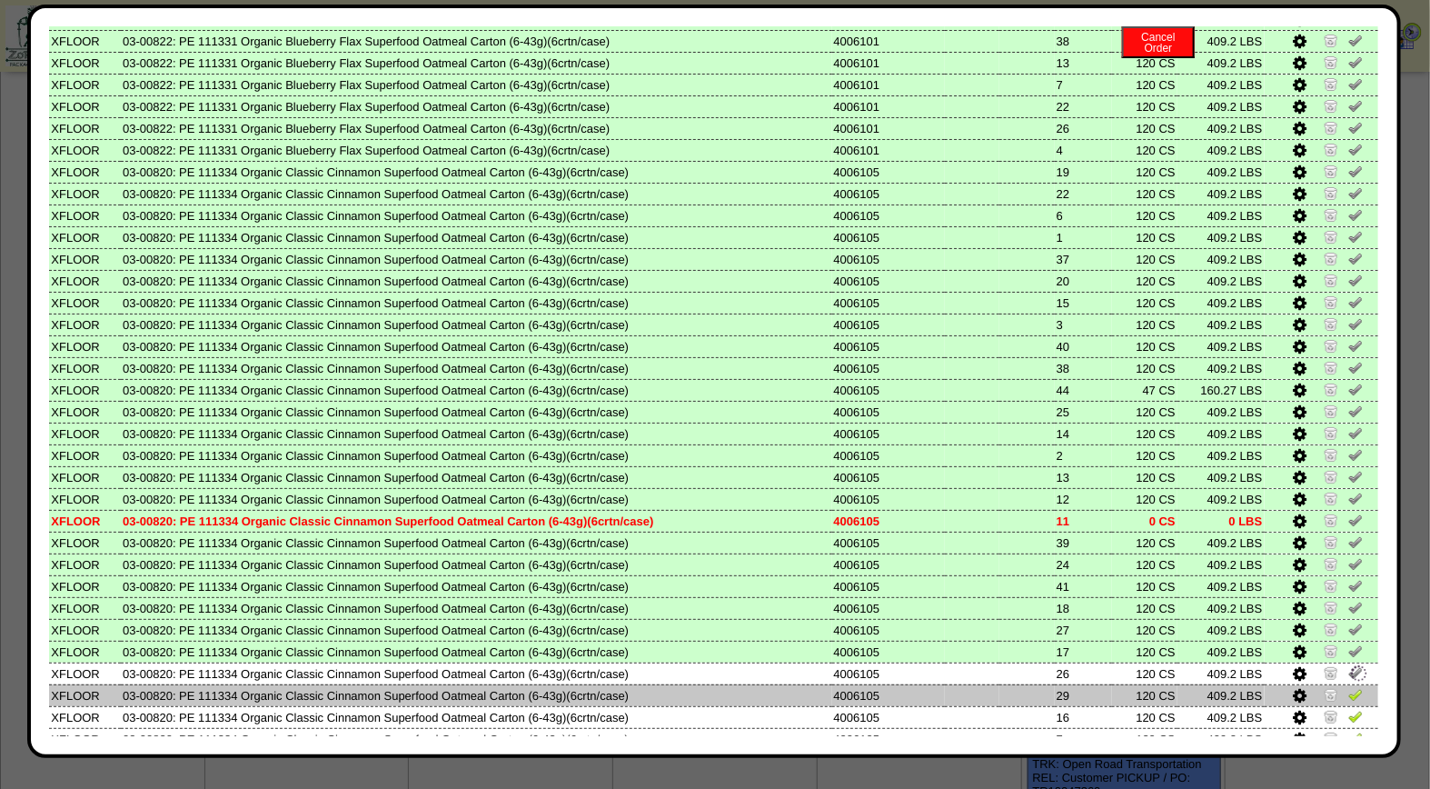
click at [1348, 687] on img at bounding box center [1355, 694] width 15 height 15
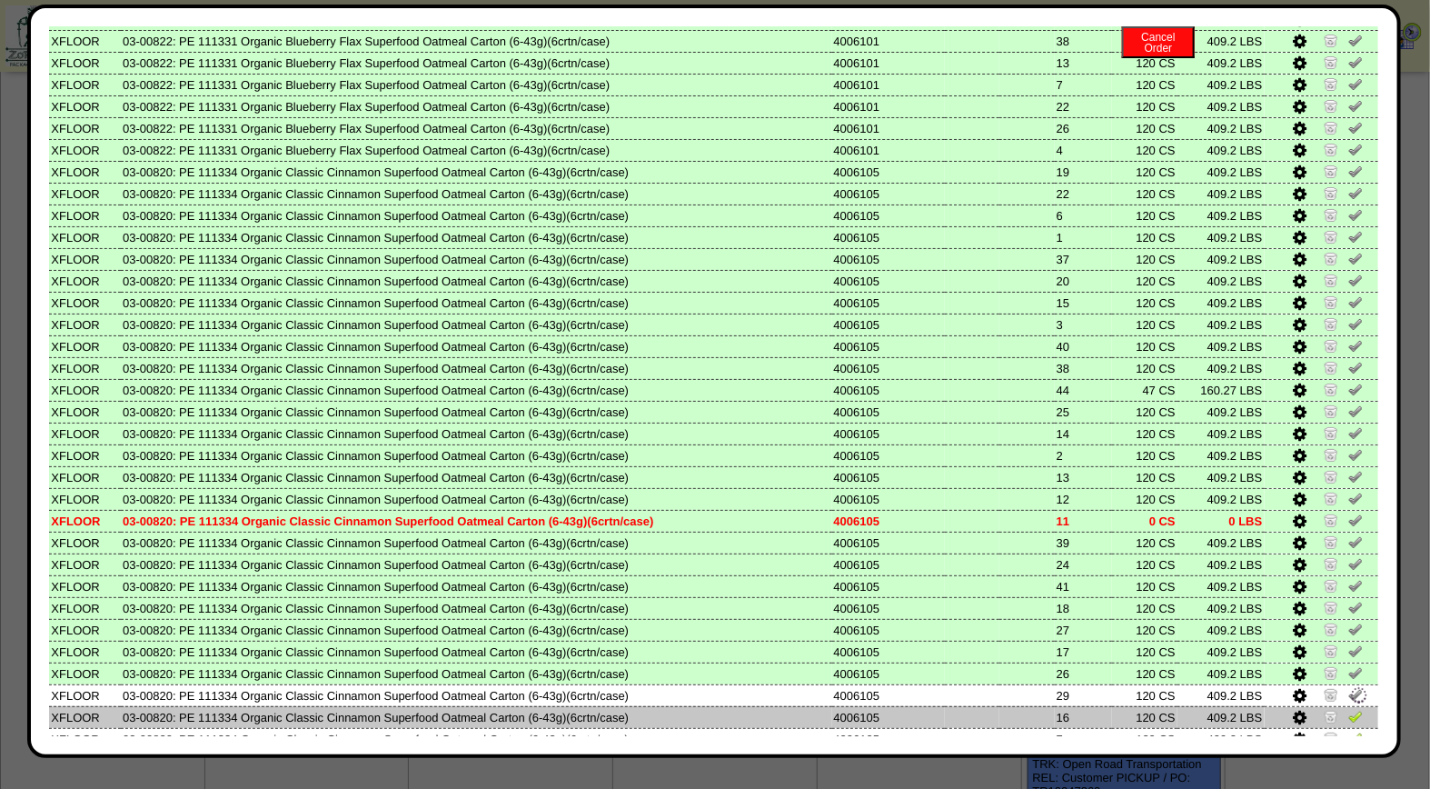
click at [1348, 709] on img at bounding box center [1355, 716] width 15 height 15
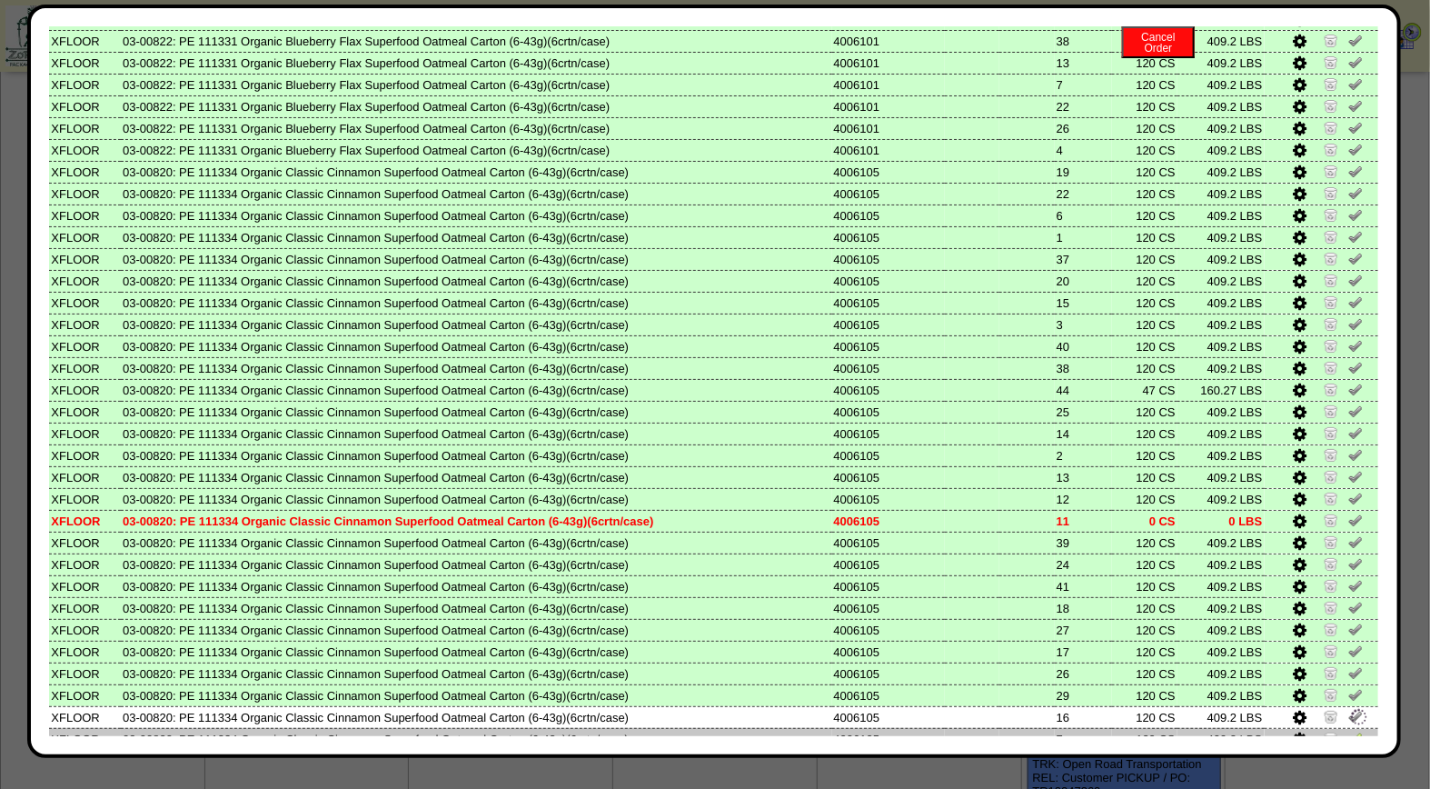
click at [1348, 731] on img at bounding box center [1355, 738] width 15 height 15
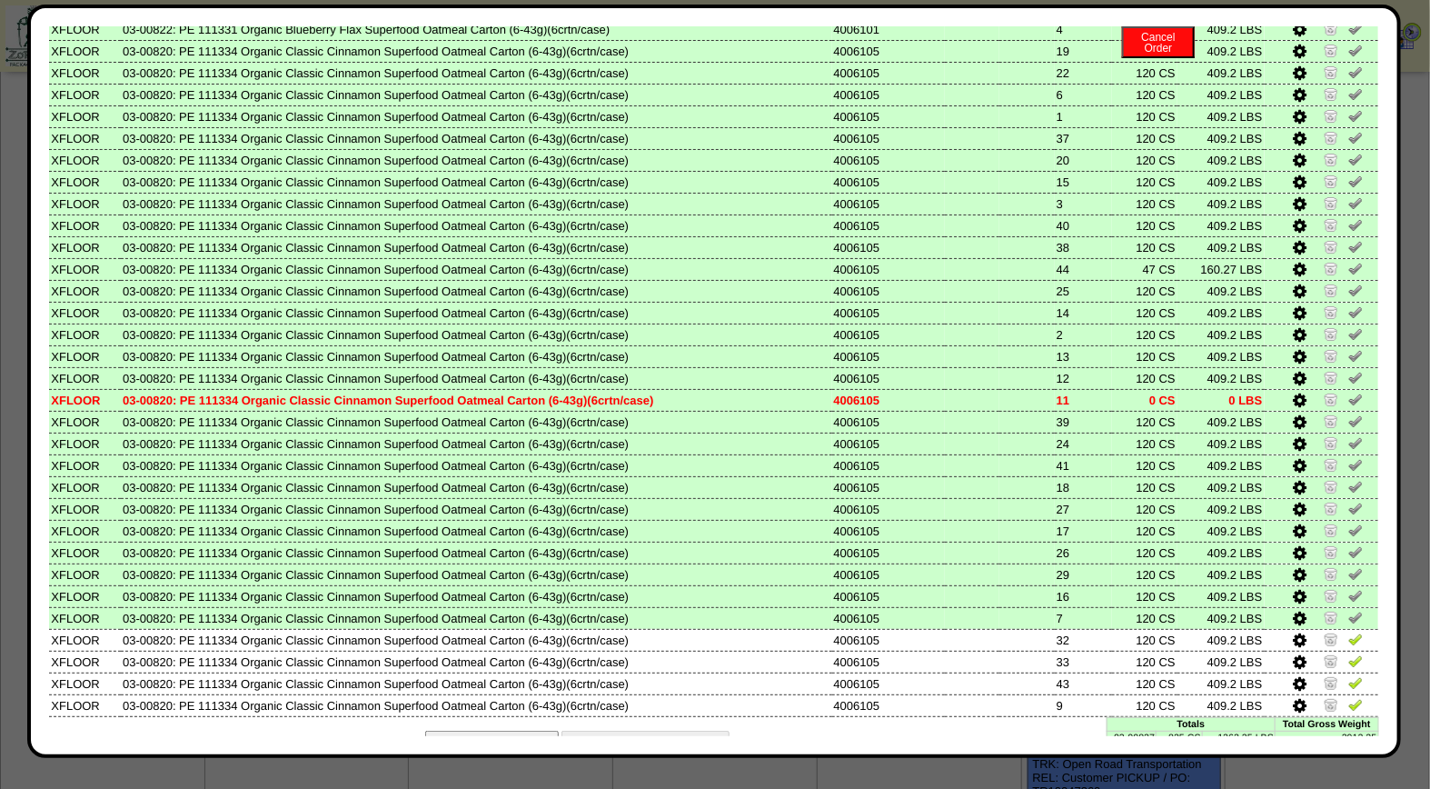
scroll to position [760, 0]
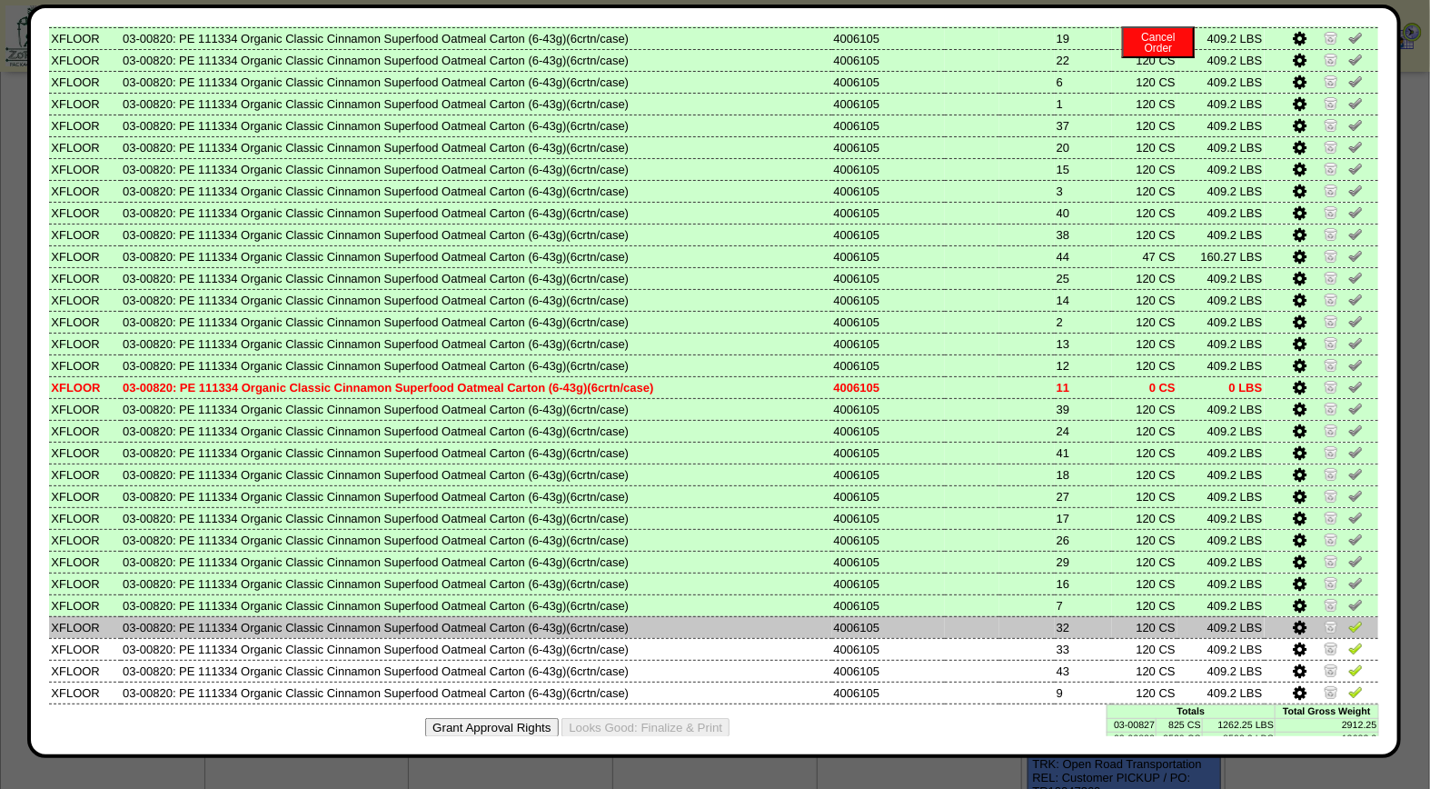
click at [1337, 616] on td at bounding box center [1322, 627] width 114 height 22
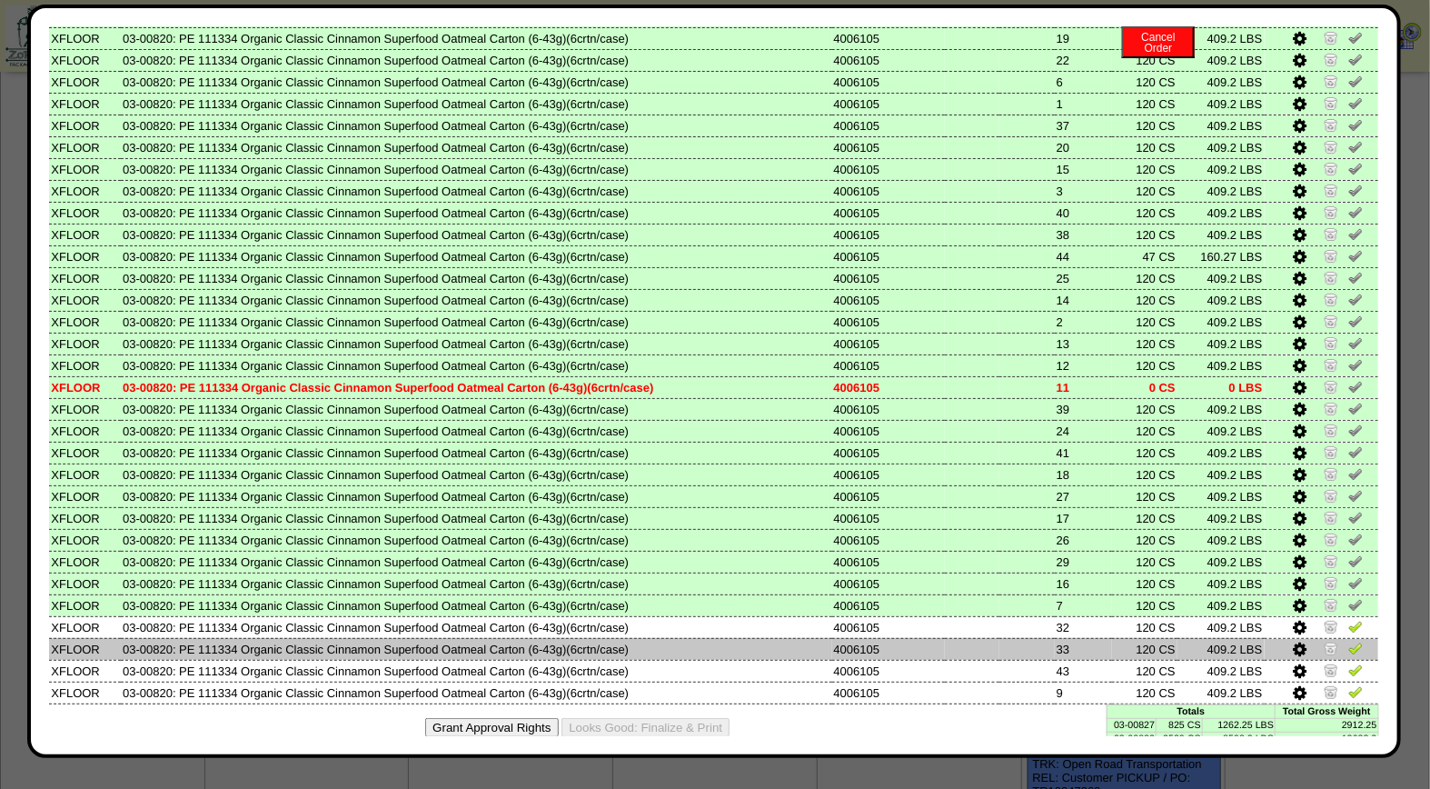
click at [1348, 641] on img at bounding box center [1355, 648] width 15 height 15
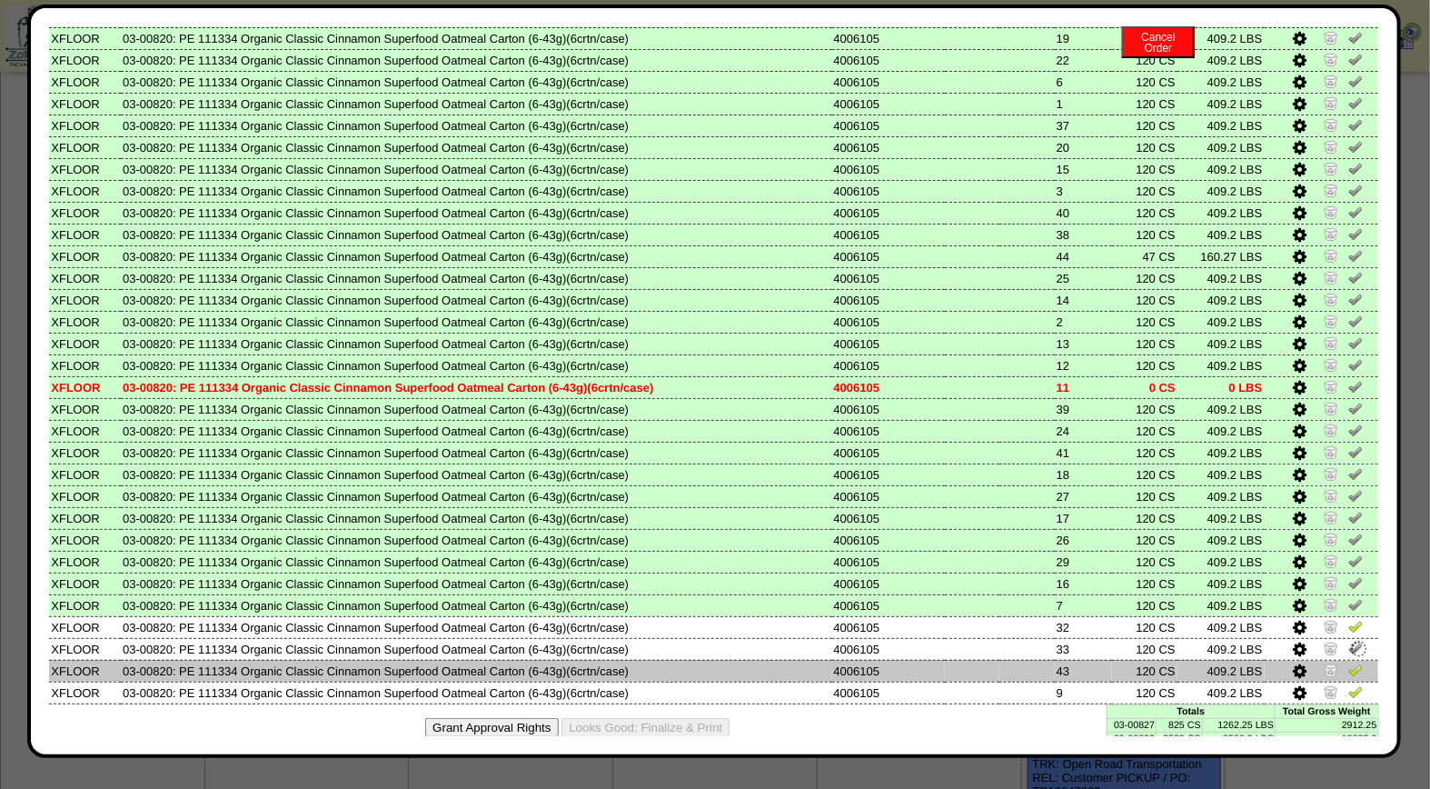
click at [1348, 662] on img at bounding box center [1355, 669] width 15 height 15
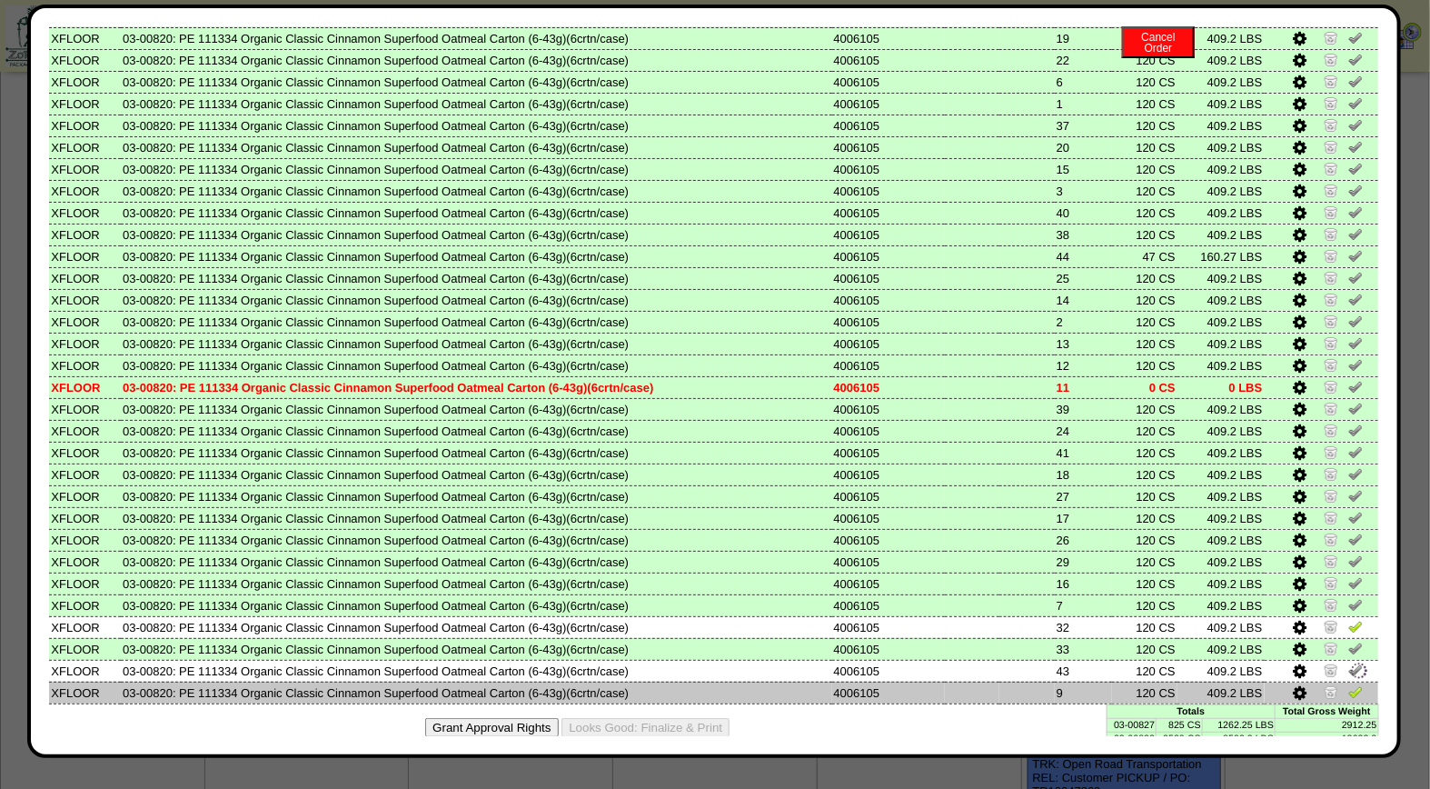
click at [1348, 684] on img at bounding box center [1355, 691] width 15 height 15
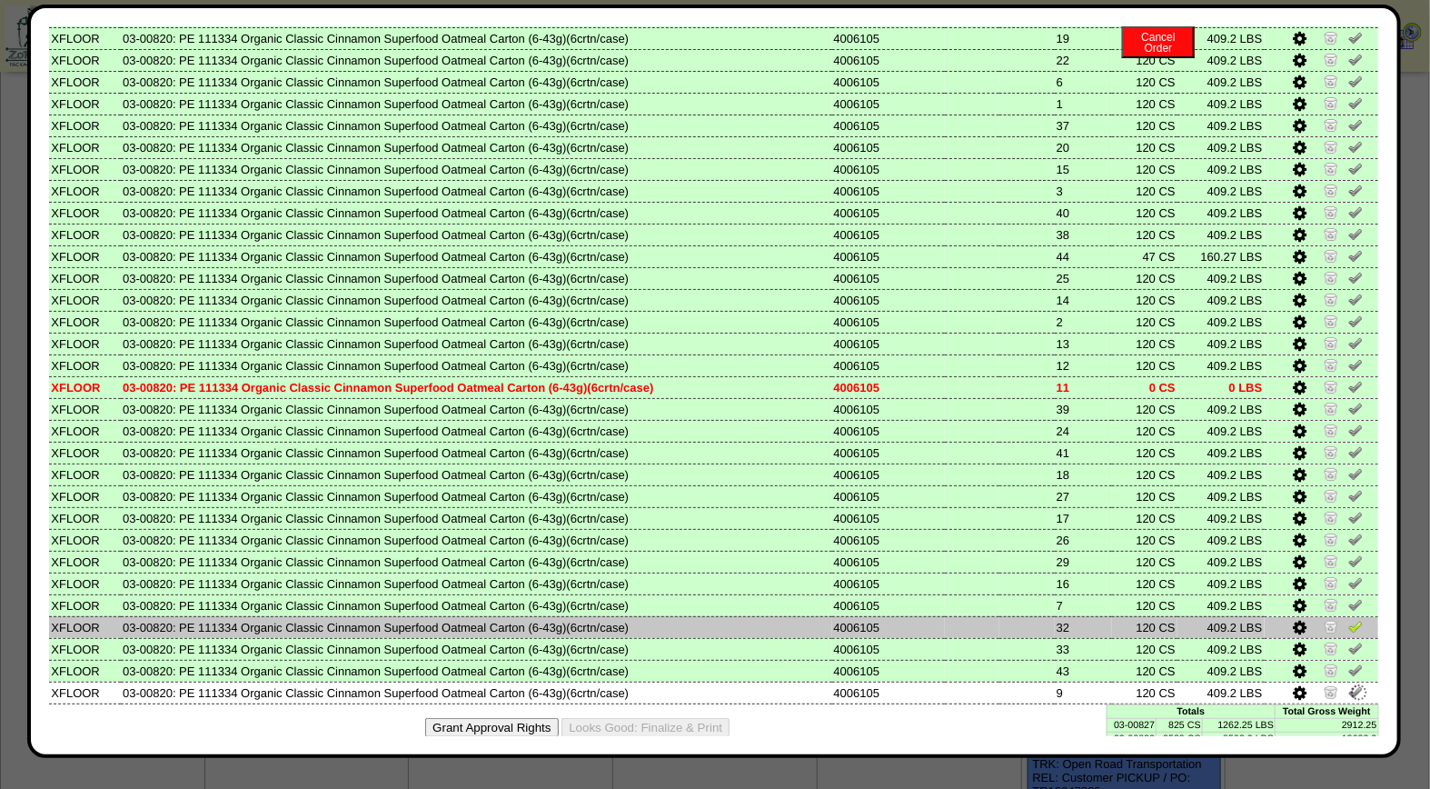
click at [1348, 622] on link at bounding box center [1355, 629] width 15 height 14
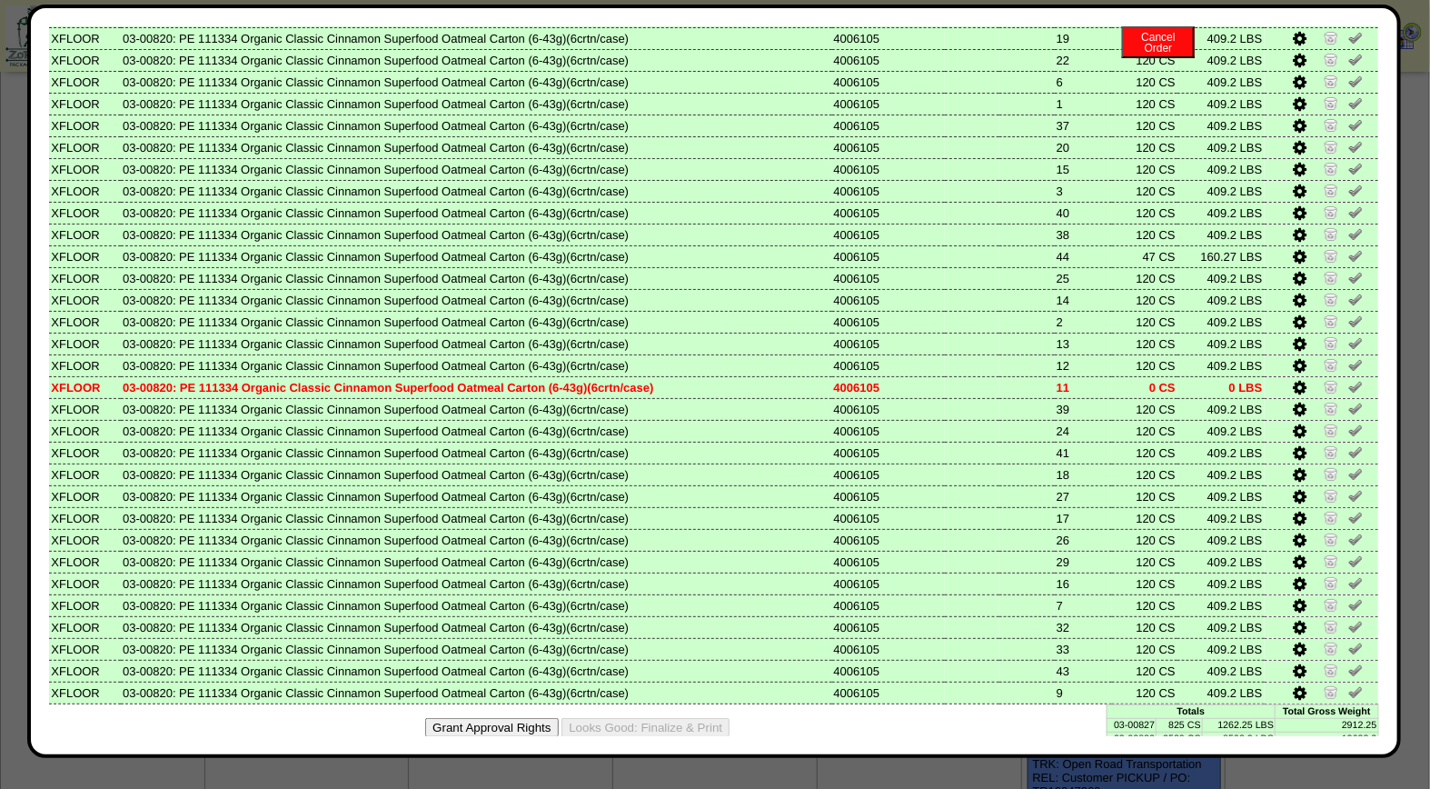
scroll to position [0, 0]
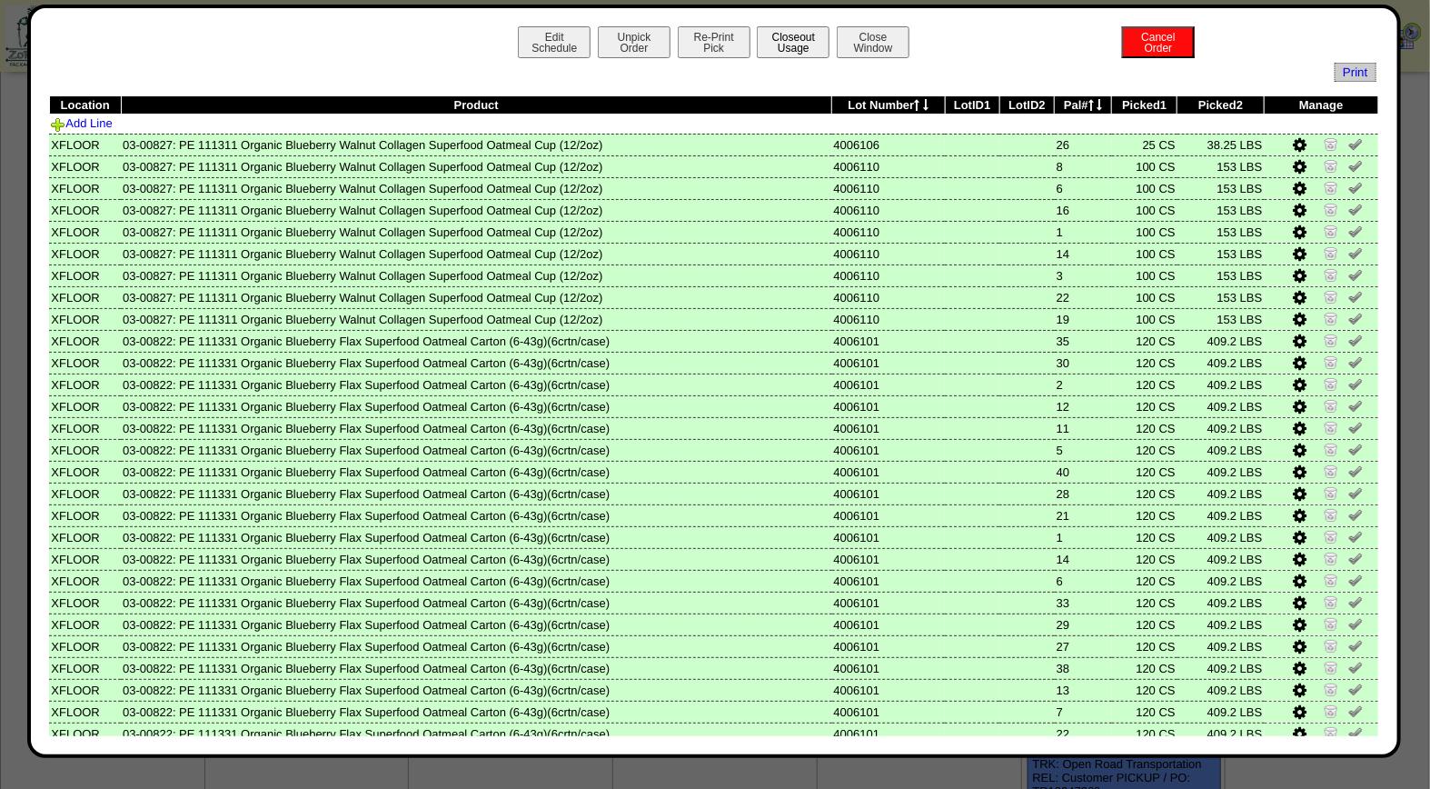
click at [800, 42] on button "Closeout Usage" at bounding box center [793, 42] width 73 height 32
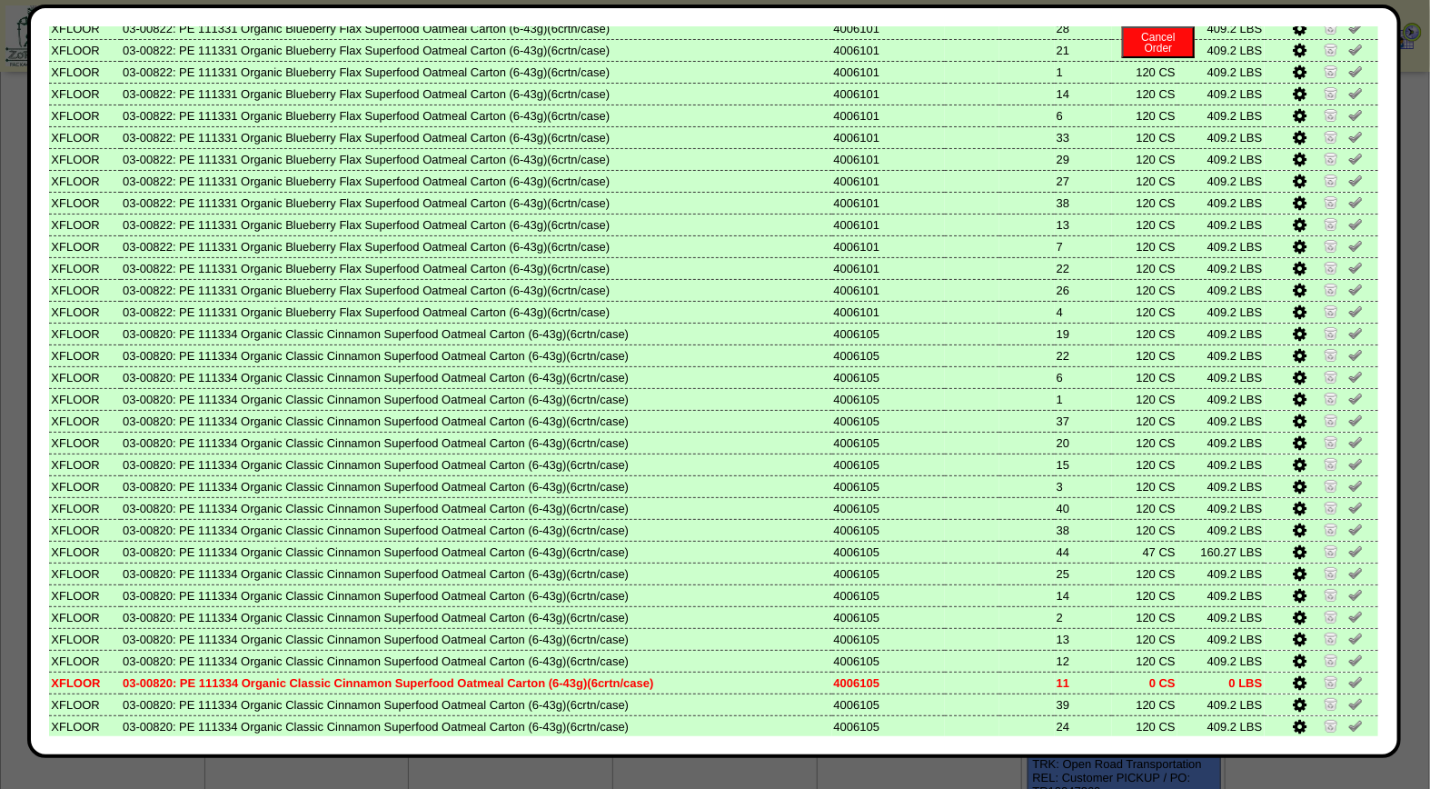
scroll to position [760, 0]
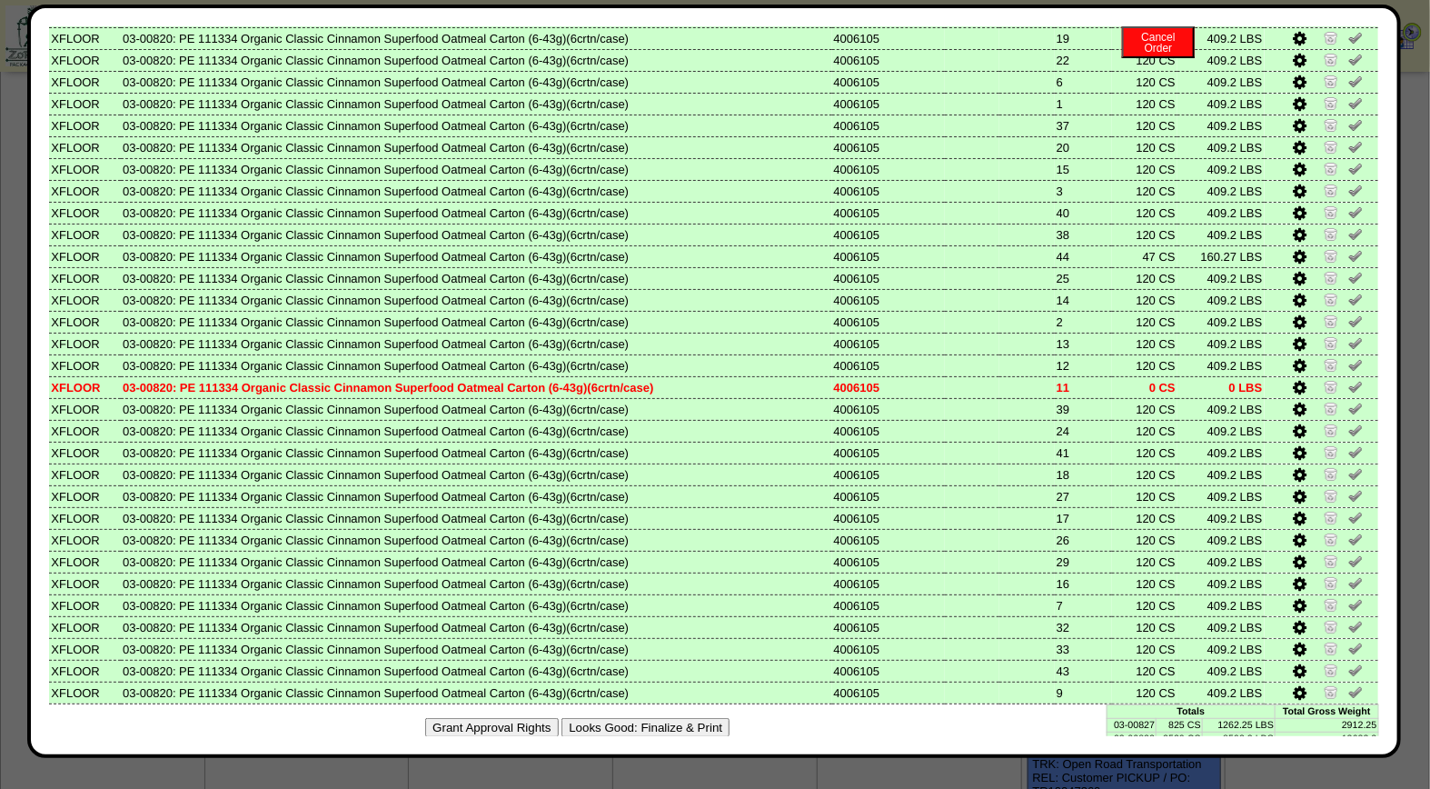
click at [618, 718] on button "Looks Good: Finalize & Print" at bounding box center [646, 727] width 168 height 19
click at [704, 718] on button "Looks Good: Finalize & Print" at bounding box center [646, 727] width 168 height 19
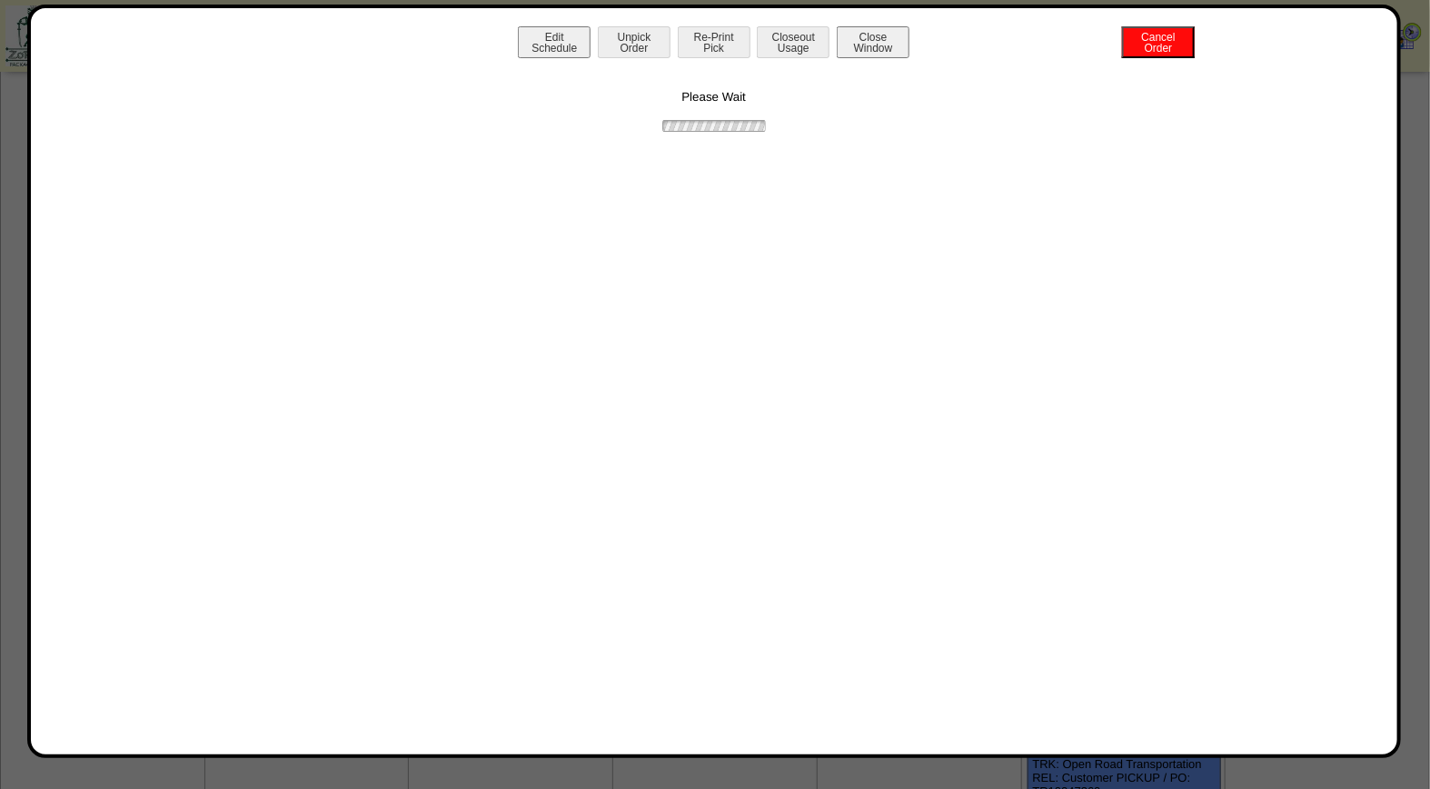
scroll to position [0, 0]
click at [730, 53] on button "Print BOL" at bounding box center [714, 42] width 73 height 32
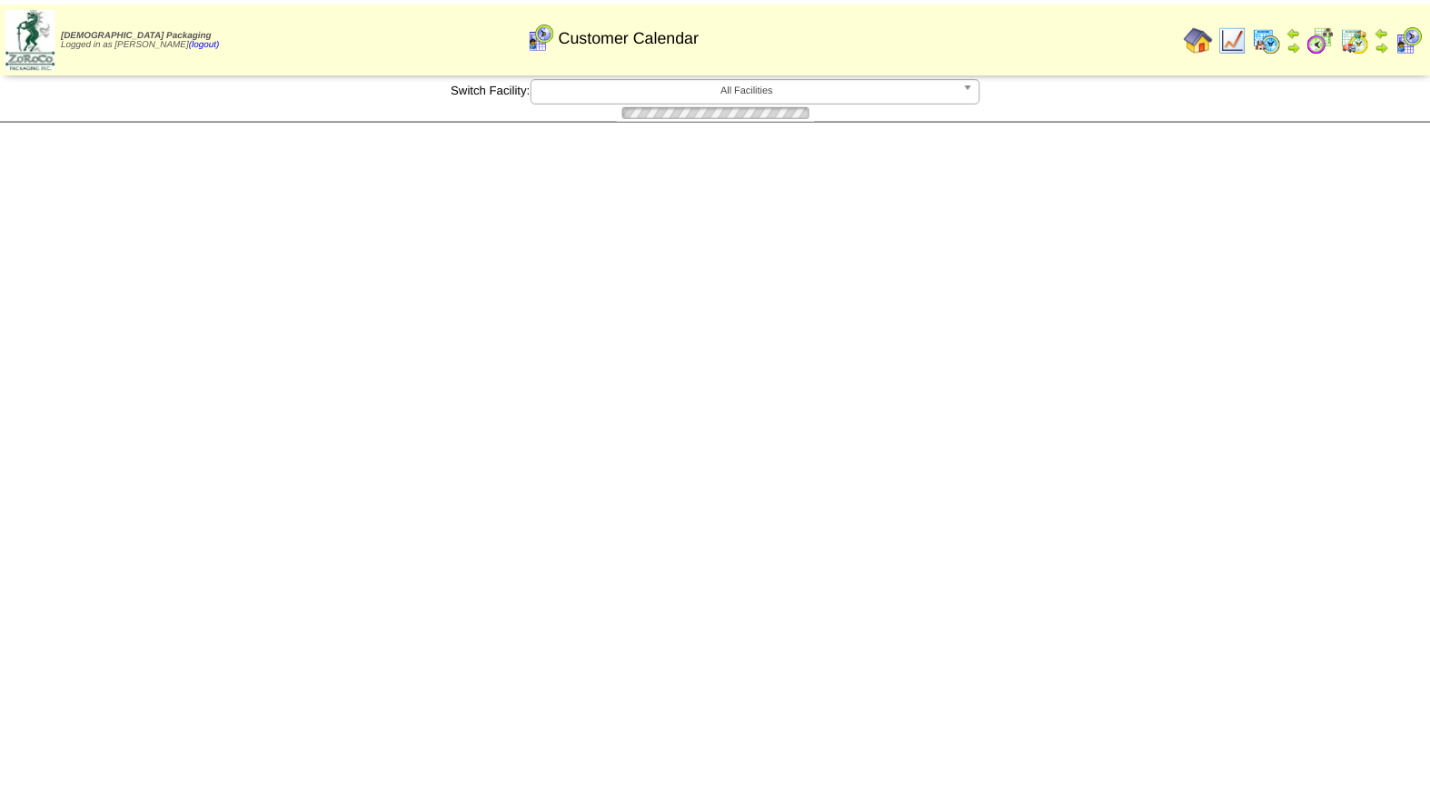
scroll to position [388, 0]
